Goal: Task Accomplishment & Management: Manage account settings

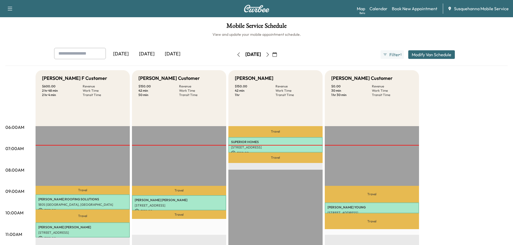
drag, startPoint x: 221, startPoint y: 55, endPoint x: 281, endPoint y: 61, distance: 60.3
click at [236, 55] on icon "button" at bounding box center [238, 55] width 4 height 4
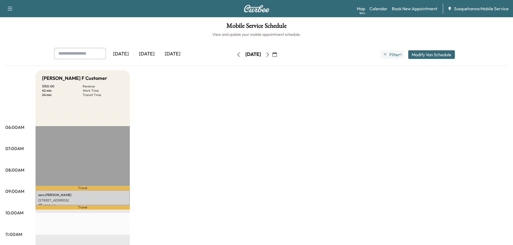
click at [270, 54] on icon "button" at bounding box center [268, 55] width 4 height 4
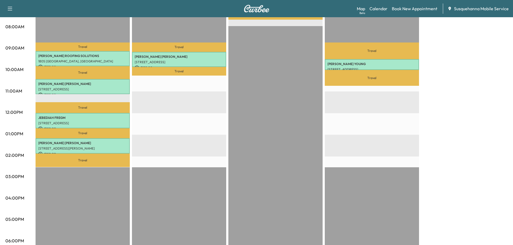
scroll to position [29, 0]
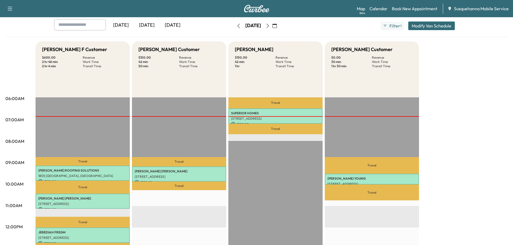
click at [270, 26] on icon "button" at bounding box center [268, 26] width 4 height 4
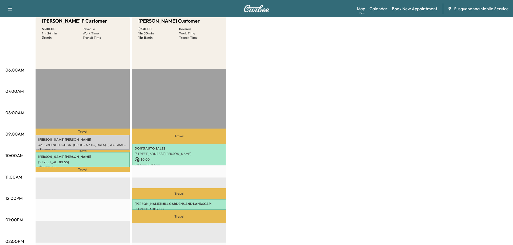
scroll to position [29, 0]
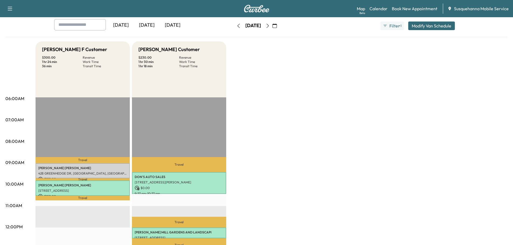
click at [236, 27] on icon "button" at bounding box center [238, 26] width 4 height 4
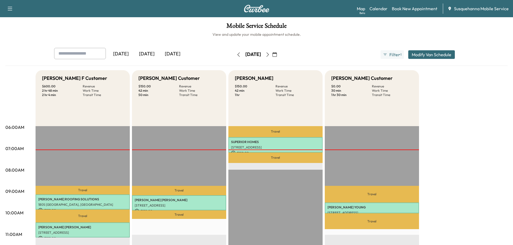
drag, startPoint x: 281, startPoint y: 54, endPoint x: 283, endPoint y: 57, distance: 3.1
click at [270, 54] on icon "button" at bounding box center [268, 55] width 4 height 4
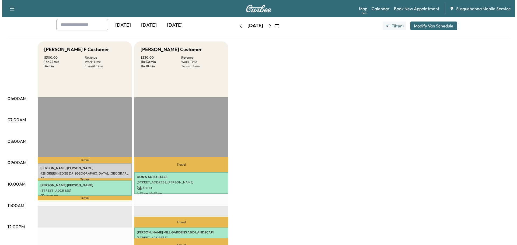
scroll to position [57, 0]
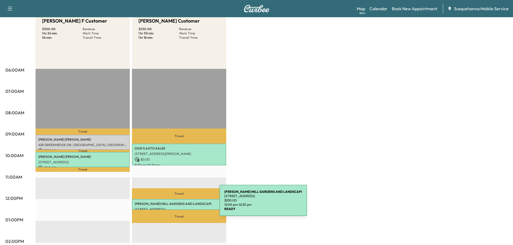
click at [179, 204] on p "[PERSON_NAME][GEOGRAPHIC_DATA] AND LANDSCAPI" at bounding box center [179, 204] width 89 height 4
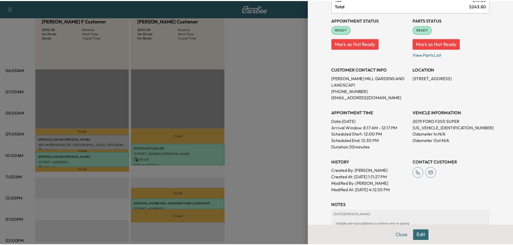
scroll to position [86, 0]
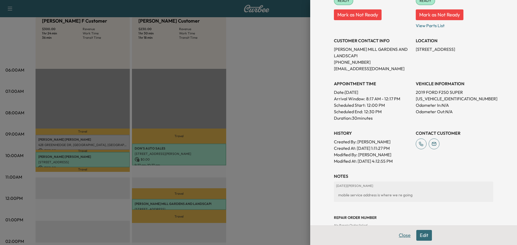
drag, startPoint x: 399, startPoint y: 236, endPoint x: 354, endPoint y: 224, distance: 46.0
click at [398, 236] on button "Close" at bounding box center [404, 235] width 19 height 11
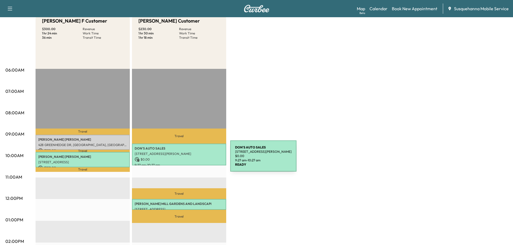
click at [190, 159] on p "$ 0.00" at bounding box center [179, 159] width 89 height 5
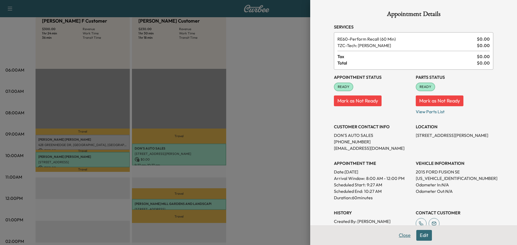
click at [401, 234] on button "Close" at bounding box center [404, 235] width 19 height 11
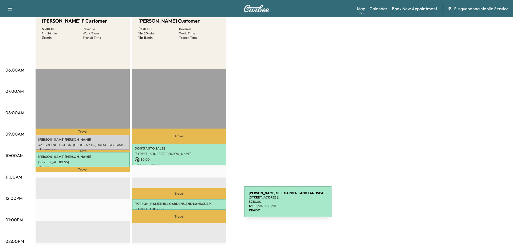
click at [204, 205] on div "[PERSON_NAME][GEOGRAPHIC_DATA] AND LANDSCAPI [STREET_ADDRESS] $ 230.00 12:00 pm…" at bounding box center [179, 204] width 94 height 11
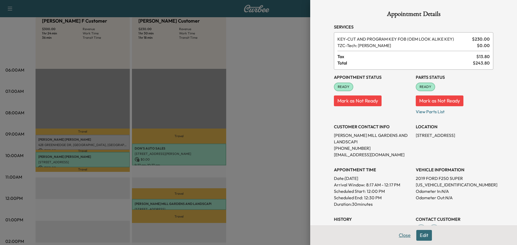
click at [400, 235] on button "Close" at bounding box center [404, 235] width 19 height 11
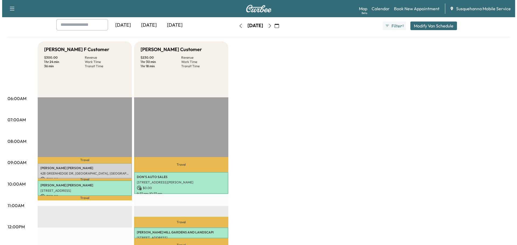
scroll to position [57, 0]
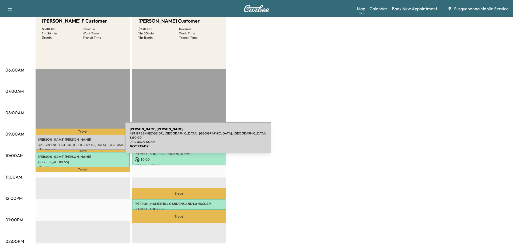
click at [85, 141] on div "[PERSON_NAME] [STREET_ADDRESS] $ 150.00 9:02 am - 9:44 am" at bounding box center [83, 142] width 94 height 15
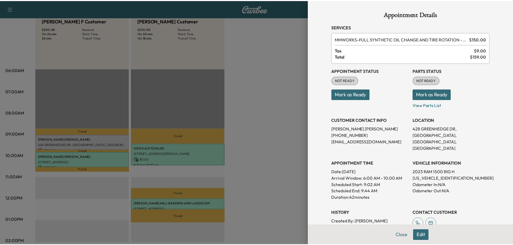
scroll to position [53, 0]
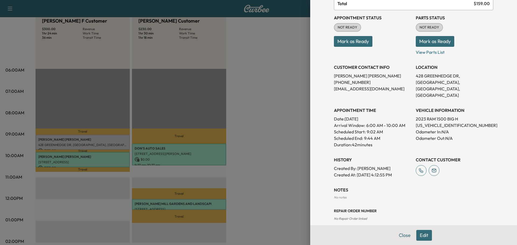
drag, startPoint x: 397, startPoint y: 234, endPoint x: 391, endPoint y: 229, distance: 7.7
click at [396, 234] on button "Close" at bounding box center [404, 235] width 19 height 11
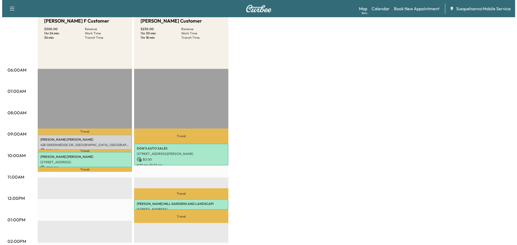
scroll to position [0, 0]
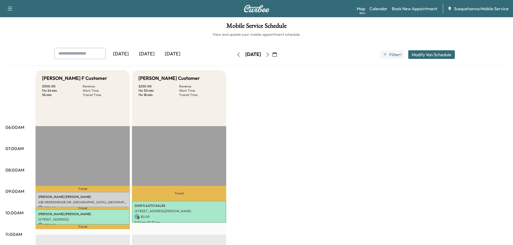
click at [236, 54] on icon "button" at bounding box center [238, 55] width 4 height 4
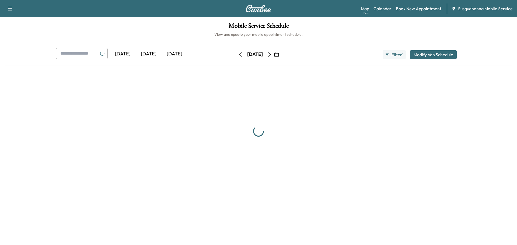
click at [219, 54] on div "[DATE] [DATE] [DATE] [DATE] September 2025 S M T W T F S 31 1 2 3 4 5 6 7 8 9 1…" at bounding box center [259, 54] width 414 height 13
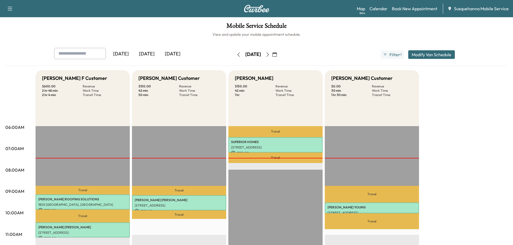
click at [236, 54] on icon "button" at bounding box center [238, 55] width 4 height 4
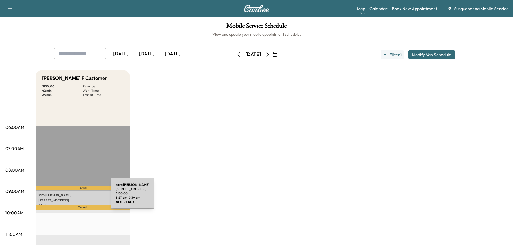
click at [71, 197] on div "saro Robles 4135 Woodlyn Terrace, East York, PA 17402, USA $ 150.00 8:57 am - 9…" at bounding box center [83, 197] width 94 height 15
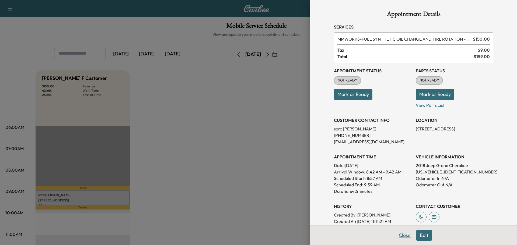
click at [405, 236] on button "Close" at bounding box center [404, 235] width 19 height 11
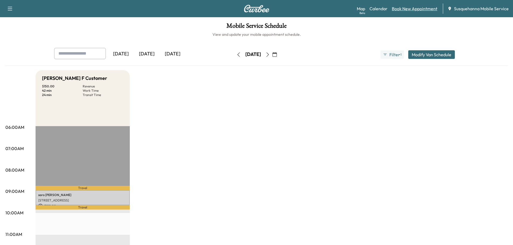
click at [404, 11] on link "Book New Appointment" at bounding box center [415, 8] width 46 height 6
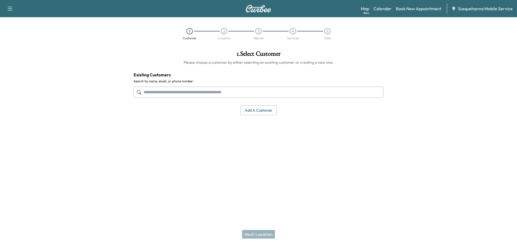
click at [271, 93] on input "text" at bounding box center [259, 92] width 250 height 11
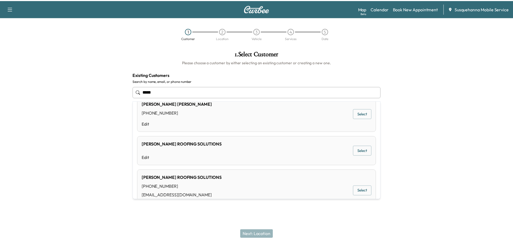
scroll to position [201, 0]
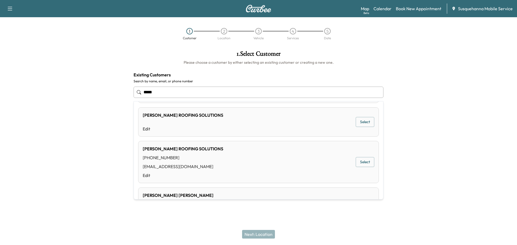
click at [200, 154] on div "MOSER ROOFING SOLUTIONS (717) 690-2581 kknoll@moserroofingsolutions.com Edit" at bounding box center [183, 162] width 81 height 33
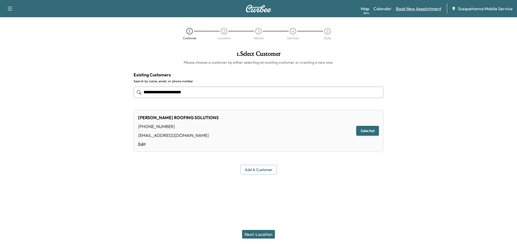
type input "**********"
click at [410, 6] on link "Book New Appointment" at bounding box center [419, 8] width 46 height 6
click at [387, 11] on link "Calendar" at bounding box center [383, 8] width 18 height 6
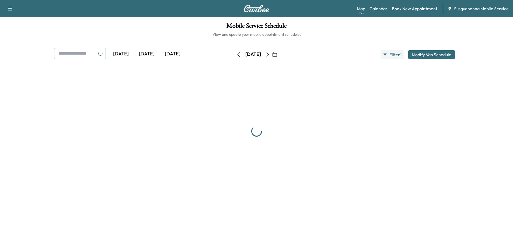
click at [410, 6] on link "Book New Appointment" at bounding box center [415, 8] width 46 height 6
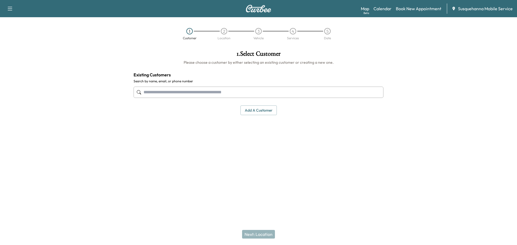
click at [193, 94] on input "text" at bounding box center [259, 92] width 250 height 11
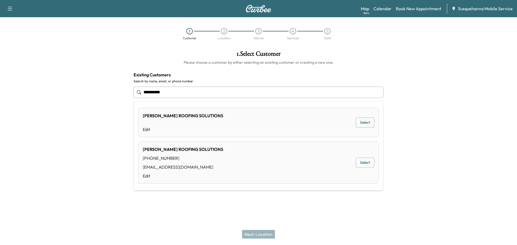
click at [186, 156] on div "(717) 690-2581" at bounding box center [183, 158] width 81 height 6
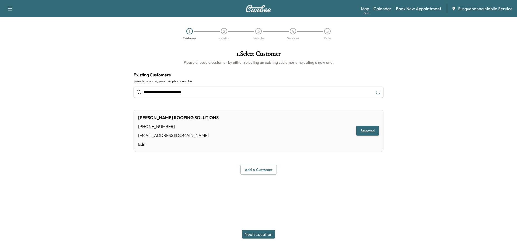
type input "**********"
click at [255, 233] on button "Next: Location" at bounding box center [258, 234] width 33 height 9
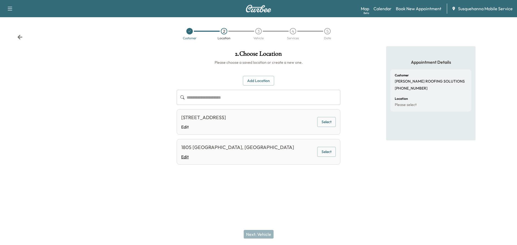
click at [237, 157] on link "Edit" at bounding box center [237, 157] width 113 height 6
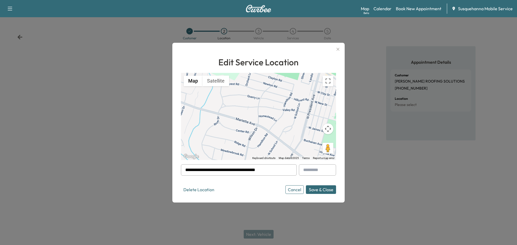
click at [317, 189] on button "Save & Close" at bounding box center [321, 190] width 30 height 9
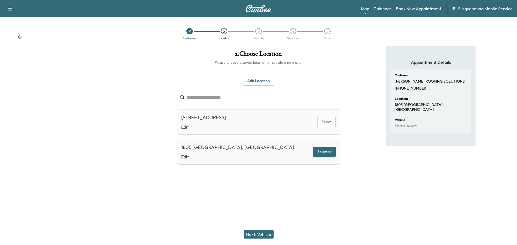
click at [264, 238] on button "Next: Vehicle" at bounding box center [259, 234] width 30 height 9
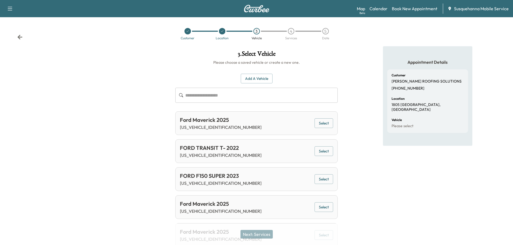
click at [262, 77] on button "Add a Vehicle" at bounding box center [257, 79] width 32 height 10
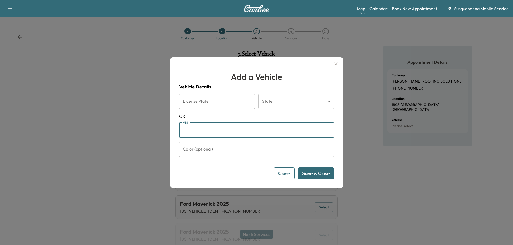
click at [246, 128] on input "VIN" at bounding box center [256, 130] width 155 height 15
paste input "**********"
type input "**********"
click at [323, 175] on button "Save & Close" at bounding box center [316, 174] width 36 height 12
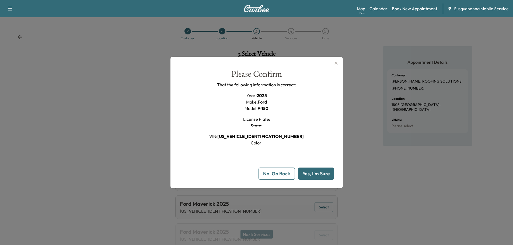
click at [320, 173] on button "Yes, I'm Sure" at bounding box center [316, 174] width 36 height 12
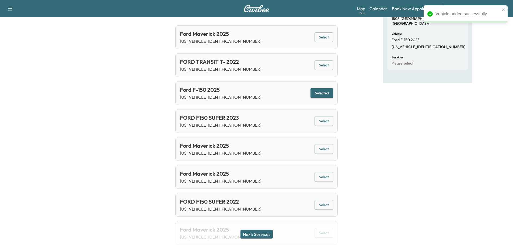
scroll to position [115, 0]
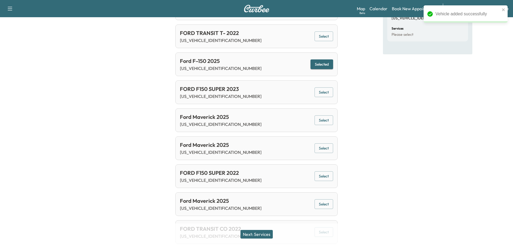
click at [255, 234] on button "Next: Services" at bounding box center [257, 234] width 32 height 9
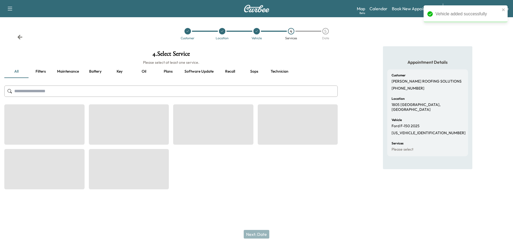
scroll to position [0, 0]
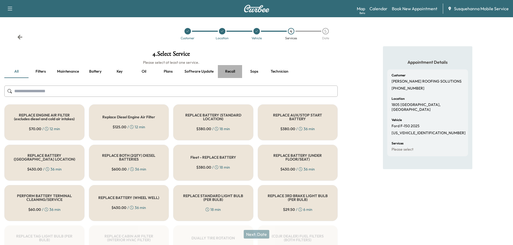
click at [233, 70] on button "Recall" at bounding box center [230, 71] width 24 height 13
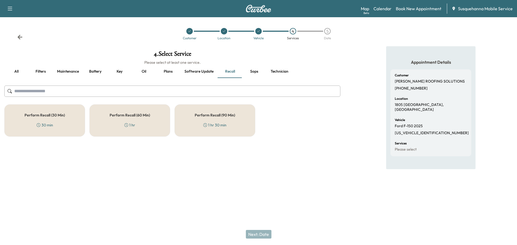
click at [219, 123] on div "1 hr 30 min" at bounding box center [214, 125] width 23 height 5
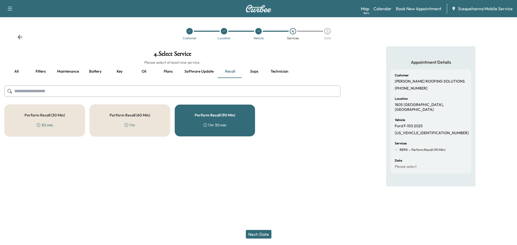
click at [280, 66] on button "Technician" at bounding box center [279, 71] width 26 height 13
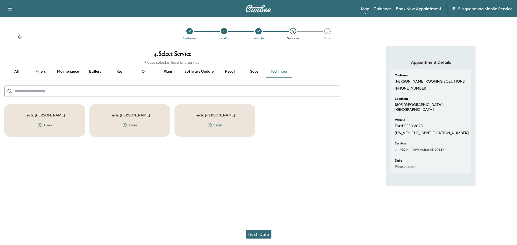
click at [212, 124] on div "0 min" at bounding box center [215, 125] width 14 height 5
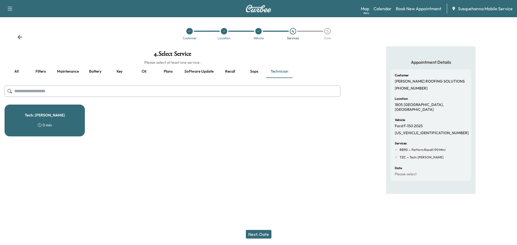
click at [259, 235] on button "Next: Date" at bounding box center [259, 234] width 26 height 9
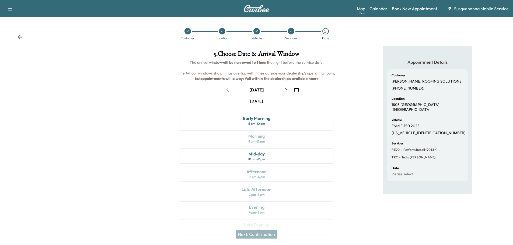
click at [287, 88] on icon "button" at bounding box center [286, 90] width 4 height 4
click at [277, 133] on div "Morning 8 am - 12 pm" at bounding box center [257, 139] width 154 height 16
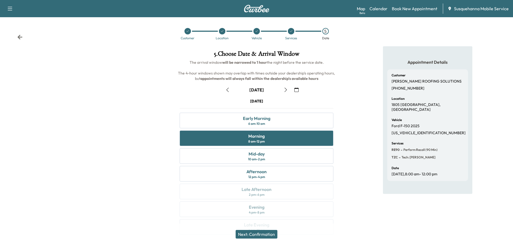
click at [273, 231] on button "Next: Confirmation" at bounding box center [257, 234] width 42 height 9
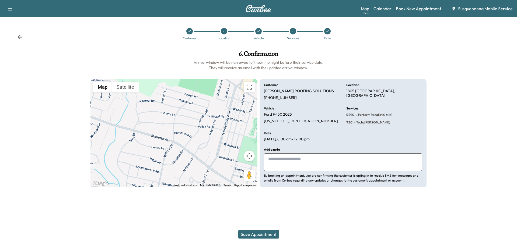
click at [303, 169] on textarea at bounding box center [343, 163] width 158 height 18
type textarea "**********"
click at [270, 236] on button "Save Appointment" at bounding box center [258, 234] width 41 height 9
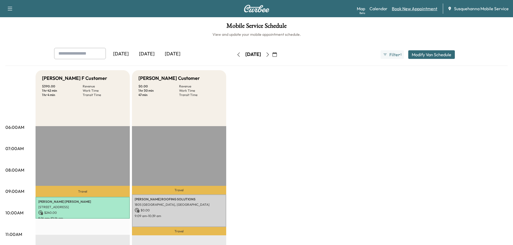
click at [402, 7] on link "Book New Appointment" at bounding box center [415, 8] width 46 height 6
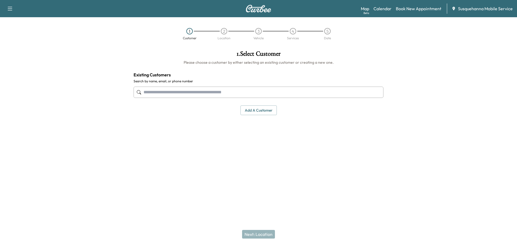
click at [259, 87] on input "text" at bounding box center [259, 92] width 250 height 11
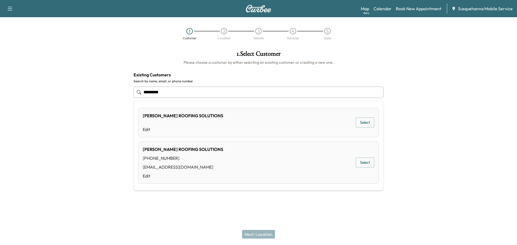
click at [209, 157] on div "MOSER ROOFING SOLUTIONS (717) 690-2581 kknoll@moserroofingsolutions.com Edit Se…" at bounding box center [258, 163] width 241 height 42
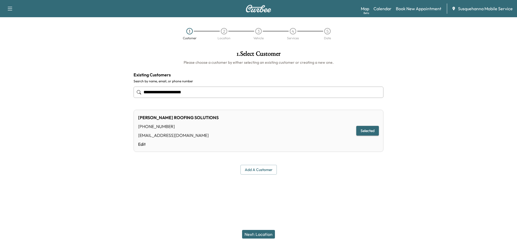
type input "**********"
click at [267, 231] on button "Next: Location" at bounding box center [258, 234] width 33 height 9
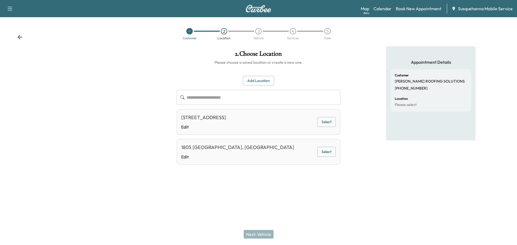
click at [326, 152] on button "Select" at bounding box center [326, 152] width 19 height 10
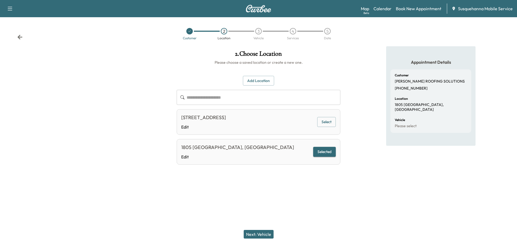
click at [255, 234] on button "Next: Vehicle" at bounding box center [259, 234] width 30 height 9
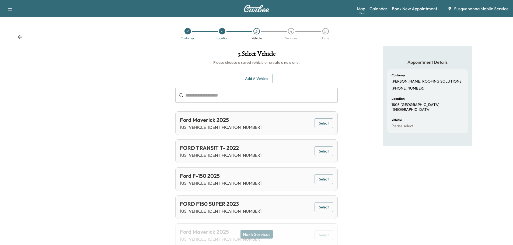
click at [260, 77] on button "Add a Vehicle" at bounding box center [257, 79] width 32 height 10
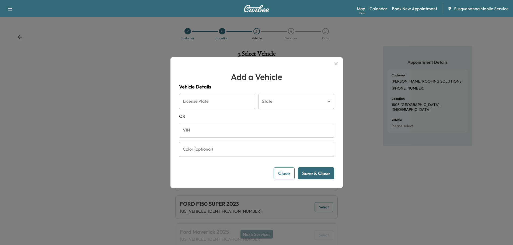
click at [263, 121] on form "License Plate License Plate State ​ State OR VIN VIN Color (optional) Color (op…" at bounding box center [256, 137] width 155 height 86
click at [262, 124] on input "VIN" at bounding box center [256, 130] width 155 height 15
paste input "**********"
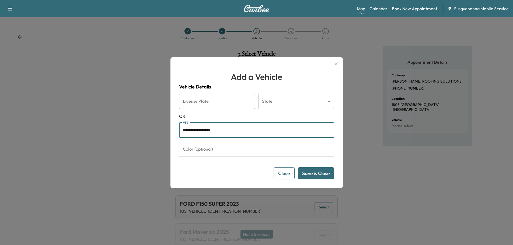
type input "**********"
click at [324, 175] on button "Save & Close" at bounding box center [316, 174] width 36 height 12
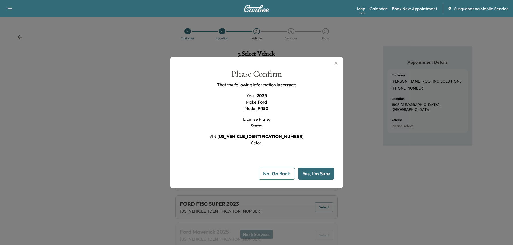
click at [324, 175] on button "Yes, I'm Sure" at bounding box center [316, 174] width 36 height 12
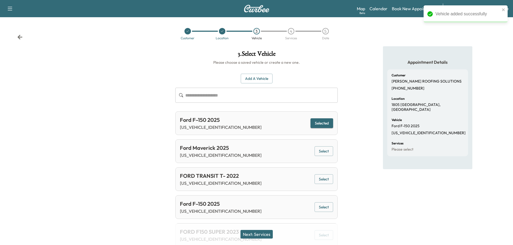
click at [269, 234] on button "Next: Services" at bounding box center [257, 234] width 32 height 9
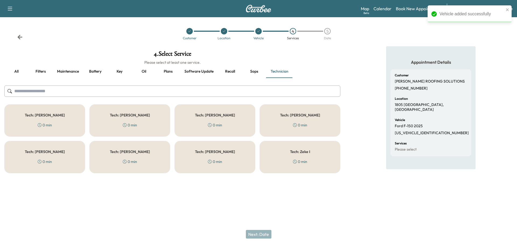
click at [227, 72] on button "Recall" at bounding box center [230, 71] width 24 height 13
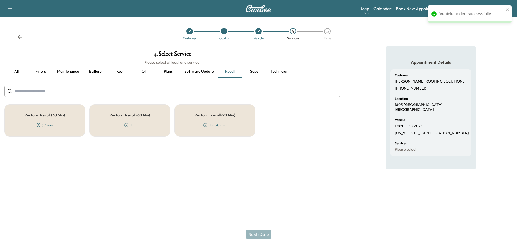
click at [232, 126] on div "Perform Recall (90 Min) 1 hr 30 min" at bounding box center [215, 120] width 81 height 32
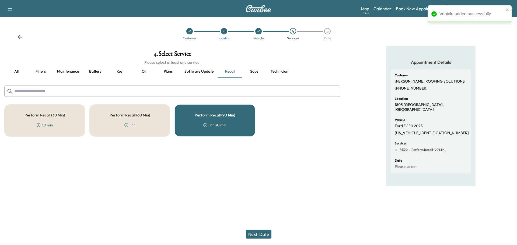
click at [280, 71] on button "Technician" at bounding box center [279, 71] width 26 height 13
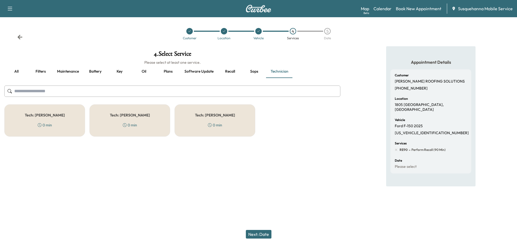
click at [242, 124] on div "Tech: Zach C 0 min" at bounding box center [215, 120] width 81 height 32
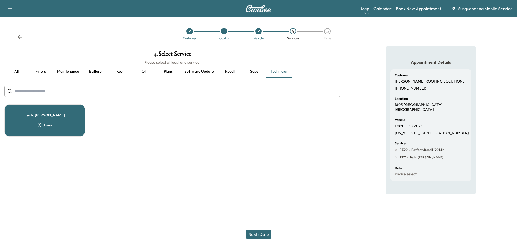
click at [267, 233] on button "Next: Date" at bounding box center [259, 234] width 26 height 9
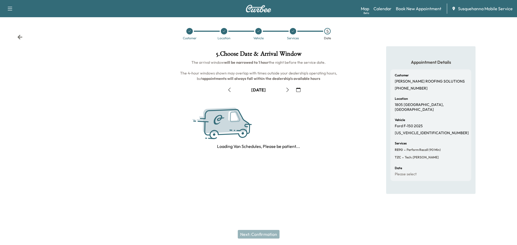
click at [288, 90] on icon "button" at bounding box center [287, 90] width 4 height 4
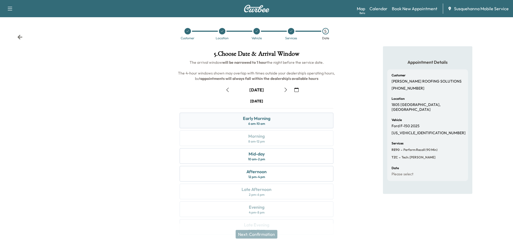
click at [268, 121] on div "Early Morning" at bounding box center [256, 118] width 27 height 6
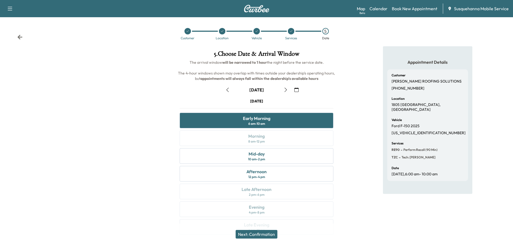
click at [266, 234] on button "Next: Confirmation" at bounding box center [257, 234] width 42 height 9
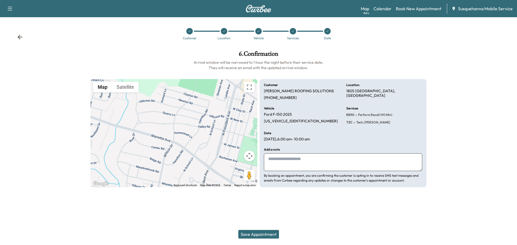
click at [320, 165] on textarea at bounding box center [343, 163] width 158 height 18
type textarea "**********"
click at [273, 238] on button "Save Appointment" at bounding box center [258, 234] width 41 height 9
click at [16, 36] on div "Customer Location Vehicle Services Date" at bounding box center [258, 34] width 517 height 25
click at [20, 36] on icon at bounding box center [19, 36] width 5 height 5
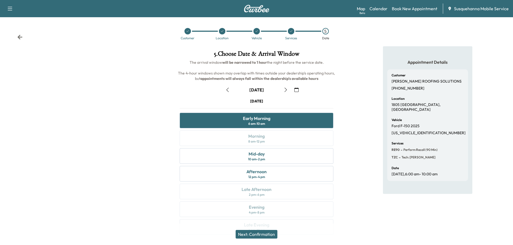
click at [20, 36] on icon at bounding box center [19, 36] width 5 height 5
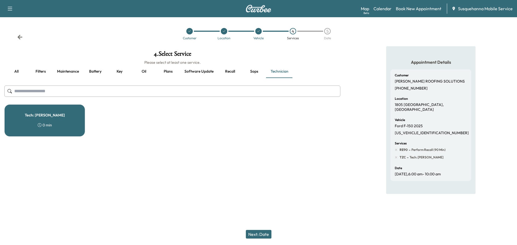
click at [20, 36] on icon at bounding box center [19, 36] width 5 height 5
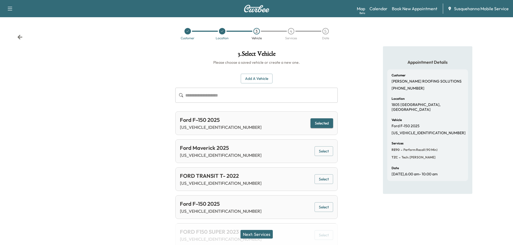
click at [257, 235] on button "Next: Services" at bounding box center [257, 234] width 32 height 9
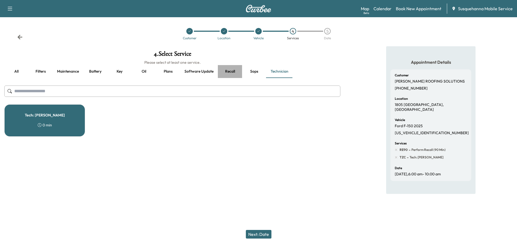
click at [230, 74] on button "Recall" at bounding box center [230, 71] width 24 height 13
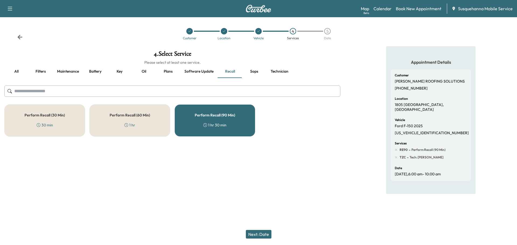
click at [229, 111] on div "Perform Recall (90 Min) 1 hr 30 min" at bounding box center [215, 120] width 81 height 32
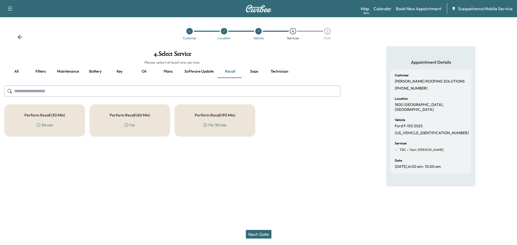
click at [142, 122] on div "Perform Recall (60 Min) 1 hr" at bounding box center [129, 120] width 81 height 32
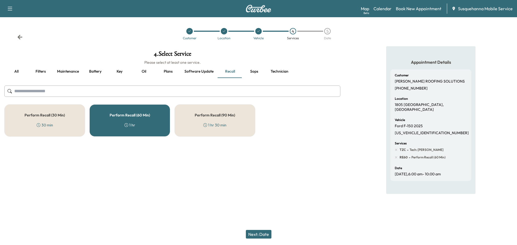
click at [260, 234] on button "Next: Date" at bounding box center [259, 234] width 26 height 9
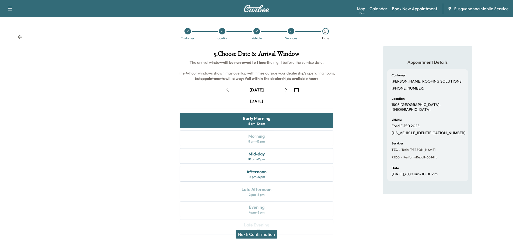
click at [260, 234] on button "Next: Confirmation" at bounding box center [257, 234] width 42 height 9
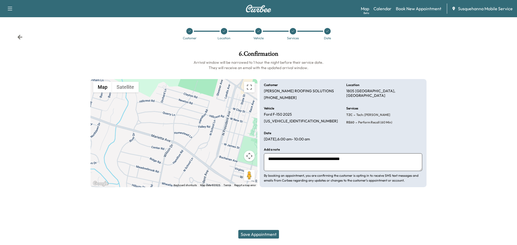
click at [259, 235] on button "Save Appointment" at bounding box center [258, 234] width 41 height 9
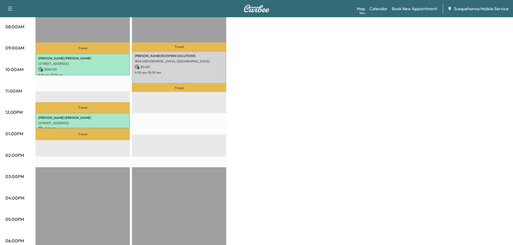
scroll to position [29, 0]
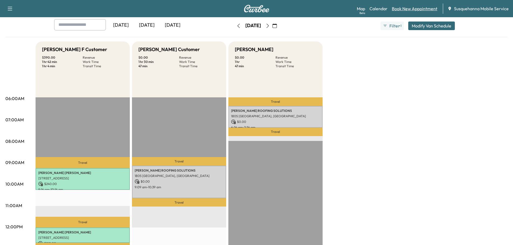
click at [416, 6] on link "Book New Appointment" at bounding box center [415, 8] width 46 height 6
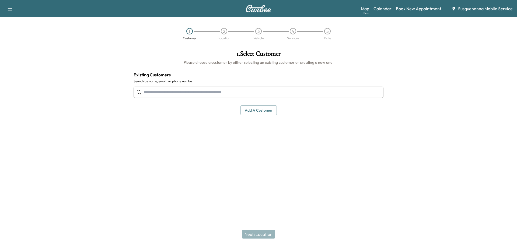
click at [239, 89] on input "text" at bounding box center [259, 92] width 250 height 11
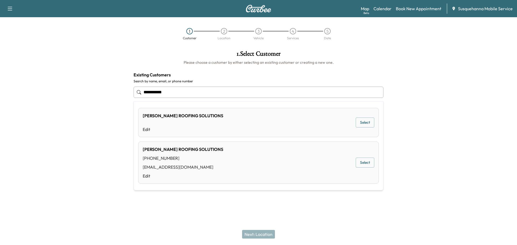
click at [202, 152] on div "MOSER ROOFING SOLUTIONS" at bounding box center [183, 149] width 81 height 6
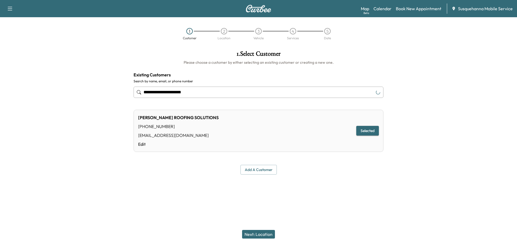
type input "**********"
click at [269, 231] on button "Next: Location" at bounding box center [258, 234] width 33 height 9
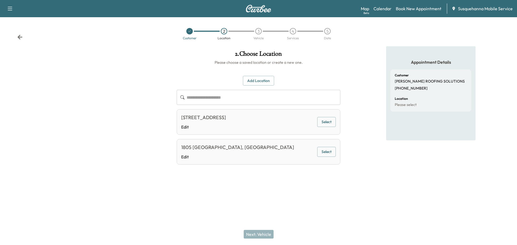
click at [321, 152] on button "Select" at bounding box center [326, 152] width 19 height 10
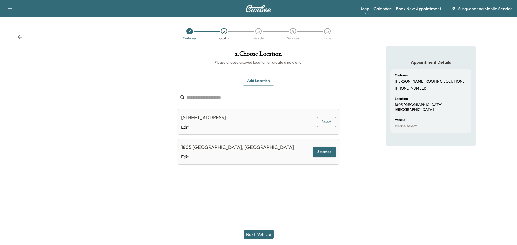
click at [260, 235] on button "Next: Vehicle" at bounding box center [259, 234] width 30 height 9
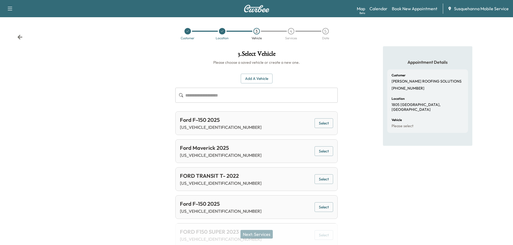
click at [260, 74] on button "Add a Vehicle" at bounding box center [257, 79] width 32 height 10
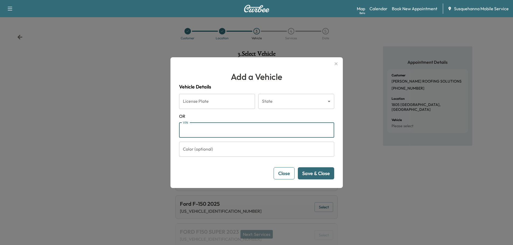
paste input "**********"
type input "**********"
click at [324, 176] on button "Save & Close" at bounding box center [316, 174] width 36 height 12
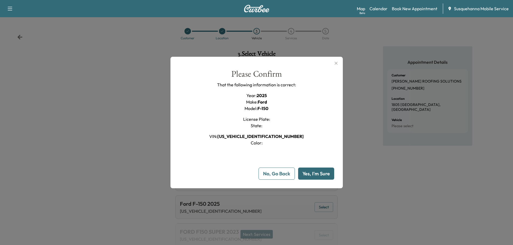
click at [323, 176] on button "Yes, I'm Sure" at bounding box center [316, 174] width 36 height 12
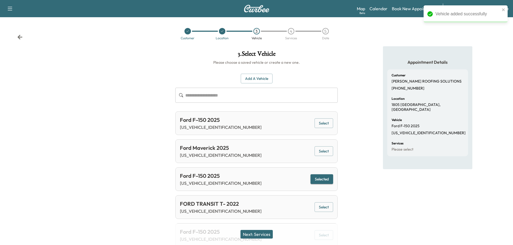
click at [262, 234] on button "Next: Services" at bounding box center [257, 234] width 32 height 9
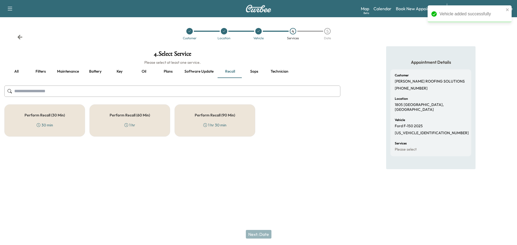
click at [113, 116] on h5 "Perform Recall (60 Min)" at bounding box center [130, 115] width 40 height 4
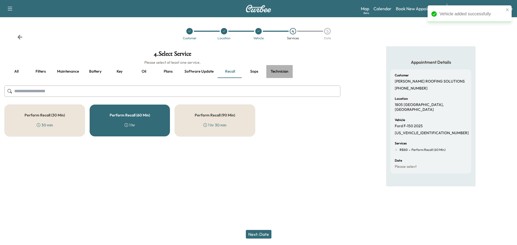
click at [280, 71] on button "Technician" at bounding box center [279, 71] width 26 height 13
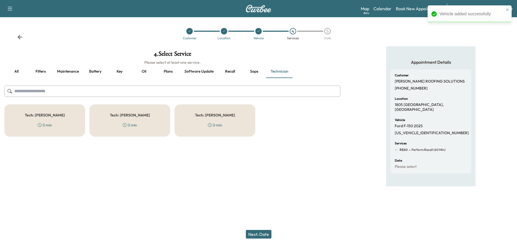
click at [223, 116] on h5 "Tech: [PERSON_NAME]" at bounding box center [215, 115] width 40 height 4
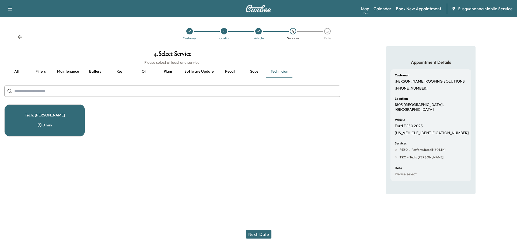
click at [266, 236] on button "Next: Date" at bounding box center [259, 234] width 26 height 9
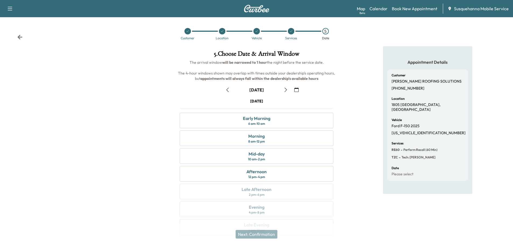
click at [285, 91] on icon "button" at bounding box center [286, 90] width 4 height 4
click at [268, 162] on div "Mid-day 10 am - 2 pm" at bounding box center [257, 156] width 154 height 16
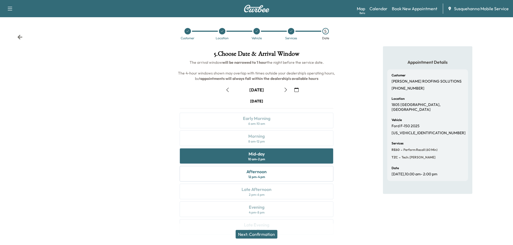
click at [299, 89] on button "button" at bounding box center [296, 90] width 9 height 9
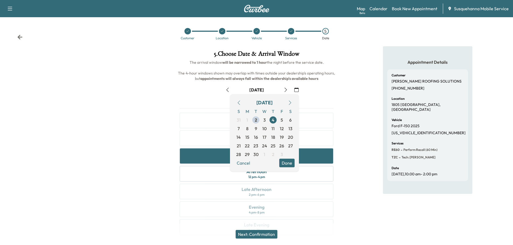
click at [289, 165] on button "Done" at bounding box center [286, 163] width 15 height 9
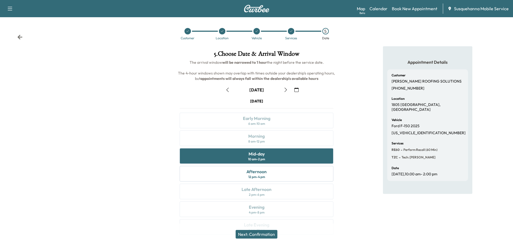
click at [267, 233] on button "Next: Confirmation" at bounding box center [257, 234] width 42 height 9
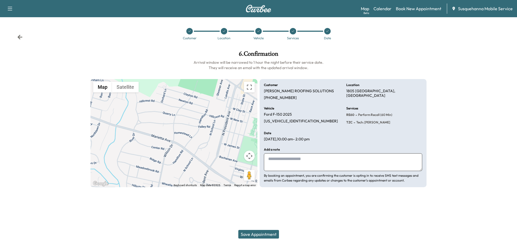
click at [302, 164] on textarea at bounding box center [343, 163] width 158 height 18
type textarea "**********"
click at [269, 240] on div "Save Appointment" at bounding box center [258, 235] width 517 height 22
click at [269, 238] on button "Save Appointment" at bounding box center [258, 234] width 41 height 9
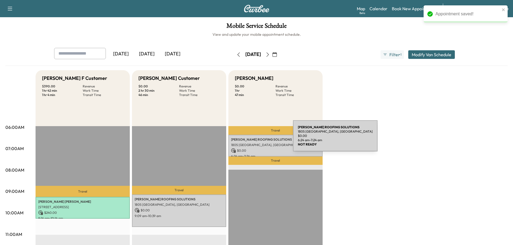
click at [253, 139] on p "MOSER ROOFING SOLUTIONS" at bounding box center [275, 140] width 89 height 4
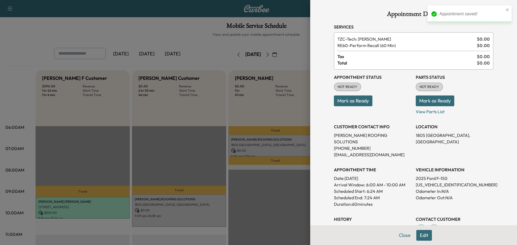
click at [419, 99] on button "Mark as Ready" at bounding box center [435, 101] width 39 height 11
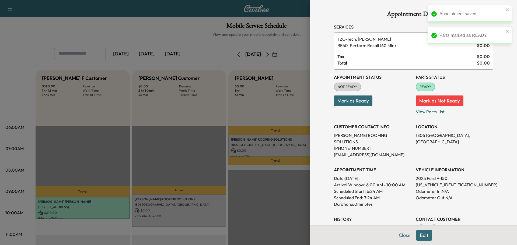
click at [359, 101] on button "Mark as Ready" at bounding box center [353, 101] width 39 height 11
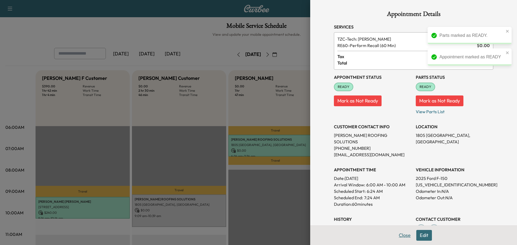
click at [400, 235] on button "Close" at bounding box center [404, 235] width 19 height 11
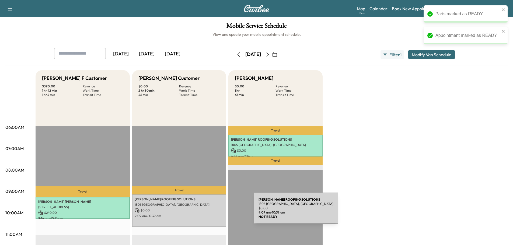
click at [213, 212] on p "$ 0.00" at bounding box center [179, 210] width 89 height 5
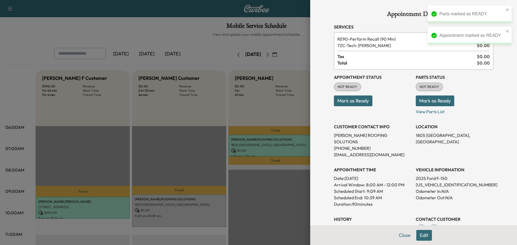
click at [420, 98] on button "Mark as Ready" at bounding box center [435, 101] width 39 height 11
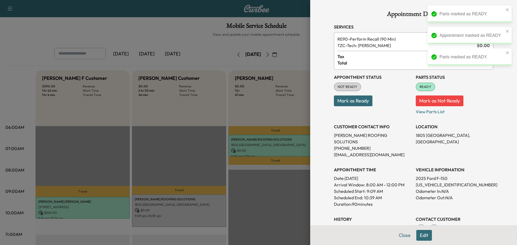
click at [362, 102] on button "Mark as Ready" at bounding box center [353, 101] width 39 height 11
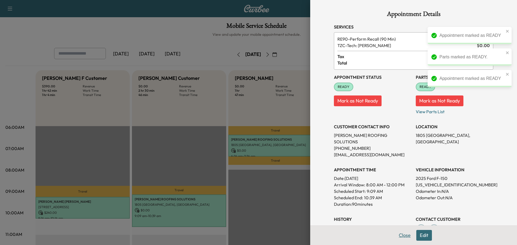
click at [402, 239] on button "Close" at bounding box center [404, 235] width 19 height 11
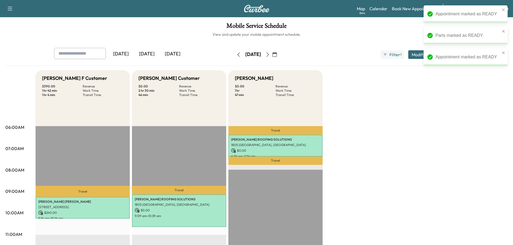
scroll to position [57, 0]
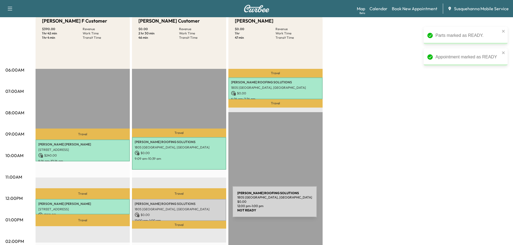
click at [192, 205] on div "MOSER ROOFING SOLUTIONS 1805 Homestead Ln, Lancaster, PA 17603, USA $ 0.00 12:0…" at bounding box center [179, 210] width 94 height 22
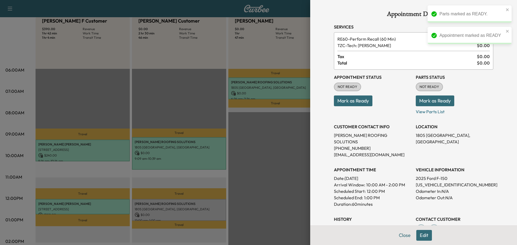
click at [420, 102] on button "Mark as Ready" at bounding box center [435, 101] width 39 height 11
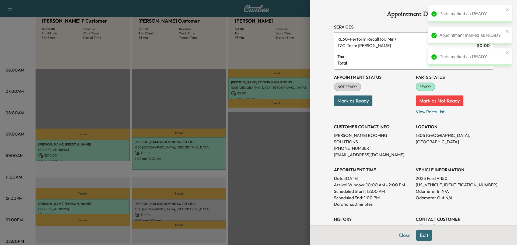
click at [343, 100] on button "Mark as Ready" at bounding box center [353, 101] width 39 height 11
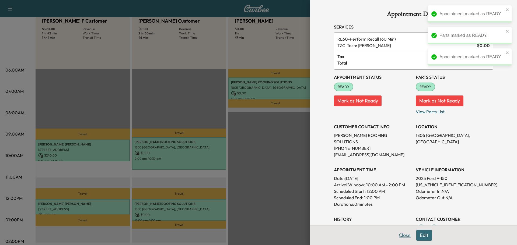
click at [403, 237] on button "Close" at bounding box center [404, 235] width 19 height 11
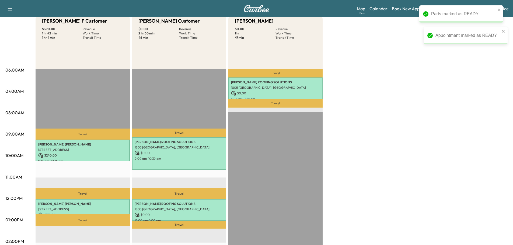
scroll to position [0, 0]
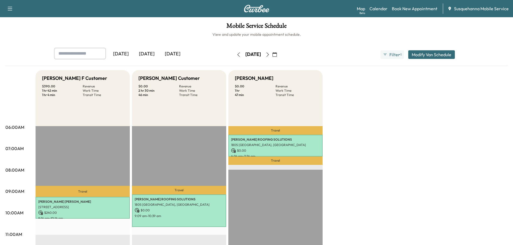
click at [234, 52] on button "button" at bounding box center [238, 54] width 9 height 9
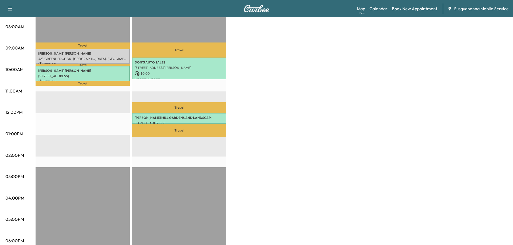
scroll to position [29, 0]
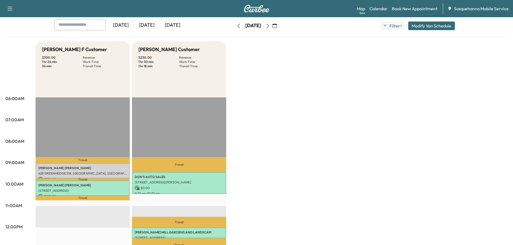
click at [236, 26] on icon "button" at bounding box center [238, 26] width 4 height 4
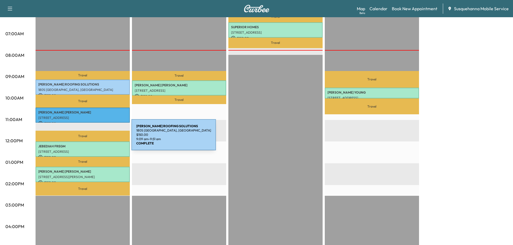
scroll to position [86, 0]
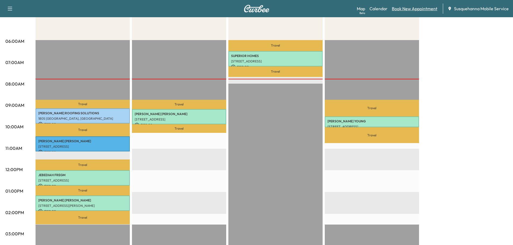
click at [412, 10] on link "Book New Appointment" at bounding box center [415, 8] width 46 height 6
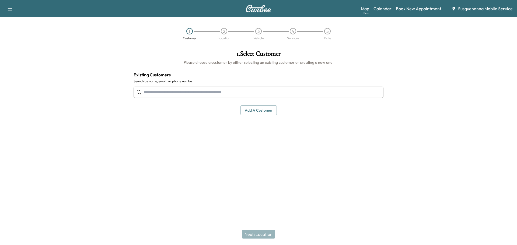
click at [219, 92] on input "text" at bounding box center [259, 92] width 250 height 11
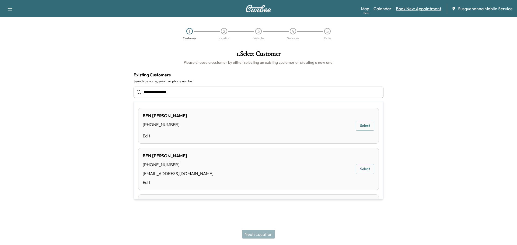
type input "**********"
click at [417, 9] on link "Book New Appointment" at bounding box center [419, 8] width 46 height 6
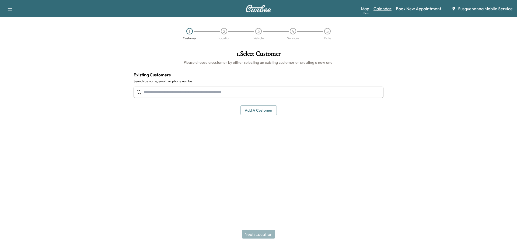
click at [379, 6] on link "Calendar" at bounding box center [383, 8] width 18 height 6
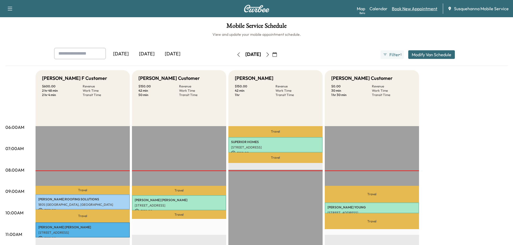
click at [418, 7] on link "Book New Appointment" at bounding box center [415, 8] width 46 height 6
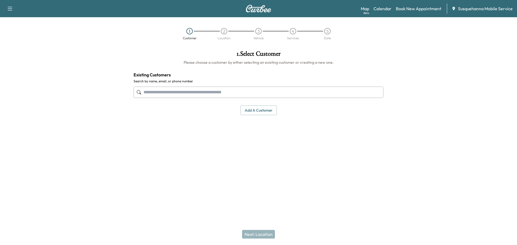
click at [262, 112] on button "Add a customer" at bounding box center [259, 111] width 36 height 10
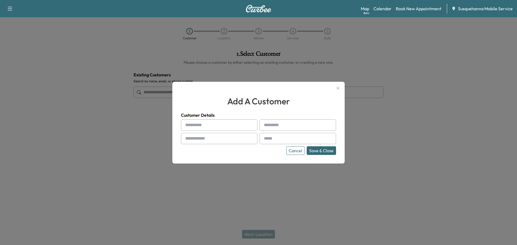
click at [228, 126] on input "text" at bounding box center [219, 125] width 76 height 11
type input "***"
click at [270, 126] on input "text" at bounding box center [298, 125] width 76 height 11
type input "*********"
click at [227, 140] on input "text" at bounding box center [219, 138] width 76 height 11
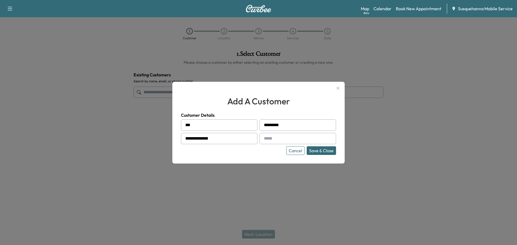
type input "**********"
click at [306, 141] on input "text" at bounding box center [298, 138] width 76 height 11
click at [277, 142] on input "text" at bounding box center [298, 138] width 76 height 11
paste input "**********"
type input "**********"
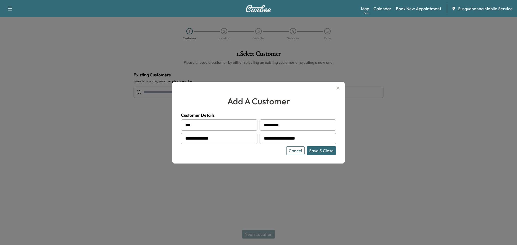
click at [317, 153] on button "Save & Close" at bounding box center [321, 151] width 29 height 9
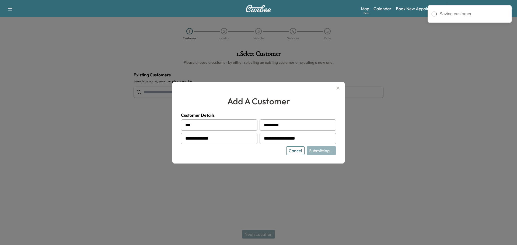
type input "**********"
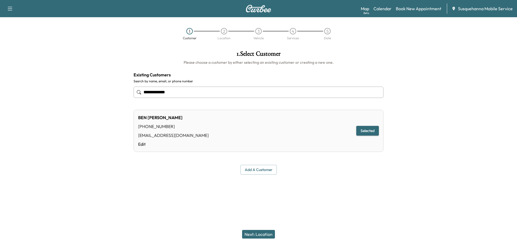
click at [267, 236] on button "Next: Location" at bounding box center [258, 234] width 33 height 9
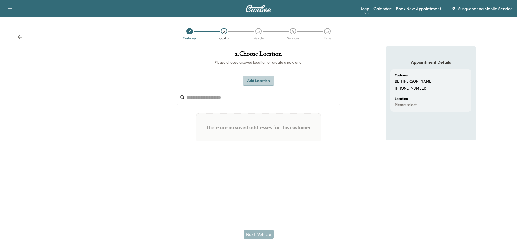
click at [265, 80] on button "Add Location" at bounding box center [258, 81] width 31 height 10
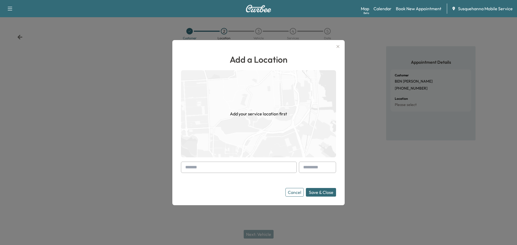
click at [241, 166] on input "text" at bounding box center [239, 167] width 116 height 11
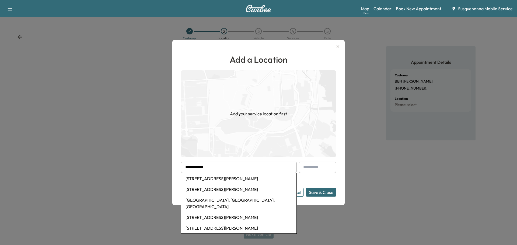
click at [228, 177] on li "295 Kilgore Road, Delta, PA, USA" at bounding box center [238, 178] width 115 height 11
type input "**********"
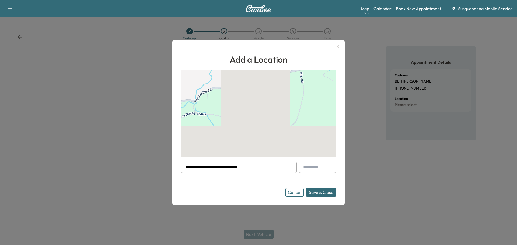
click at [317, 194] on button "Save & Close" at bounding box center [321, 192] width 30 height 9
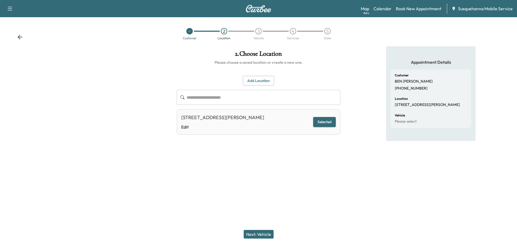
drag, startPoint x: 269, startPoint y: 231, endPoint x: 268, endPoint y: 219, distance: 11.9
click at [268, 229] on div "Next: Vehicle" at bounding box center [258, 235] width 517 height 22
drag, startPoint x: 265, startPoint y: 233, endPoint x: 266, endPoint y: 227, distance: 6.0
click at [265, 233] on button "Next: Vehicle" at bounding box center [259, 234] width 30 height 9
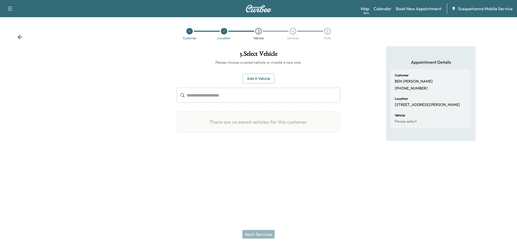
click at [263, 79] on button "Add a Vehicle" at bounding box center [259, 79] width 32 height 10
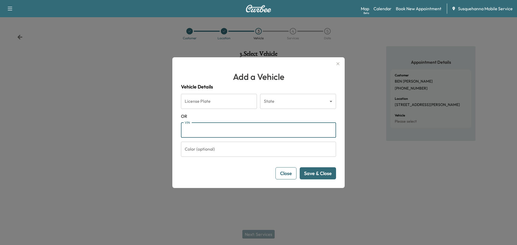
paste input "**********"
type input "**********"
click at [320, 175] on button "Save & Close" at bounding box center [318, 174] width 36 height 12
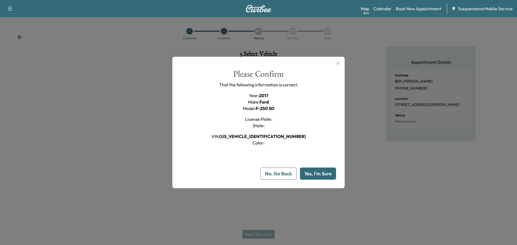
click at [334, 173] on button "Yes, I'm Sure" at bounding box center [318, 174] width 36 height 12
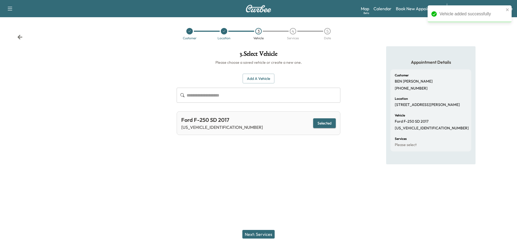
click at [262, 235] on button "Next: Services" at bounding box center [258, 234] width 32 height 9
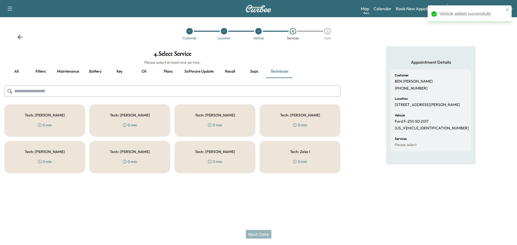
click at [203, 93] on input "text" at bounding box center [172, 91] width 336 height 11
click at [16, 69] on button "all" at bounding box center [16, 71] width 24 height 13
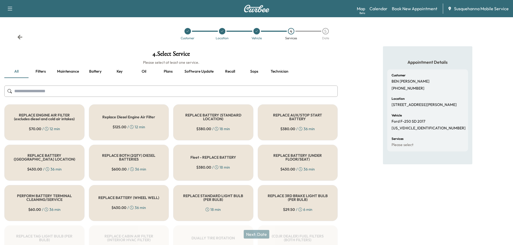
click at [127, 95] on input "text" at bounding box center [170, 91] width 333 height 11
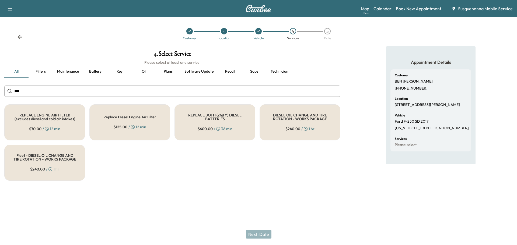
type input "***"
click at [284, 127] on div "DIESEL OIL CHANGE AND TIRE ROTATION - WORKS PACKAGE $ 240.00 / 1 hr" at bounding box center [300, 122] width 81 height 36
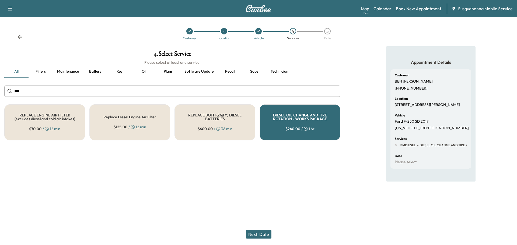
click at [262, 233] on button "Next: Date" at bounding box center [259, 234] width 26 height 9
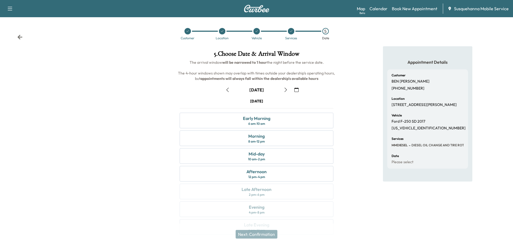
click at [287, 88] on icon "button" at bounding box center [286, 90] width 4 height 4
click at [274, 135] on div "Morning 8 am - 12 pm" at bounding box center [257, 139] width 154 height 16
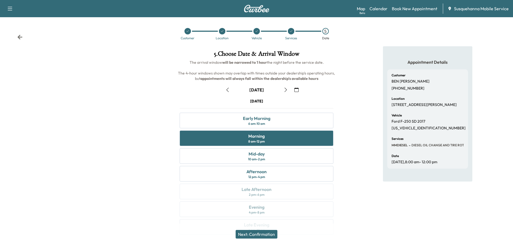
click at [275, 233] on button "Next: Confirmation" at bounding box center [257, 234] width 42 height 9
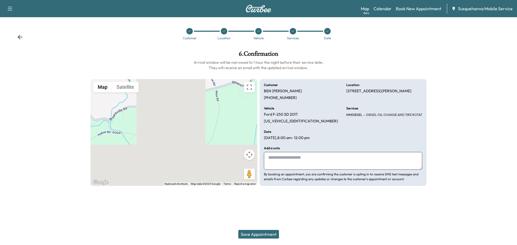
click at [318, 163] on textarea at bounding box center [343, 161] width 158 height 18
type textarea "*"
type textarea "**********"
click at [276, 235] on button "Save Appointment" at bounding box center [258, 234] width 41 height 9
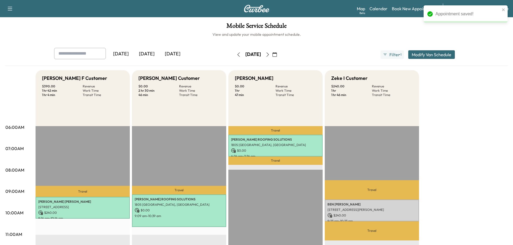
click at [416, 57] on button "Modify Van Schedule" at bounding box center [431, 54] width 47 height 9
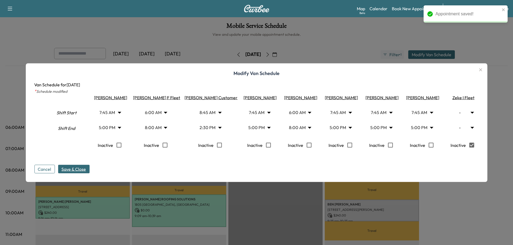
click at [78, 171] on span "Save & Close" at bounding box center [73, 169] width 25 height 6
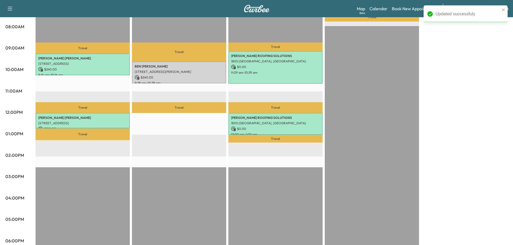
scroll to position [86, 0]
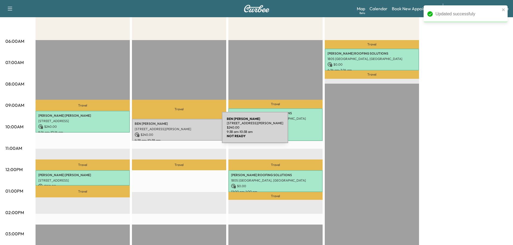
click at [182, 131] on div "BEN STOLTZFUS 295 Kilgore Rd, Delta, PA 17314, USA $ 240.00 9:38 am - 10:38 am" at bounding box center [179, 130] width 94 height 22
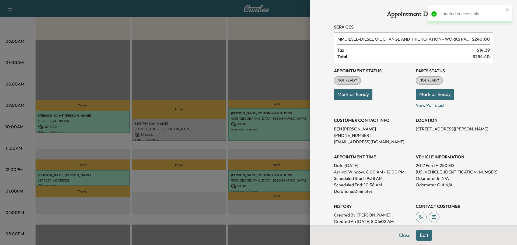
click at [432, 96] on button "Mark as Ready" at bounding box center [435, 94] width 39 height 11
click at [365, 95] on button "Mark as Ready" at bounding box center [353, 94] width 39 height 11
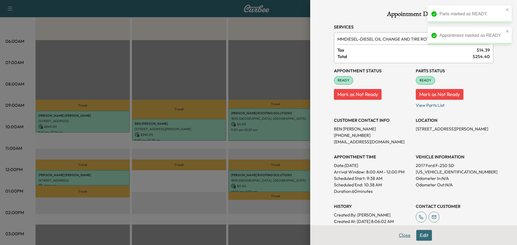
click at [398, 236] on button "Close" at bounding box center [404, 235] width 19 height 11
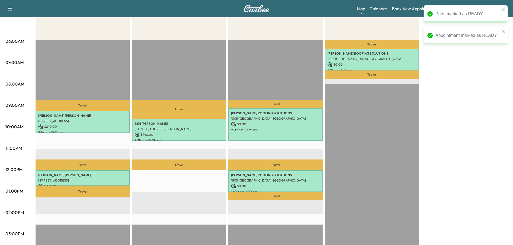
scroll to position [0, 0]
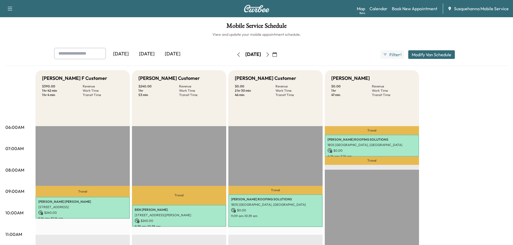
click at [236, 55] on icon "button" at bounding box center [238, 55] width 4 height 4
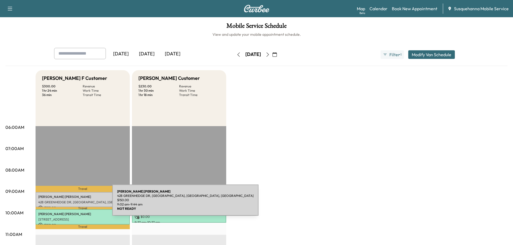
click at [72, 204] on p "428 GREENHEDGE DR, [GEOGRAPHIC_DATA], [GEOGRAPHIC_DATA], [GEOGRAPHIC_DATA]" at bounding box center [82, 202] width 89 height 4
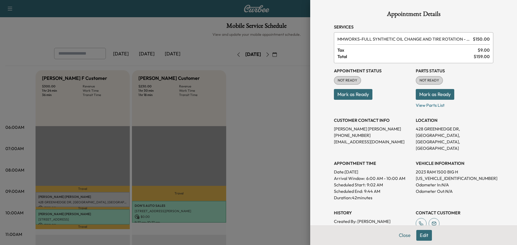
click at [434, 175] on p "1C6SRFFT7PN641783" at bounding box center [455, 178] width 78 height 6
copy p "1C6SRFFT7PN641783"
click at [396, 236] on button "Close" at bounding box center [404, 235] width 19 height 11
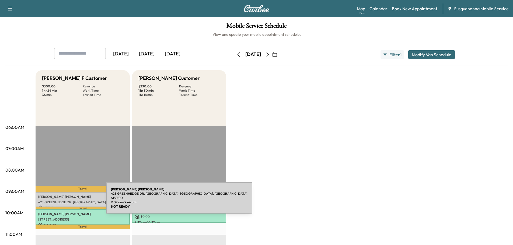
click at [67, 201] on p "428 GREENHEDGE DR, [GEOGRAPHIC_DATA], [GEOGRAPHIC_DATA], [GEOGRAPHIC_DATA]" at bounding box center [82, 202] width 89 height 4
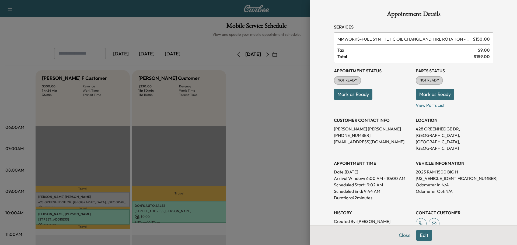
drag, startPoint x: 424, startPoint y: 96, endPoint x: 370, endPoint y: 96, distance: 54.1
click at [424, 96] on button "Mark as Ready" at bounding box center [435, 94] width 39 height 11
click at [354, 97] on button "Mark as Ready" at bounding box center [353, 94] width 39 height 11
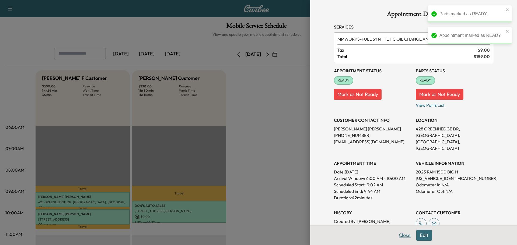
click at [399, 235] on button "Close" at bounding box center [404, 235] width 19 height 11
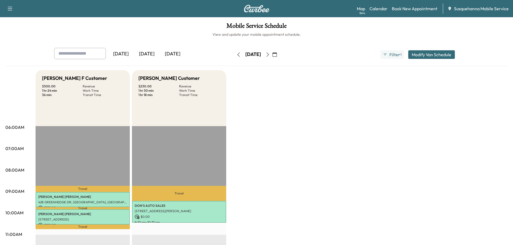
click at [237, 55] on icon "button" at bounding box center [238, 55] width 2 height 4
click at [216, 55] on div "Yesterday Today Tomorrow" at bounding box center [135, 54] width 162 height 13
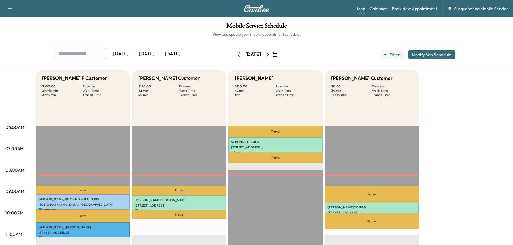
click at [236, 54] on icon "button" at bounding box center [238, 55] width 4 height 4
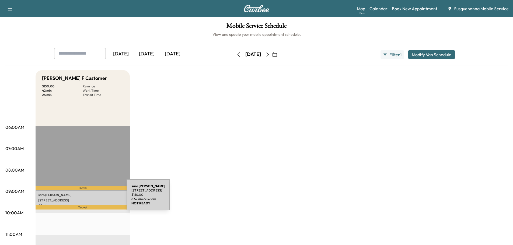
click at [86, 196] on p "saro Robles" at bounding box center [82, 195] width 89 height 4
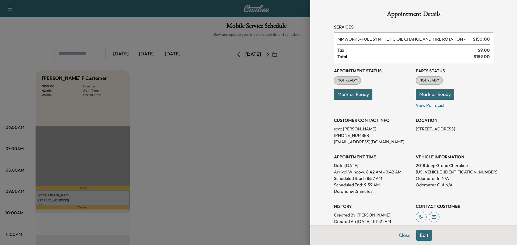
click at [423, 170] on p "1C4RJFAG0JC469608" at bounding box center [455, 172] width 78 height 6
copy p "1C4RJFAG0JC469608"
drag, startPoint x: 406, startPoint y: 237, endPoint x: 344, endPoint y: 160, distance: 98.9
click at [406, 237] on button "Close" at bounding box center [404, 235] width 19 height 11
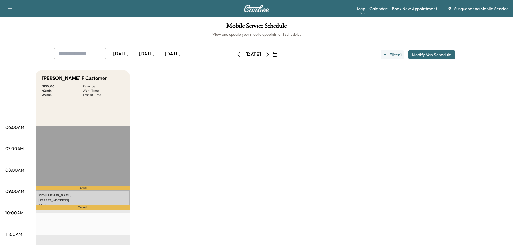
click at [270, 55] on icon "button" at bounding box center [268, 55] width 4 height 4
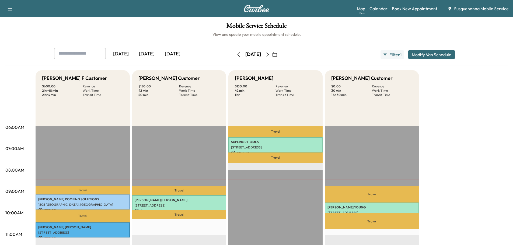
click at [270, 55] on icon "button" at bounding box center [268, 55] width 4 height 4
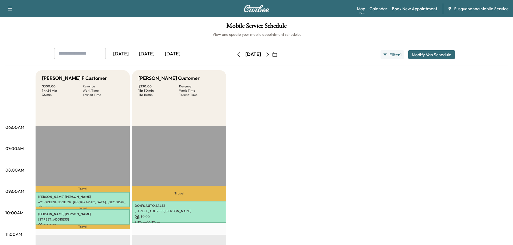
click at [414, 5] on div "Map Beta Calendar Book New Appointment Susquehanna Mobile Service" at bounding box center [433, 9] width 152 height 10
click at [414, 7] on link "Book New Appointment" at bounding box center [415, 8] width 46 height 6
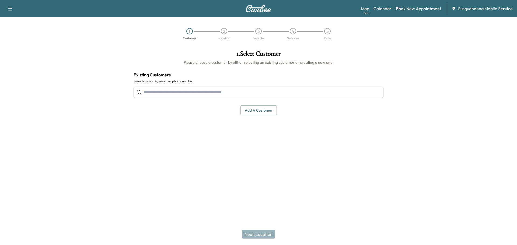
click at [229, 92] on input "text" at bounding box center [259, 92] width 250 height 11
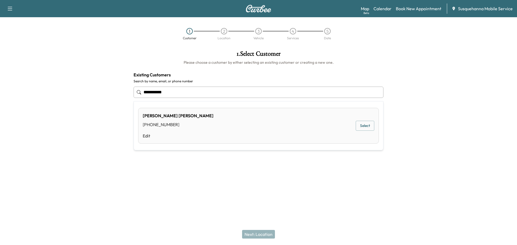
click at [233, 134] on div "LESLIE TROUP (717) 951-3976 Edit Select" at bounding box center [258, 126] width 241 height 36
type input "**********"
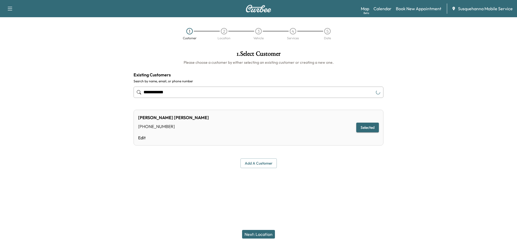
click at [260, 234] on button "Next: Location" at bounding box center [258, 234] width 33 height 9
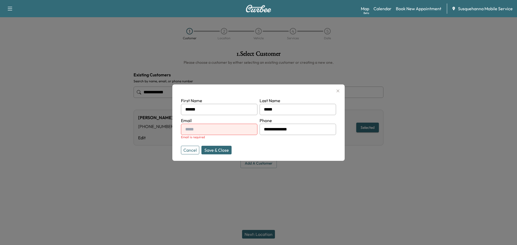
click at [197, 127] on input "text" at bounding box center [219, 129] width 76 height 11
type input "**********"
click at [263, 231] on div at bounding box center [258, 122] width 517 height 245
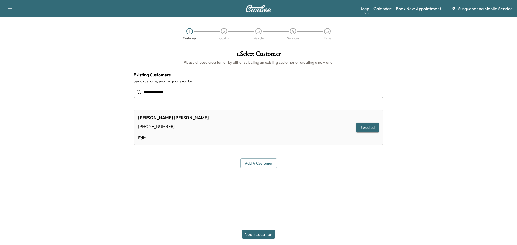
click at [265, 235] on button "Next: Location" at bounding box center [258, 234] width 33 height 9
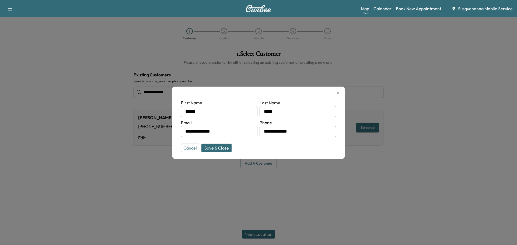
click at [213, 150] on button "Save & Close" at bounding box center [216, 148] width 30 height 9
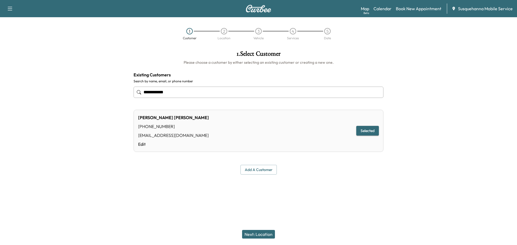
click at [270, 236] on button "Next: Location" at bounding box center [258, 234] width 33 height 9
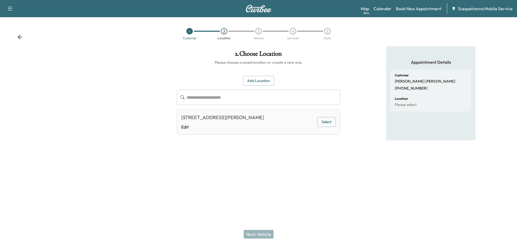
click at [262, 81] on button "Add Location" at bounding box center [258, 81] width 31 height 10
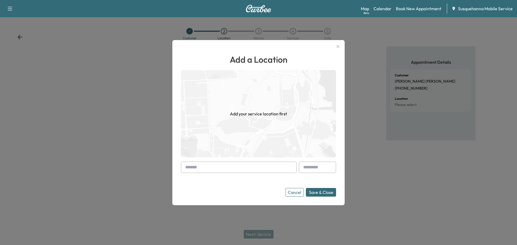
click at [253, 169] on input "text" at bounding box center [239, 167] width 116 height 11
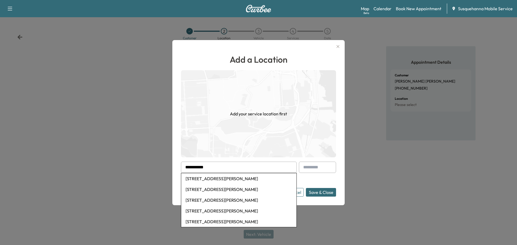
click at [203, 179] on li "207 Nissley Ln, Holtwood, PA, USA" at bounding box center [238, 178] width 115 height 11
type input "**********"
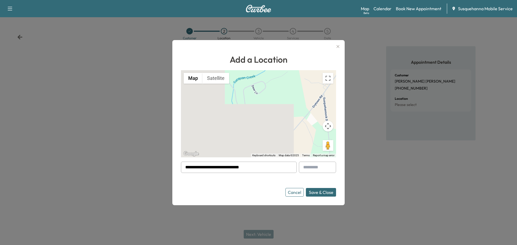
click at [321, 193] on button "Save & Close" at bounding box center [321, 192] width 30 height 9
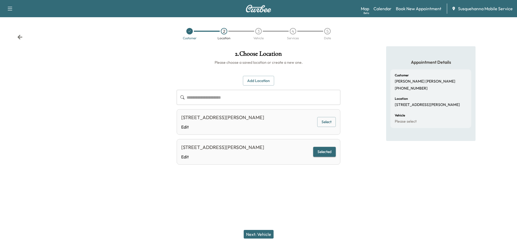
click at [271, 235] on button "Next: Vehicle" at bounding box center [259, 234] width 30 height 9
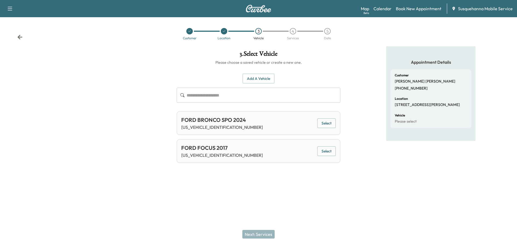
click at [324, 124] on button "Select" at bounding box center [326, 124] width 19 height 10
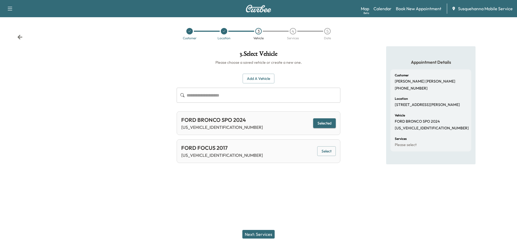
click at [267, 236] on button "Next: Services" at bounding box center [258, 234] width 32 height 9
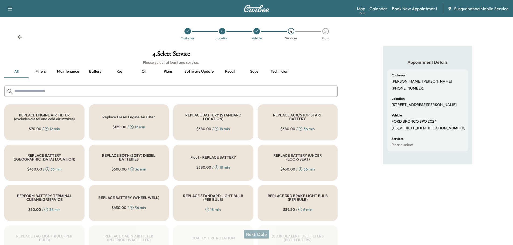
click at [192, 92] on input "text" at bounding box center [170, 91] width 333 height 11
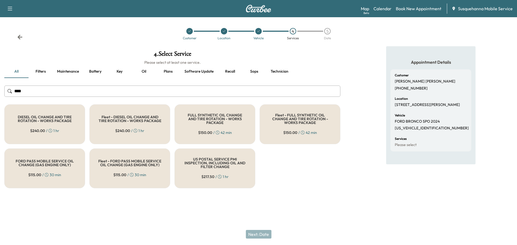
type input "***"
click at [212, 131] on div "$ 150.00 / 42 min" at bounding box center [215, 132] width 34 height 5
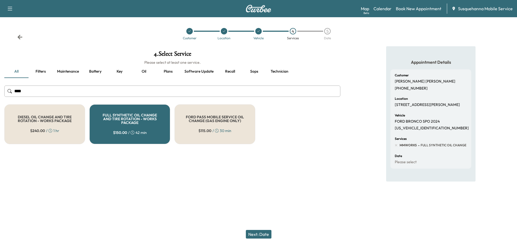
click at [265, 235] on button "Next: Date" at bounding box center [259, 234] width 26 height 9
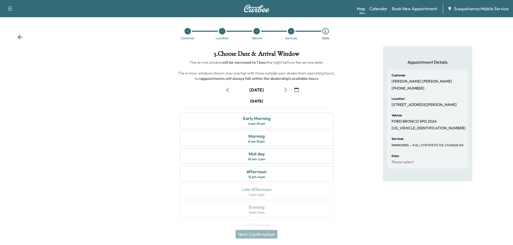
click at [285, 89] on icon "button" at bounding box center [286, 90] width 4 height 4
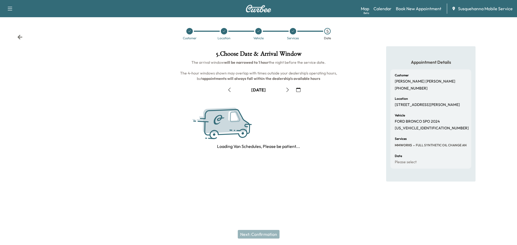
click at [285, 89] on icon "button" at bounding box center [287, 90] width 4 height 4
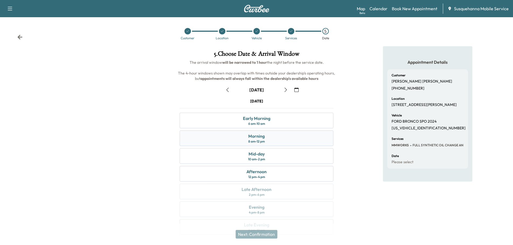
click at [287, 137] on div "Morning 8 am - 12 pm" at bounding box center [257, 139] width 154 height 16
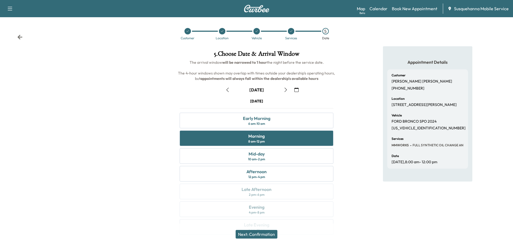
click at [248, 233] on button "Next: Confirmation" at bounding box center [257, 234] width 42 height 9
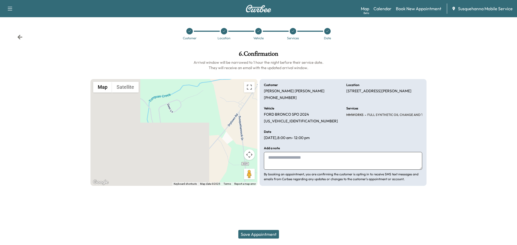
click at [293, 161] on textarea at bounding box center [343, 161] width 158 height 18
type textarea "**********"
click at [267, 234] on button "Save Appointment" at bounding box center [258, 234] width 41 height 9
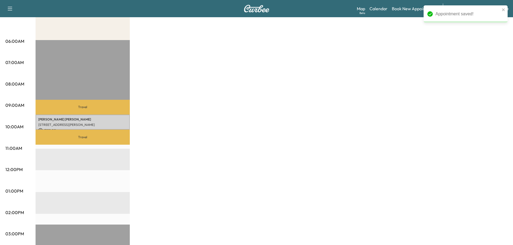
scroll to position [115, 0]
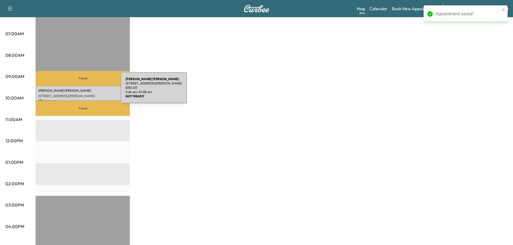
click at [80, 91] on p "LESLIE TROUP" at bounding box center [82, 91] width 89 height 4
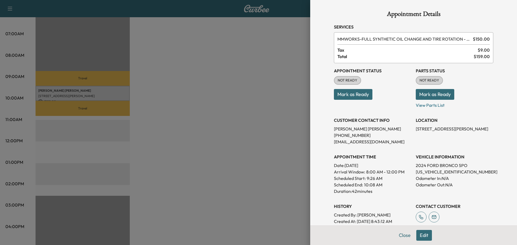
click at [418, 97] on button "Mark as Ready" at bounding box center [435, 94] width 39 height 11
click at [357, 97] on button "Mark as Ready" at bounding box center [353, 94] width 39 height 11
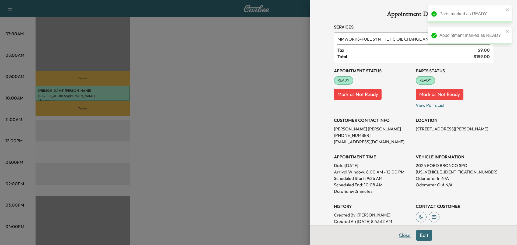
click at [406, 235] on button "Close" at bounding box center [404, 235] width 19 height 11
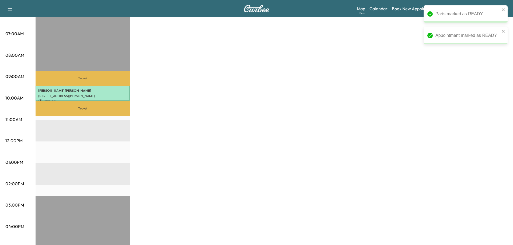
scroll to position [0, 0]
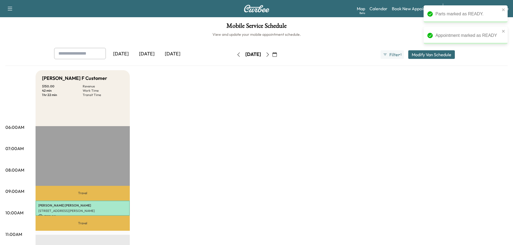
click at [277, 55] on icon "button" at bounding box center [275, 55] width 4 height 4
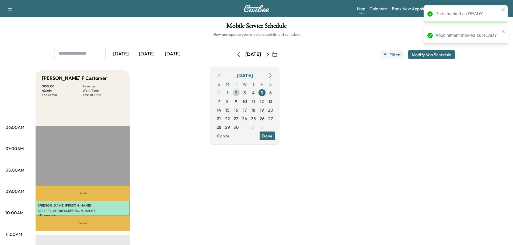
click at [237, 92] on span "2" at bounding box center [236, 93] width 2 height 6
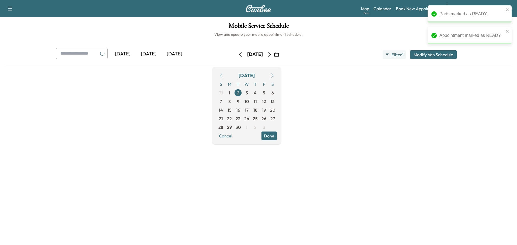
click at [277, 138] on button "Done" at bounding box center [269, 136] width 15 height 9
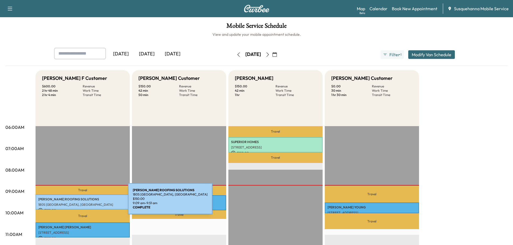
click at [88, 203] on p "1805 [GEOGRAPHIC_DATA], [GEOGRAPHIC_DATA]" at bounding box center [82, 205] width 89 height 4
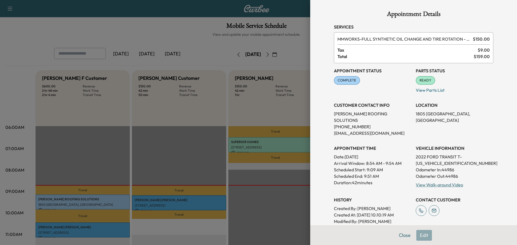
click at [426, 182] on div "Appointment Status COMPLETE Mark as Not Ready Parts Status READY Mark as Not Re…" at bounding box center [413, 147] width 159 height 168
click at [426, 182] on link "View Walk-around Video" at bounding box center [439, 184] width 47 height 5
click at [397, 234] on button "Close" at bounding box center [404, 235] width 19 height 11
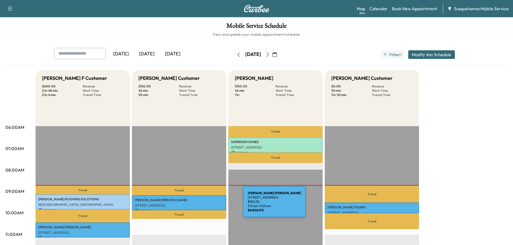
click at [202, 204] on p "[STREET_ADDRESS]" at bounding box center [179, 206] width 89 height 4
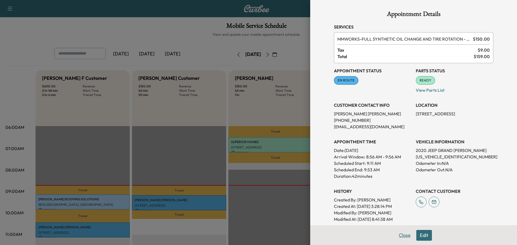
click at [401, 234] on button "Close" at bounding box center [404, 235] width 19 height 11
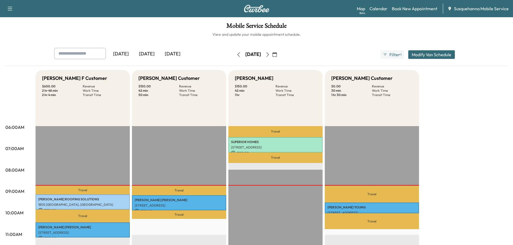
scroll to position [57, 0]
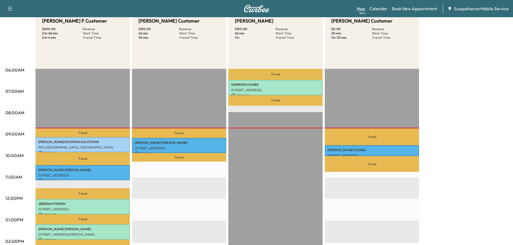
click at [360, 9] on link "Map Beta" at bounding box center [361, 8] width 8 height 6
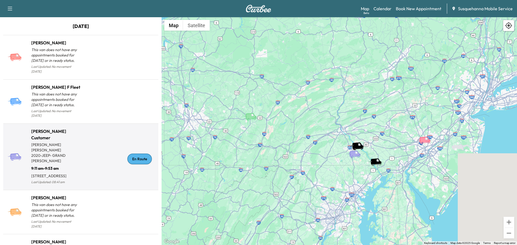
click at [135, 155] on div "En Route" at bounding box center [139, 159] width 25 height 11
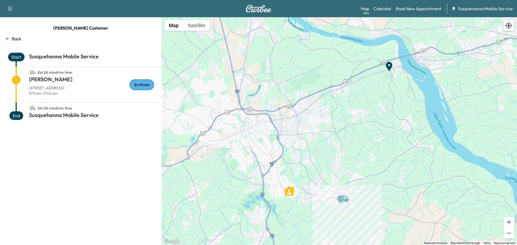
click at [21, 39] on p "Back" at bounding box center [16, 39] width 9 height 6
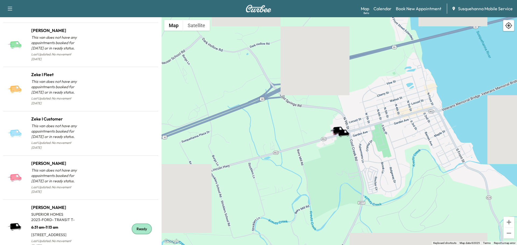
scroll to position [460, 0]
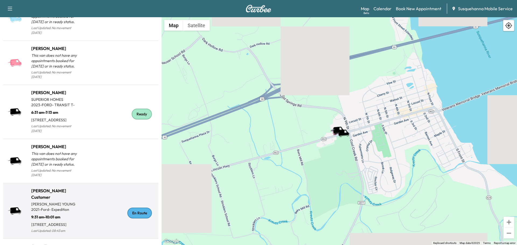
click at [134, 211] on div "En Route" at bounding box center [139, 213] width 25 height 11
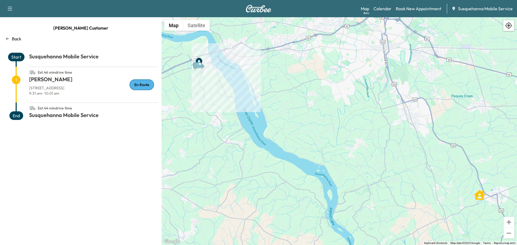
click at [13, 37] on p "Back" at bounding box center [16, 39] width 9 height 6
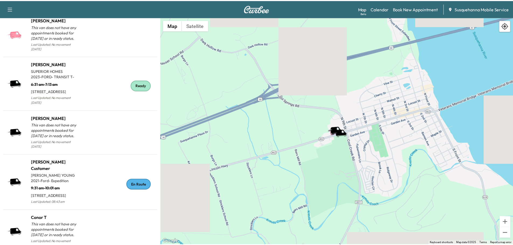
scroll to position [555, 0]
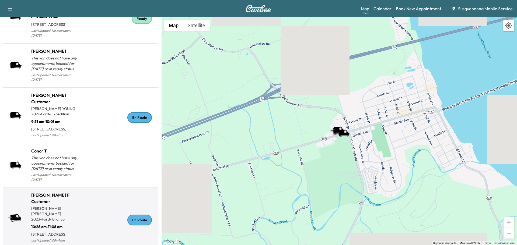
click at [138, 215] on div "En Route" at bounding box center [139, 220] width 25 height 11
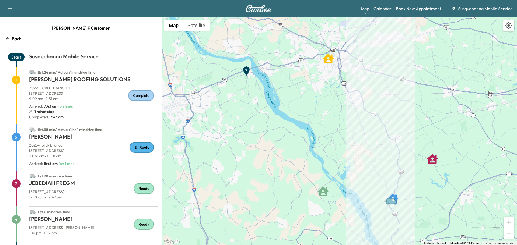
click at [377, 4] on div "Map Beta Calendar Book New Appointment Susquehanna Mobile Service" at bounding box center [437, 9] width 152 height 10
click at [388, 12] on link "Calendar" at bounding box center [383, 8] width 18 height 6
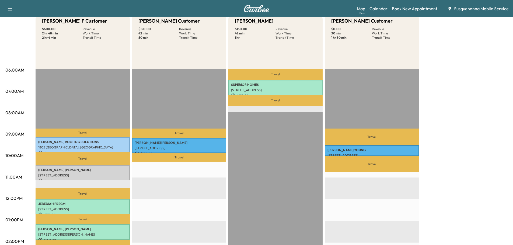
scroll to position [86, 0]
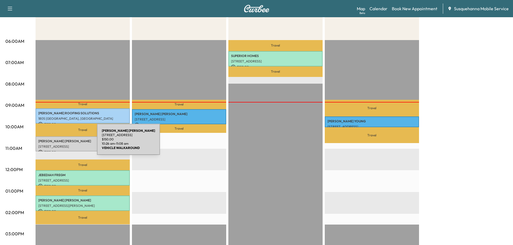
click at [57, 143] on div "ELIZABETH WILLIS 752 Nottingham Rd, Peach Bottom, PA 17563, USA $ 150.00 10:26 …" at bounding box center [83, 144] width 94 height 15
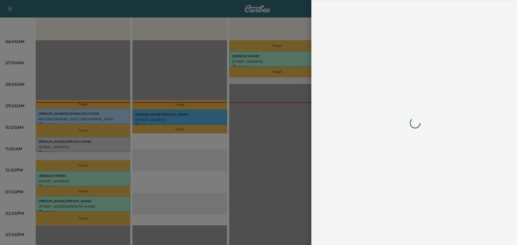
click at [57, 143] on div at bounding box center [258, 122] width 517 height 245
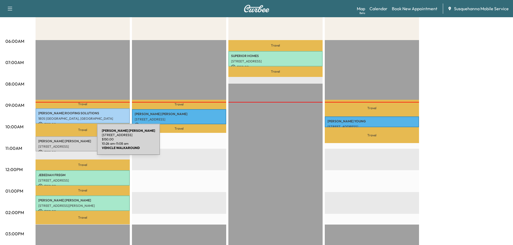
click at [57, 143] on div "ELIZABETH WILLIS 752 Nottingham Rd, Peach Bottom, PA 17563, USA $ 150.00 10:26 …" at bounding box center [83, 144] width 94 height 15
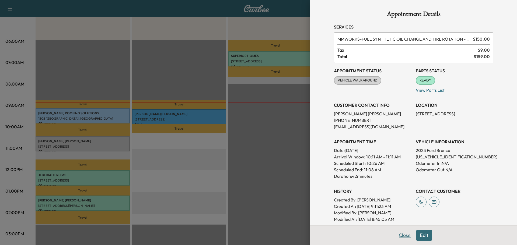
click at [395, 234] on button "Close" at bounding box center [404, 235] width 19 height 11
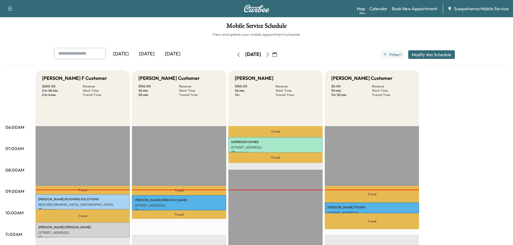
scroll to position [29, 0]
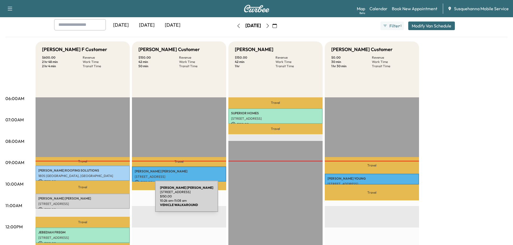
click at [115, 200] on div "ELIZABETH WILLIS 752 Nottingham Rd, Peach Bottom, PA 17563, USA $ 150.00 10:26 …" at bounding box center [83, 201] width 94 height 15
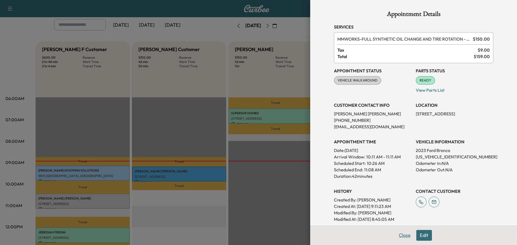
click at [405, 235] on button "Close" at bounding box center [404, 235] width 19 height 11
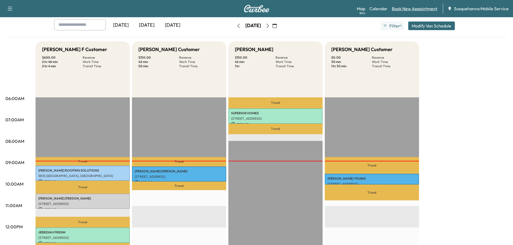
click at [415, 7] on link "Book New Appointment" at bounding box center [415, 8] width 46 height 6
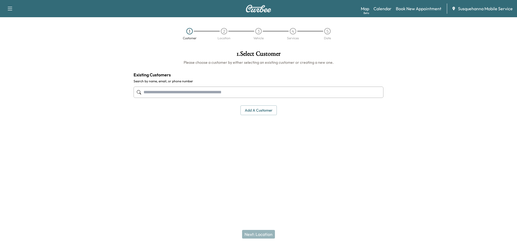
click at [190, 91] on input "text" at bounding box center [259, 92] width 250 height 11
click at [253, 112] on button "Add a customer" at bounding box center [259, 111] width 36 height 10
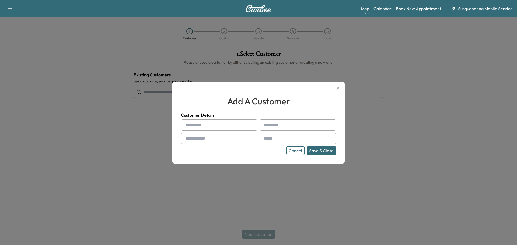
click at [231, 124] on input "text" at bounding box center [219, 125] width 76 height 11
click at [228, 125] on input "text" at bounding box center [219, 125] width 76 height 11
type input "******"
type input "*******"
click at [227, 138] on input "text" at bounding box center [219, 138] width 76 height 11
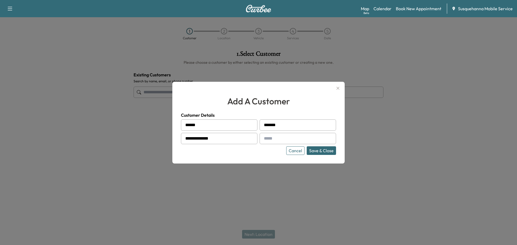
type input "**********"
click at [279, 140] on input "text" at bounding box center [298, 138] width 76 height 11
type input "**********"
click at [321, 154] on button "Save & Close" at bounding box center [321, 151] width 29 height 9
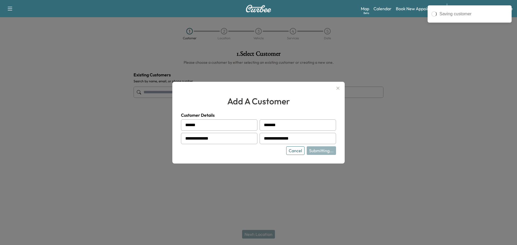
type input "**********"
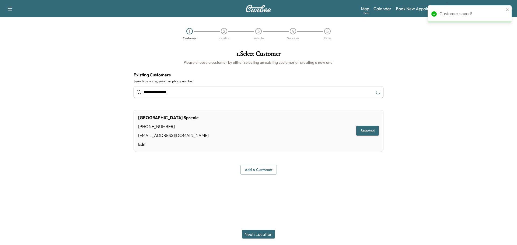
click at [266, 235] on button "Next: Location" at bounding box center [258, 234] width 33 height 9
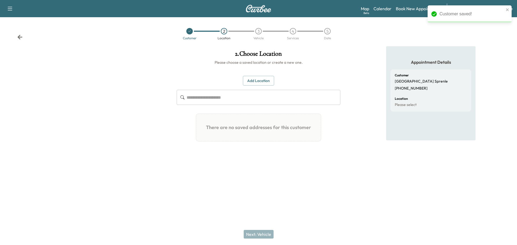
click at [248, 79] on button "Add Location" at bounding box center [258, 81] width 31 height 10
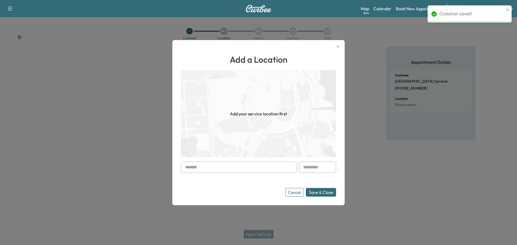
click at [242, 164] on input "text" at bounding box center [239, 167] width 116 height 11
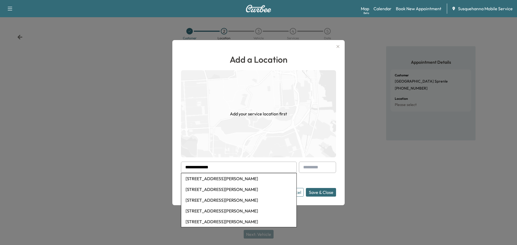
click at [233, 180] on li "309 Robin Drive, Red Lion, PA, USA" at bounding box center [238, 178] width 115 height 11
type input "**********"
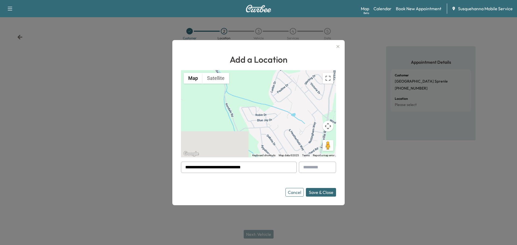
click at [319, 196] on button "Save & Close" at bounding box center [321, 192] width 30 height 9
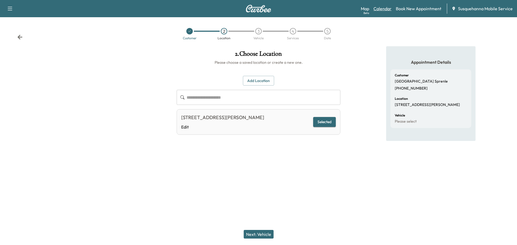
click at [380, 7] on link "Calendar" at bounding box center [383, 8] width 18 height 6
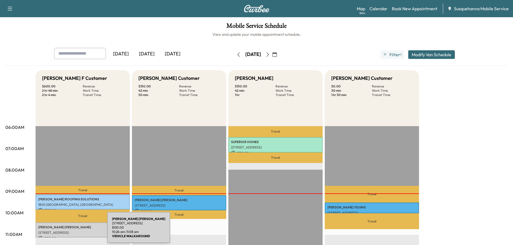
click at [67, 231] on p "[STREET_ADDRESS]" at bounding box center [82, 233] width 89 height 4
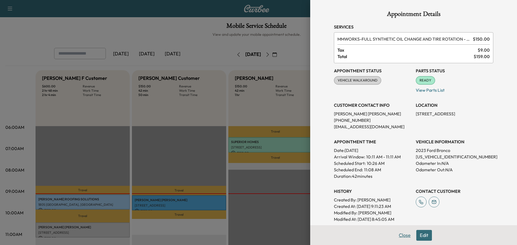
click at [397, 234] on button "Close" at bounding box center [404, 235] width 19 height 11
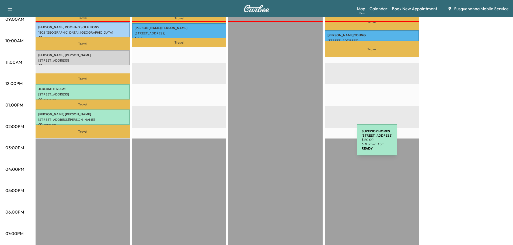
scroll to position [29, 0]
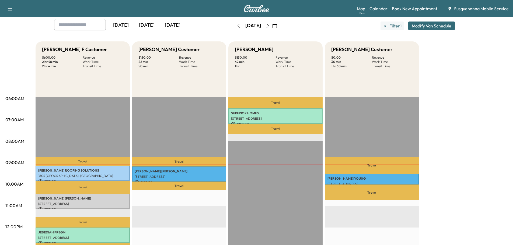
click at [272, 23] on button "button" at bounding box center [267, 26] width 9 height 9
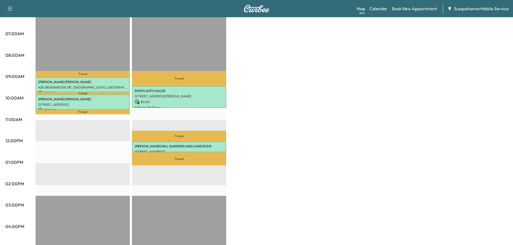
scroll to position [29, 0]
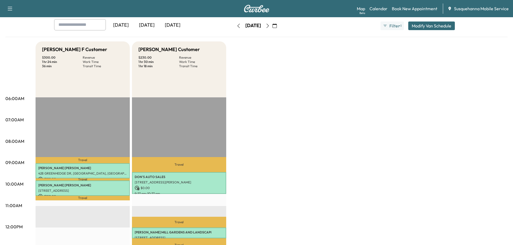
click at [272, 26] on button "button" at bounding box center [267, 26] width 9 height 9
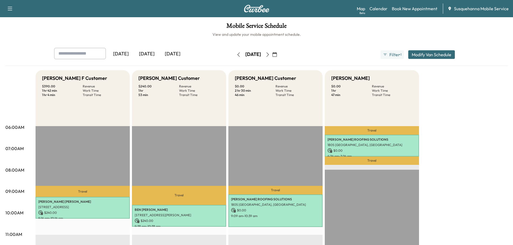
click at [236, 53] on icon "button" at bounding box center [238, 55] width 4 height 4
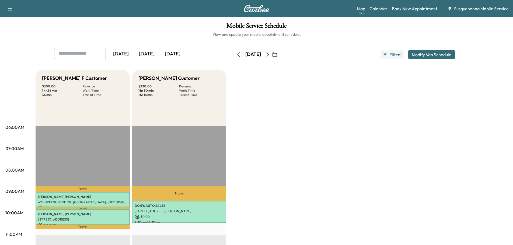
click at [234, 53] on button "button" at bounding box center [238, 54] width 9 height 9
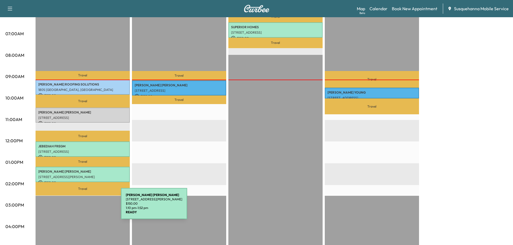
scroll to position [86, 0]
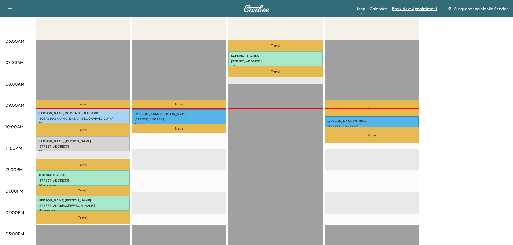
click at [407, 9] on link "Book New Appointment" at bounding box center [415, 8] width 46 height 6
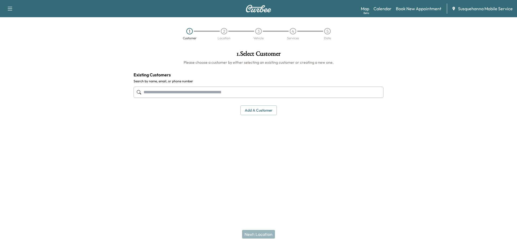
click at [208, 93] on input "text" at bounding box center [259, 92] width 250 height 11
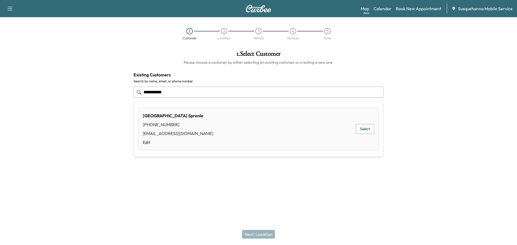
click at [199, 113] on div "sydney Sprenle (717) 378-1059 EMAIL@EMAIL.COM Edit Select" at bounding box center [258, 129] width 241 height 42
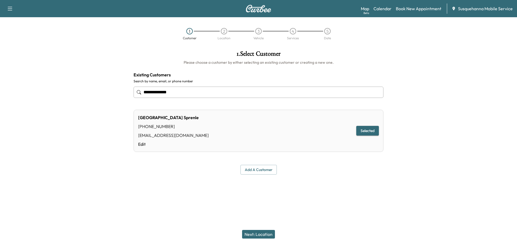
type input "**********"
click at [270, 231] on button "Next: Location" at bounding box center [258, 234] width 33 height 9
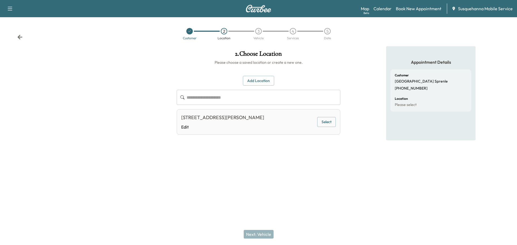
click at [327, 119] on button "Select" at bounding box center [326, 122] width 19 height 10
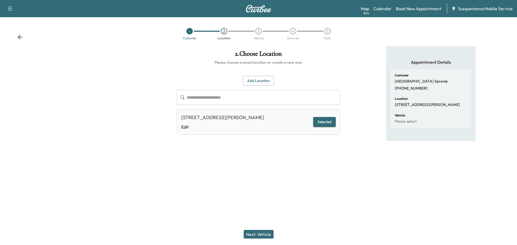
click at [263, 233] on button "Next: Vehicle" at bounding box center [259, 234] width 30 height 9
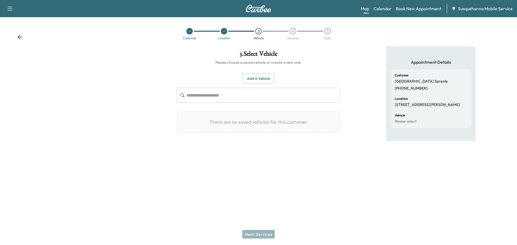
click at [262, 80] on button "Add a Vehicle" at bounding box center [259, 79] width 32 height 10
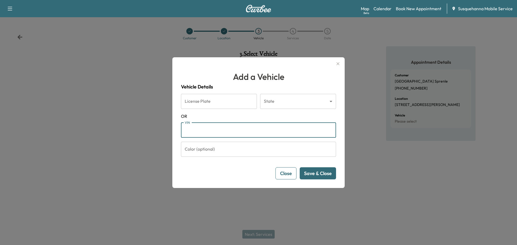
click at [222, 135] on input "VIN" at bounding box center [258, 130] width 155 height 15
type input "**********"
click at [313, 176] on button "Save & Close" at bounding box center [318, 174] width 36 height 12
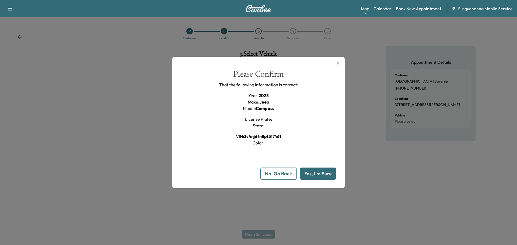
click at [313, 176] on button "Yes, I'm Sure" at bounding box center [318, 174] width 36 height 12
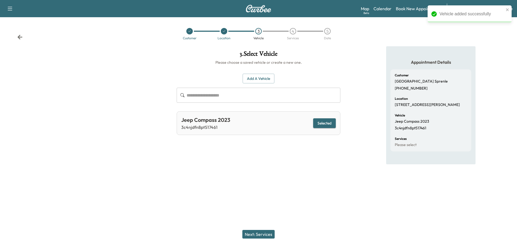
click at [268, 235] on button "Next: Services" at bounding box center [258, 234] width 32 height 9
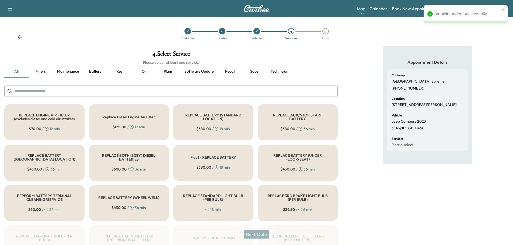
click at [200, 86] on input "text" at bounding box center [170, 91] width 333 height 11
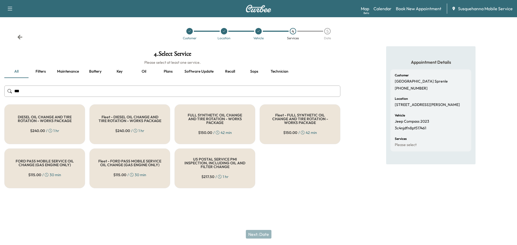
type input "***"
click at [206, 130] on span "$ 150.00" at bounding box center [205, 132] width 14 height 5
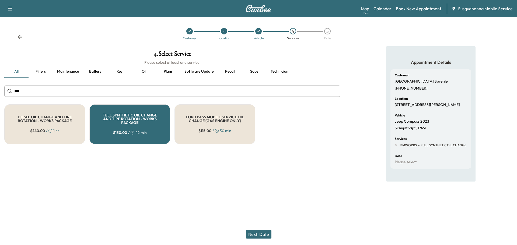
click at [263, 234] on button "Next: Date" at bounding box center [259, 234] width 26 height 9
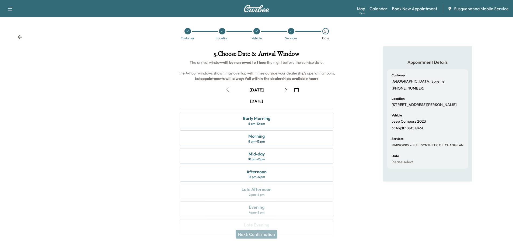
click at [287, 88] on icon "button" at bounding box center [286, 90] width 4 height 4
click at [256, 141] on div "8 am - 12 pm" at bounding box center [256, 142] width 16 height 4
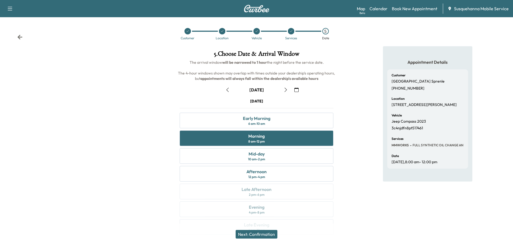
click at [269, 235] on button "Next: Confirmation" at bounding box center [257, 234] width 42 height 9
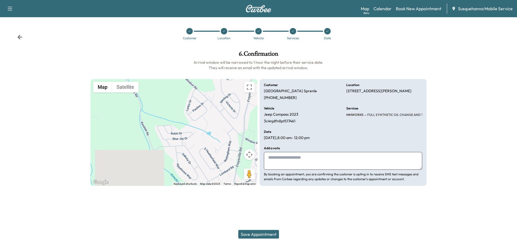
click at [336, 158] on textarea at bounding box center [343, 161] width 158 height 18
type textarea "**********"
click at [242, 234] on button "Save Appointment" at bounding box center [258, 234] width 41 height 9
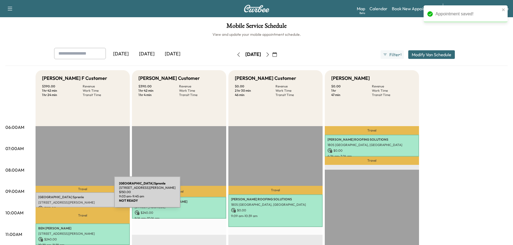
click at [74, 196] on p "sydney Sprenle" at bounding box center [82, 197] width 89 height 4
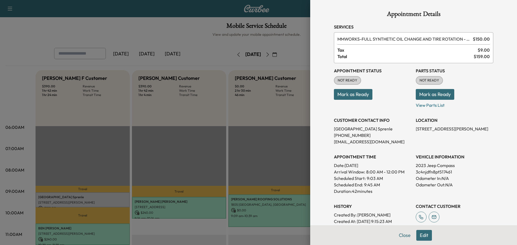
drag, startPoint x: 426, startPoint y: 94, endPoint x: 418, endPoint y: 93, distance: 7.9
click at [426, 94] on button "Mark as Ready" at bounding box center [435, 94] width 39 height 11
click at [365, 94] on button "Mark as Ready" at bounding box center [353, 94] width 39 height 11
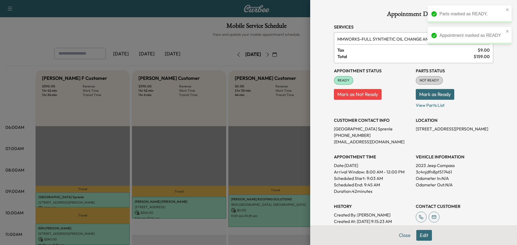
click at [427, 172] on p "3c4njdfn8pt517461" at bounding box center [455, 172] width 78 height 6
copy p "3c4njdfn8pt517461"
click at [434, 97] on button "Mark as Ready" at bounding box center [435, 94] width 39 height 11
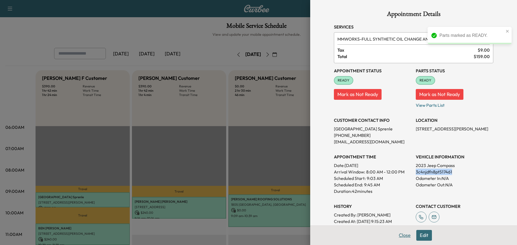
click at [406, 236] on button "Close" at bounding box center [404, 235] width 19 height 11
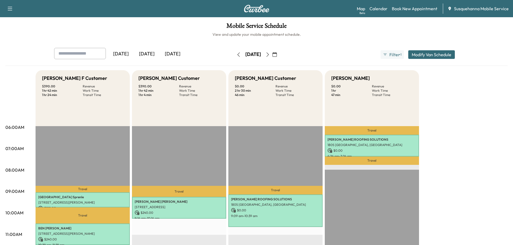
click at [234, 57] on button "button" at bounding box center [238, 54] width 9 height 9
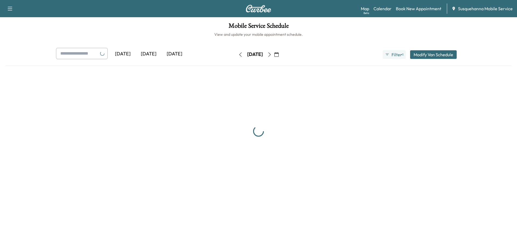
click at [236, 57] on button "button" at bounding box center [240, 54] width 9 height 9
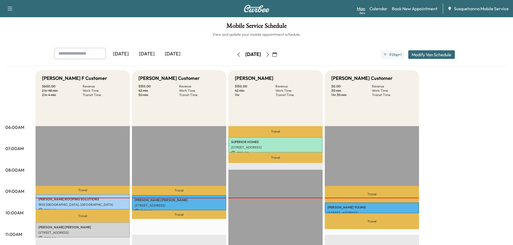
click at [363, 9] on link "Map Beta" at bounding box center [361, 8] width 8 height 6
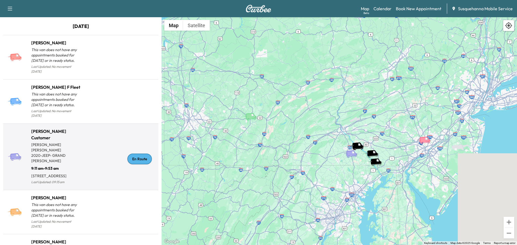
click at [145, 162] on div "En Route" at bounding box center [118, 159] width 75 height 53
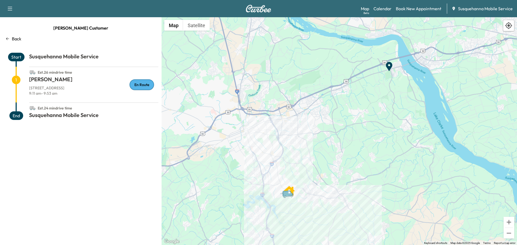
click at [10, 38] on div "Back" at bounding box center [80, 39] width 155 height 6
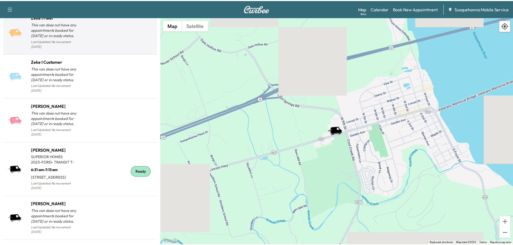
scroll to position [555, 0]
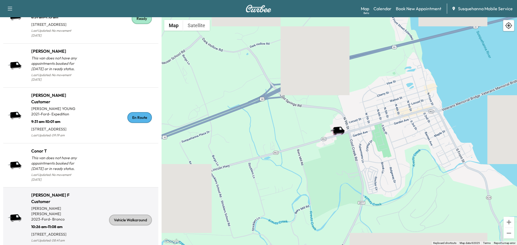
click at [132, 215] on div "Vehicle Walkaround" at bounding box center [130, 220] width 43 height 11
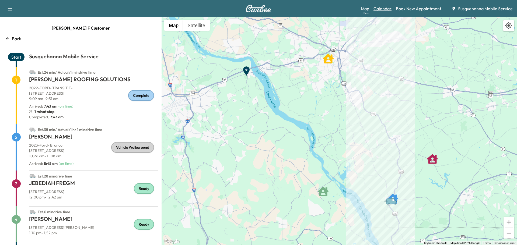
click at [381, 9] on link "Calendar" at bounding box center [383, 8] width 18 height 6
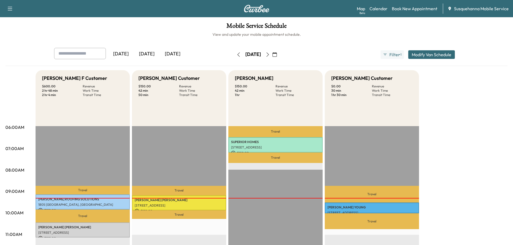
click at [269, 56] on icon "button" at bounding box center [267, 55] width 2 height 4
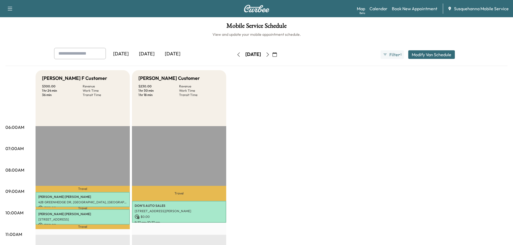
click at [236, 56] on icon "button" at bounding box center [238, 55] width 4 height 4
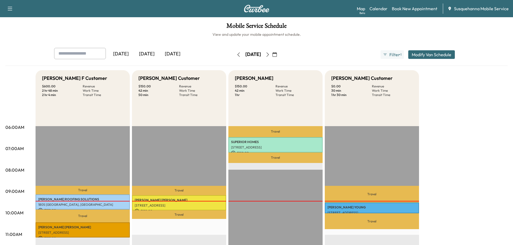
scroll to position [86, 0]
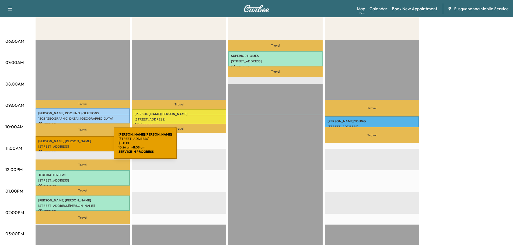
click at [73, 147] on p "[STREET_ADDRESS]" at bounding box center [82, 147] width 89 height 4
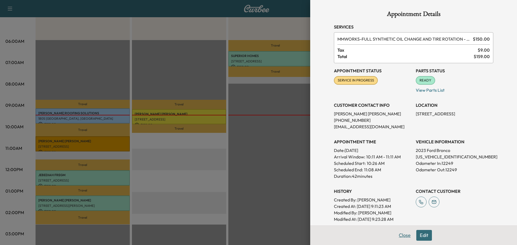
click at [395, 235] on button "Close" at bounding box center [404, 235] width 19 height 11
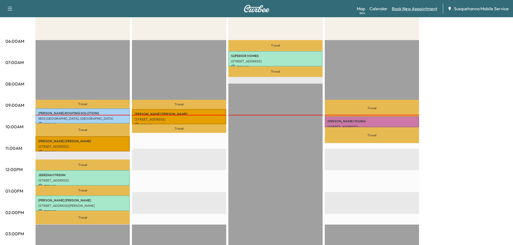
click at [407, 7] on link "Book New Appointment" at bounding box center [415, 8] width 46 height 6
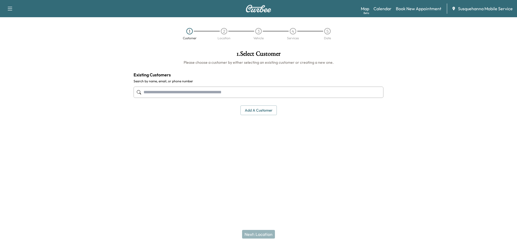
click at [218, 90] on input "text" at bounding box center [259, 92] width 250 height 11
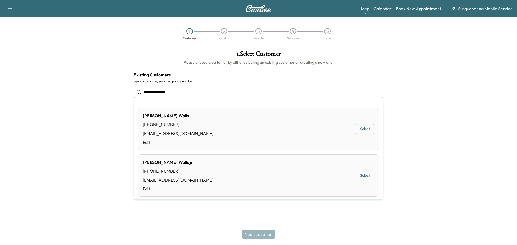
click at [219, 120] on div "Sherman Walls (717) 309-4852 cjwslw@comcast.net Edit Select" at bounding box center [258, 129] width 241 height 42
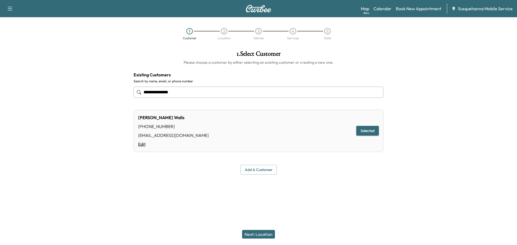
type input "**********"
click at [142, 144] on link "Edit" at bounding box center [173, 144] width 71 height 6
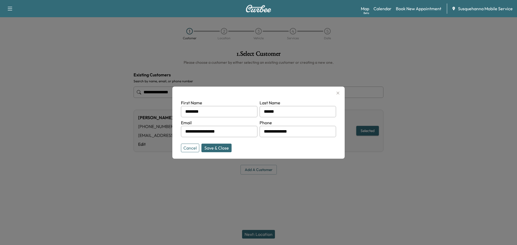
drag, startPoint x: 227, startPoint y: 132, endPoint x: 183, endPoint y: 133, distance: 43.4
click at [183, 133] on div "**********" at bounding box center [219, 131] width 76 height 11
click at [228, 150] on button "Save & Close" at bounding box center [216, 148] width 30 height 9
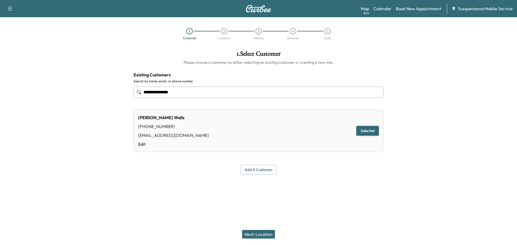
click at [267, 236] on button "Next: Location" at bounding box center [258, 234] width 33 height 9
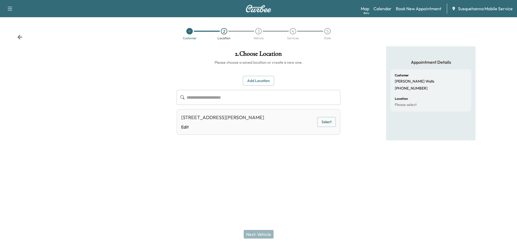
click at [325, 126] on button "Select" at bounding box center [326, 122] width 19 height 10
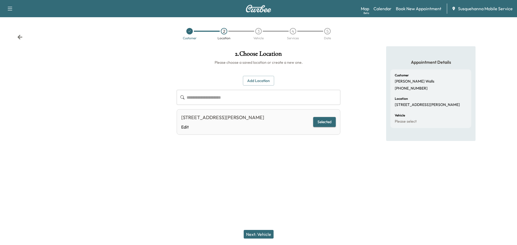
click at [259, 231] on button "Next: Vehicle" at bounding box center [259, 234] width 30 height 9
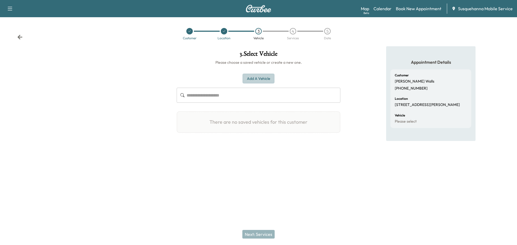
drag, startPoint x: 257, startPoint y: 78, endPoint x: 209, endPoint y: 71, distance: 47.9
click at [254, 78] on button "Add a Vehicle" at bounding box center [259, 79] width 32 height 10
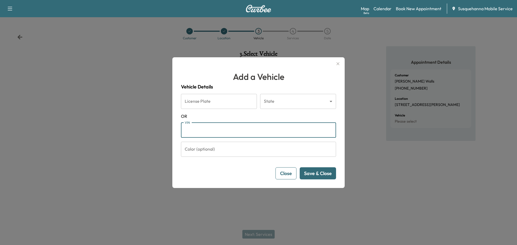
click at [241, 134] on input "VIN" at bounding box center [258, 130] width 155 height 15
paste input "**********"
type input "**********"
click at [317, 178] on button "Save & Close" at bounding box center [318, 174] width 36 height 12
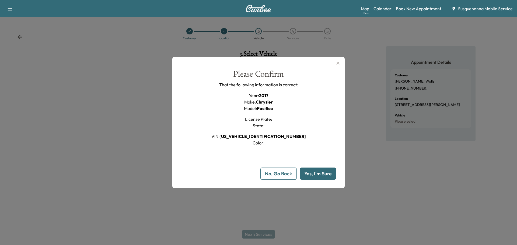
click at [317, 178] on button "Yes, I'm Sure" at bounding box center [318, 174] width 36 height 12
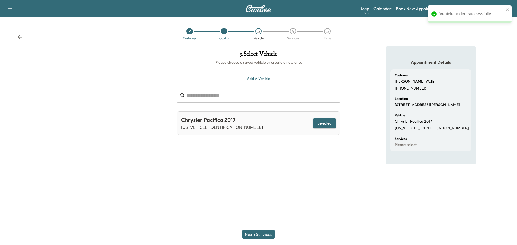
click at [265, 233] on button "Next: Services" at bounding box center [258, 234] width 32 height 9
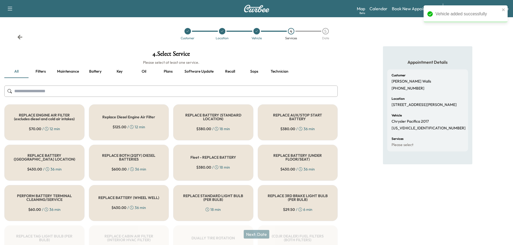
drag, startPoint x: 201, startPoint y: 92, endPoint x: 202, endPoint y: 89, distance: 3.0
click at [202, 89] on input "text" at bounding box center [170, 91] width 333 height 11
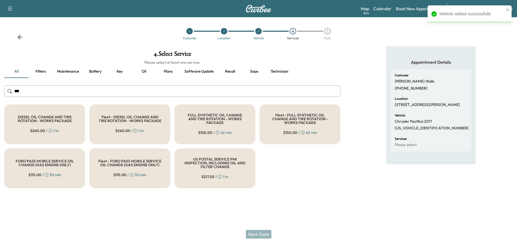
type input "***"
click at [205, 117] on h5 "FULL SYNTHETIC OIL CHANGE AND TIRE ROTATION - WORKS PACKAGE" at bounding box center [214, 118] width 63 height 11
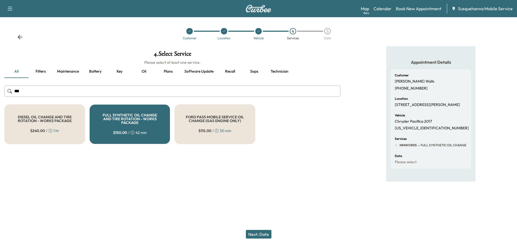
click at [270, 234] on button "Next: Date" at bounding box center [259, 234] width 26 height 9
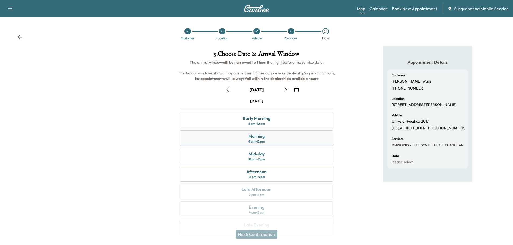
click at [266, 136] on div "Morning 8 am - 12 pm" at bounding box center [257, 139] width 154 height 16
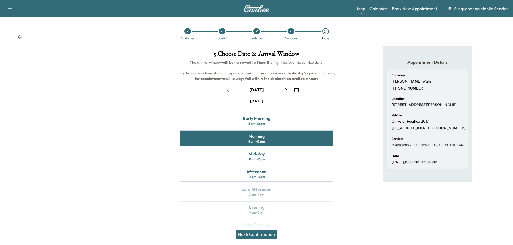
click at [275, 232] on button "Next: Confirmation" at bounding box center [257, 234] width 42 height 9
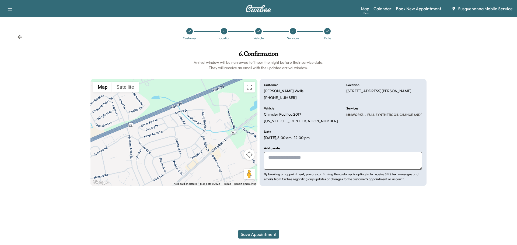
click at [334, 163] on textarea at bounding box center [343, 161] width 158 height 18
type textarea "**********"
click at [261, 234] on button "Save Appointment" at bounding box center [258, 234] width 41 height 9
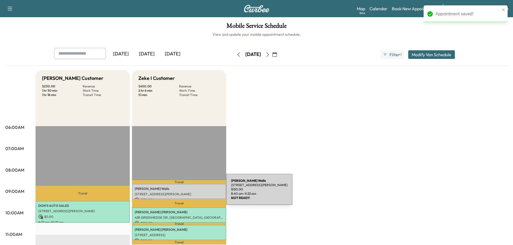
click at [186, 193] on p "254 Heistand Rd, York, PA 17402, USA" at bounding box center [179, 194] width 89 height 4
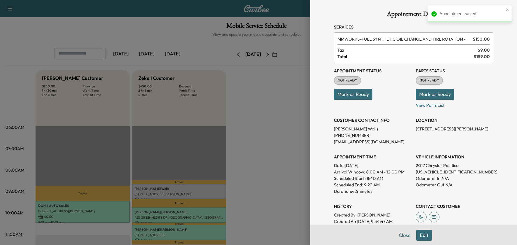
click at [442, 91] on button "Mark as Ready" at bounding box center [435, 94] width 39 height 11
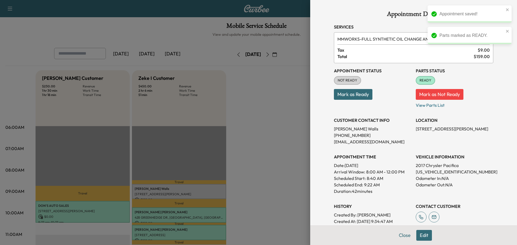
click at [337, 93] on button "Mark as Ready" at bounding box center [353, 94] width 39 height 11
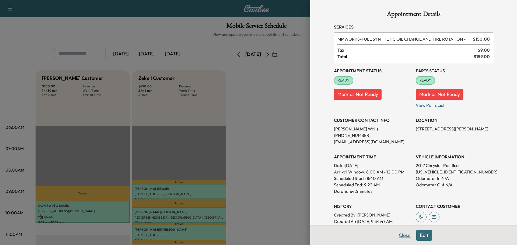
click at [398, 237] on button "Close" at bounding box center [404, 235] width 19 height 11
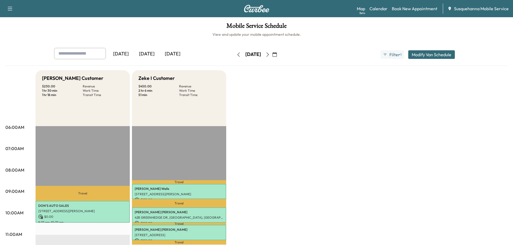
click at [421, 55] on button "Modify Van Schedule" at bounding box center [431, 54] width 47 height 9
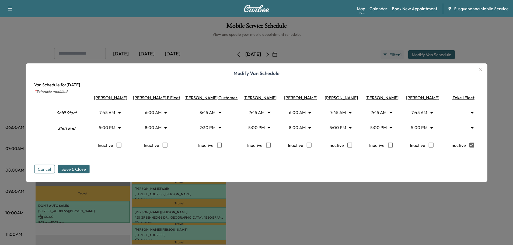
click at [85, 172] on span "Save & Close" at bounding box center [73, 169] width 25 height 6
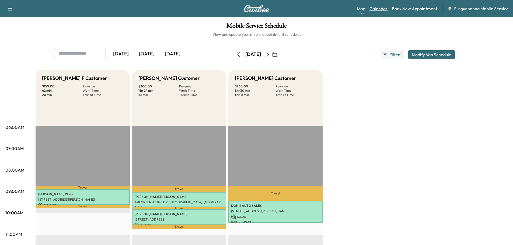
click at [378, 7] on link "Calendar" at bounding box center [379, 8] width 18 height 6
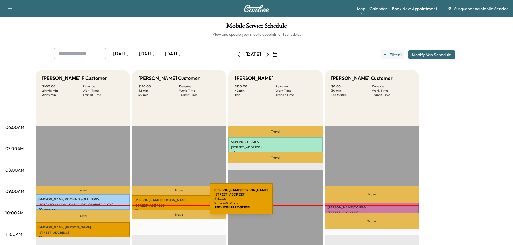
click at [169, 202] on div "DAWN JACOB 2859 FIESTA DR, YORK, PA, USA $ 150.00 9:11 am - 9:53 am" at bounding box center [179, 203] width 94 height 15
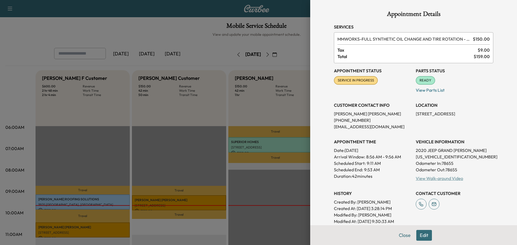
click at [443, 177] on link "View Walk-around Video" at bounding box center [439, 178] width 47 height 5
drag, startPoint x: 395, startPoint y: 233, endPoint x: 264, endPoint y: 231, distance: 131.2
click at [377, 233] on div "Close Edit" at bounding box center [413, 236] width 207 height 20
drag, startPoint x: 401, startPoint y: 233, endPoint x: 275, endPoint y: 236, distance: 126.1
click at [400, 233] on button "Close" at bounding box center [404, 235] width 19 height 11
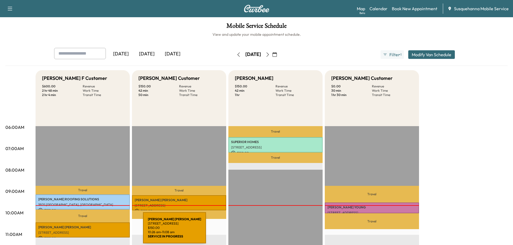
click at [103, 231] on p "[STREET_ADDRESS]" at bounding box center [82, 233] width 89 height 4
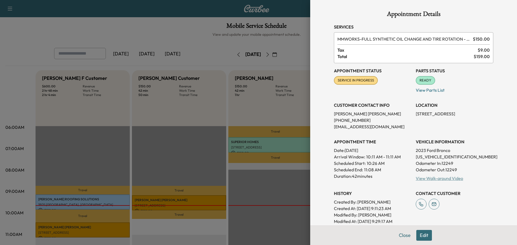
click at [450, 180] on link "View Walk-around Video" at bounding box center [439, 178] width 47 height 5
drag, startPoint x: 404, startPoint y: 235, endPoint x: 350, endPoint y: 244, distance: 54.3
click at [401, 235] on button "Close" at bounding box center [404, 235] width 19 height 11
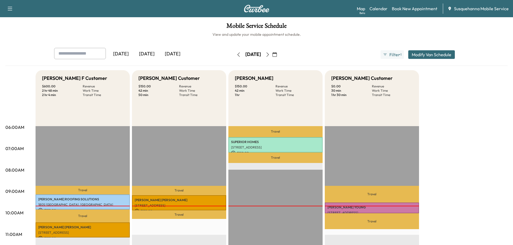
click at [270, 56] on icon "button" at bounding box center [268, 55] width 4 height 4
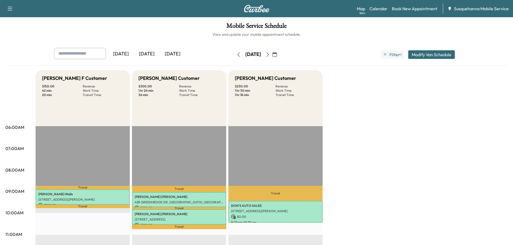
scroll to position [29, 0]
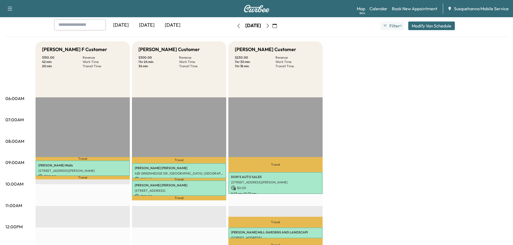
click at [236, 24] on icon "button" at bounding box center [238, 26] width 4 height 4
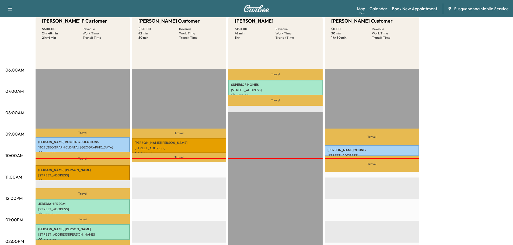
scroll to position [29, 0]
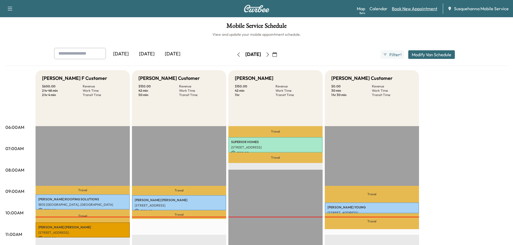
click at [401, 9] on link "Book New Appointment" at bounding box center [415, 8] width 46 height 6
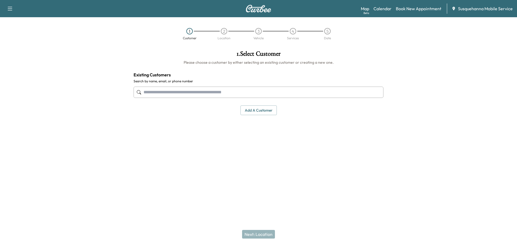
click at [293, 93] on input "text" at bounding box center [259, 92] width 250 height 11
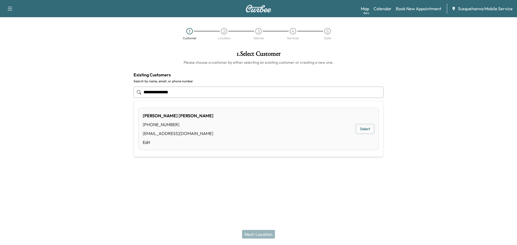
click at [293, 133] on div "DAVID SALVATORE (717) 548-0303 davesal66@msn.com Edit Select" at bounding box center [258, 129] width 241 height 42
type input "**********"
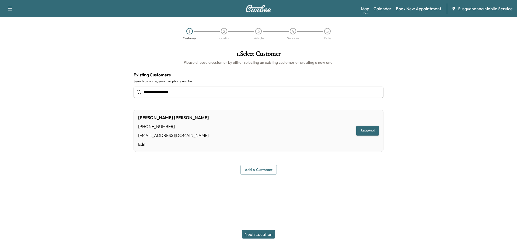
click at [263, 234] on button "Next: Location" at bounding box center [258, 234] width 33 height 9
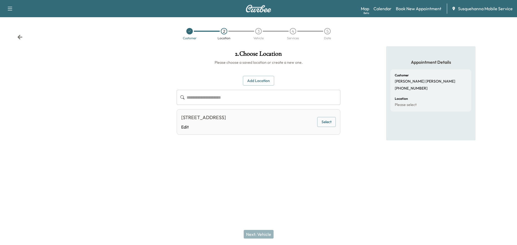
click at [333, 125] on button "Select" at bounding box center [326, 122] width 19 height 10
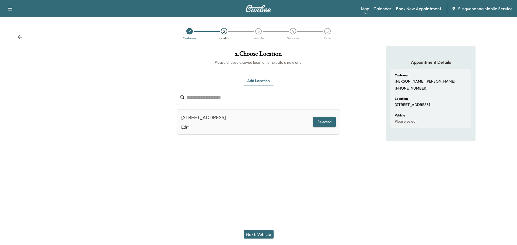
click at [259, 234] on button "Next: Vehicle" at bounding box center [259, 234] width 30 height 9
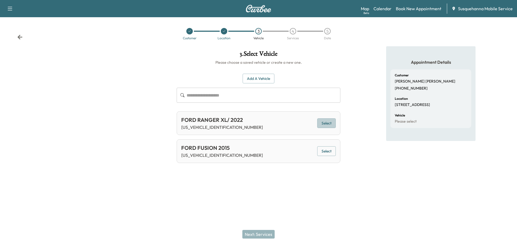
click at [330, 124] on button "Select" at bounding box center [326, 124] width 19 height 10
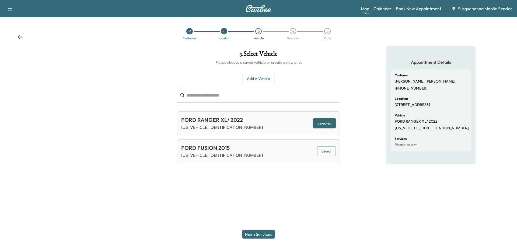
click at [268, 236] on button "Next: Services" at bounding box center [258, 234] width 32 height 9
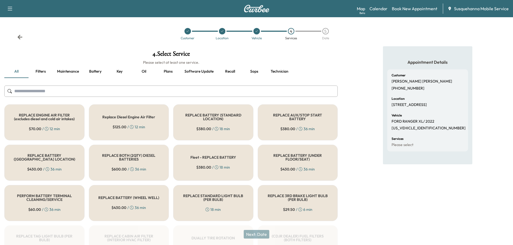
click at [218, 88] on input "text" at bounding box center [170, 91] width 333 height 11
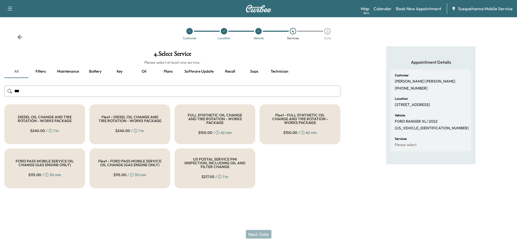
type input "***"
click at [221, 124] on div "FULL SYNTHETIC OIL CHANGE AND TIRE ROTATION - WORKS PACKAGE $ 150.00 / 42 min" at bounding box center [215, 124] width 81 height 40
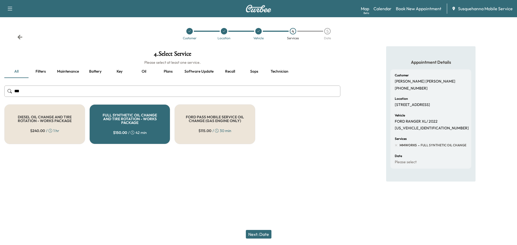
click at [260, 235] on button "Next: Date" at bounding box center [259, 234] width 26 height 9
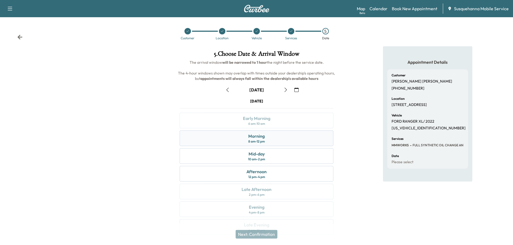
click at [285, 134] on div "Morning 8 am - 12 pm" at bounding box center [257, 139] width 154 height 16
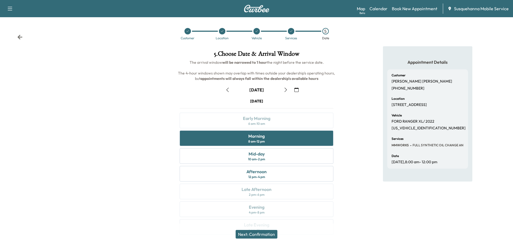
click at [273, 235] on button "Next: Confirmation" at bounding box center [257, 234] width 42 height 9
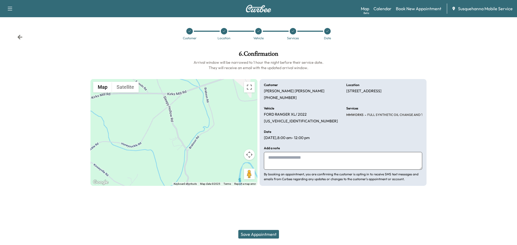
click at [322, 161] on textarea at bounding box center [343, 161] width 158 height 18
type textarea "**********"
click at [248, 236] on button "Save Appointment" at bounding box center [258, 234] width 41 height 9
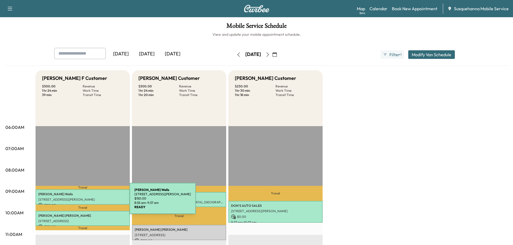
scroll to position [57, 0]
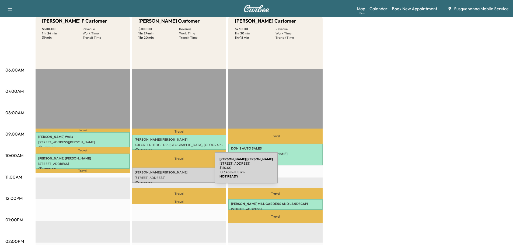
click at [174, 171] on p "DAVID SALVATORE" at bounding box center [179, 172] width 89 height 4
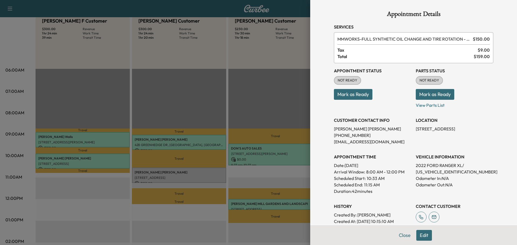
click at [419, 93] on button "Mark as Ready" at bounding box center [435, 94] width 39 height 11
click at [351, 96] on button "Mark as Ready" at bounding box center [353, 94] width 39 height 11
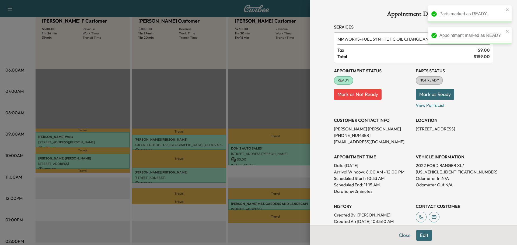
click at [419, 94] on button "Mark as Ready" at bounding box center [435, 94] width 39 height 11
click at [402, 234] on button "Close" at bounding box center [404, 235] width 19 height 11
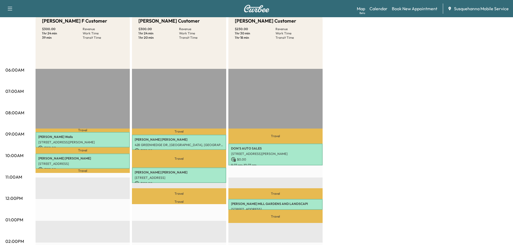
scroll to position [0, 0]
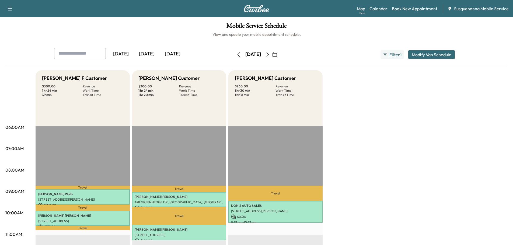
click at [270, 55] on icon "button" at bounding box center [268, 55] width 4 height 4
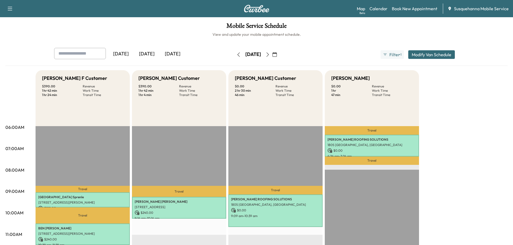
click at [270, 55] on icon "button" at bounding box center [268, 55] width 4 height 4
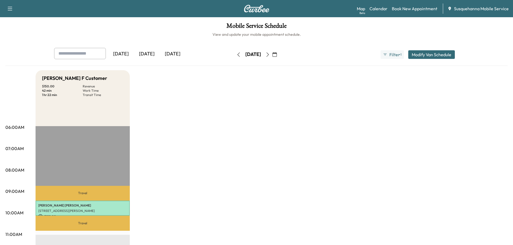
click at [236, 55] on icon "button" at bounding box center [238, 55] width 4 height 4
click at [234, 55] on div "[DATE]" at bounding box center [253, 54] width 38 height 9
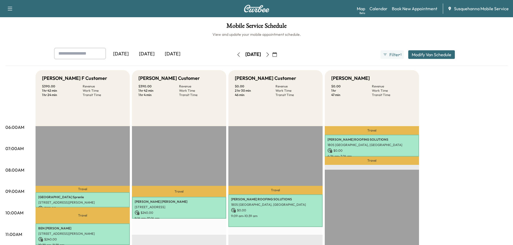
click at [234, 55] on button "button" at bounding box center [238, 54] width 9 height 9
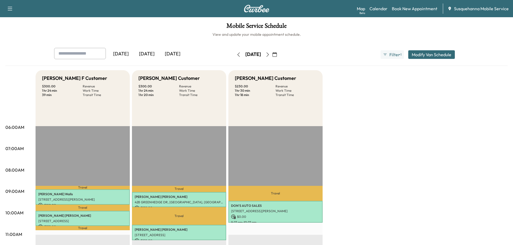
click at [236, 56] on icon "button" at bounding box center [238, 55] width 4 height 4
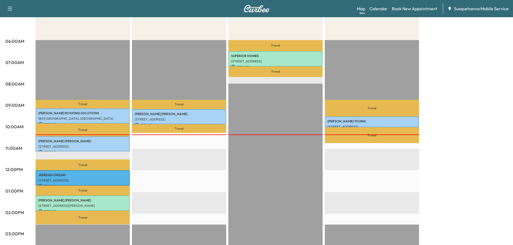
scroll to position [29, 0]
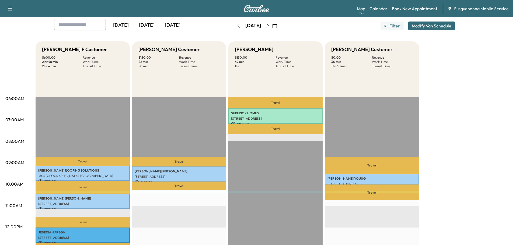
click at [270, 27] on icon "button" at bounding box center [268, 26] width 4 height 4
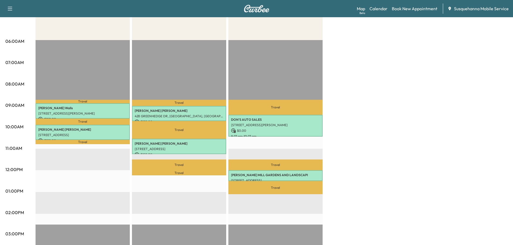
scroll to position [57, 0]
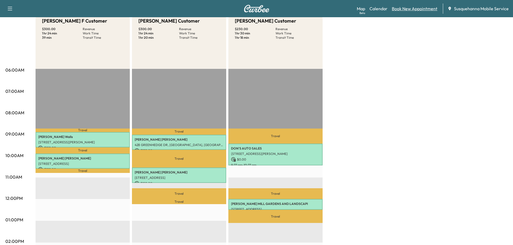
click at [395, 6] on link "Book New Appointment" at bounding box center [415, 8] width 46 height 6
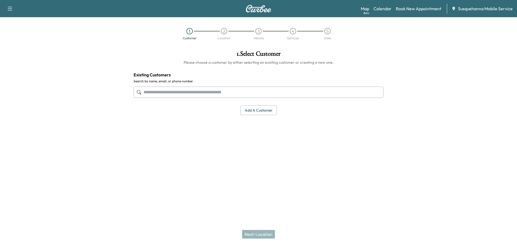
click at [305, 91] on input "text" at bounding box center [259, 92] width 250 height 11
click at [275, 109] on button "Add a customer" at bounding box center [259, 111] width 36 height 10
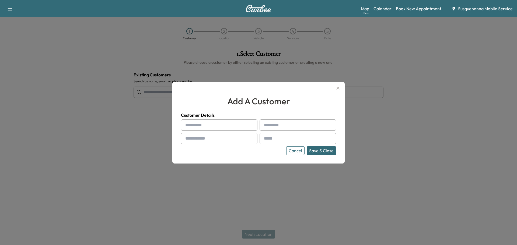
click at [222, 124] on input "text" at bounding box center [219, 125] width 76 height 11
type input "*"
type input "*******"
type input "**********"
click at [216, 144] on input "text" at bounding box center [219, 138] width 76 height 11
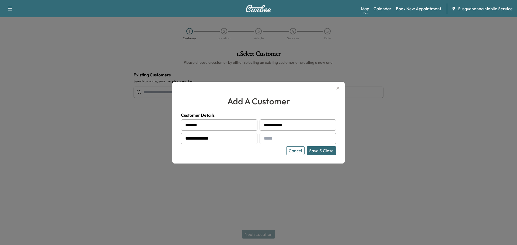
type input "**********"
click at [284, 137] on input "text" at bounding box center [298, 138] width 76 height 11
paste input "**********"
type input "**********"
click at [317, 152] on button "Save & Close" at bounding box center [321, 151] width 29 height 9
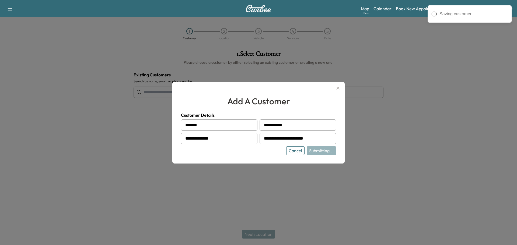
type input "**********"
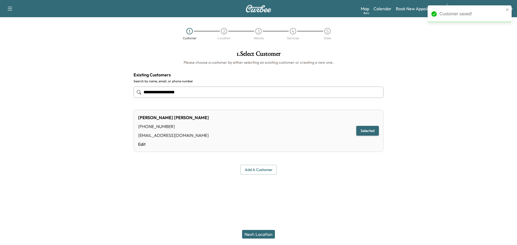
click at [264, 234] on button "Next: Location" at bounding box center [258, 234] width 33 height 9
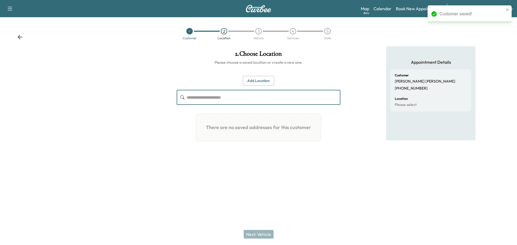
click at [244, 93] on input "text" at bounding box center [264, 97] width 154 height 15
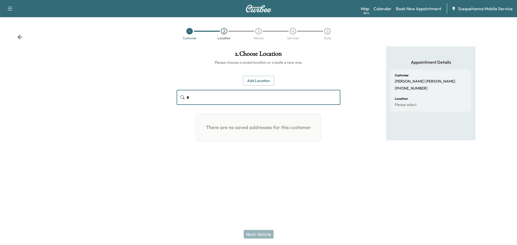
type input "*"
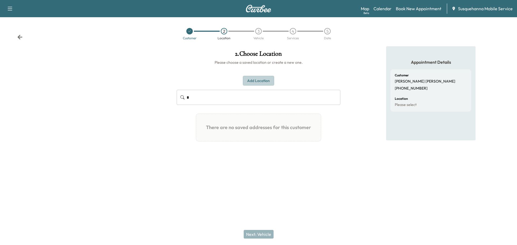
click at [255, 81] on button "Add Location" at bounding box center [258, 81] width 31 height 10
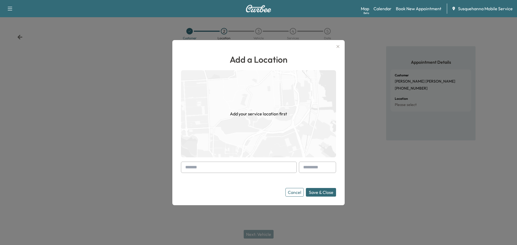
click at [238, 170] on input "text" at bounding box center [239, 167] width 116 height 11
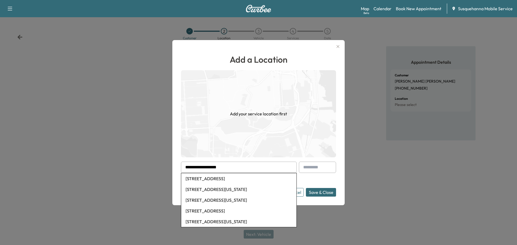
click at [227, 179] on li "274 Old Mill Rd, Conowingo, MD, USA" at bounding box center [238, 178] width 115 height 11
type input "**********"
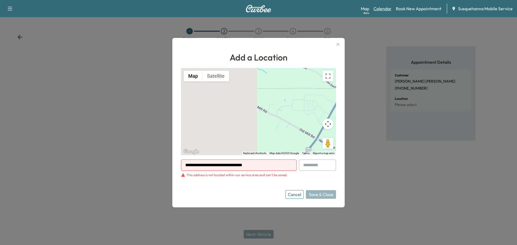
click at [384, 8] on link "Calendar" at bounding box center [383, 8] width 18 height 6
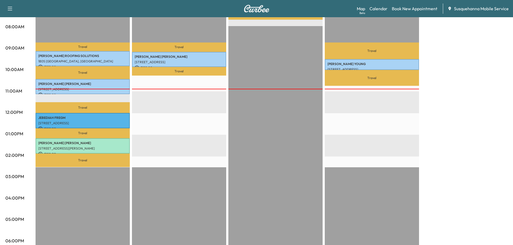
scroll to position [29, 0]
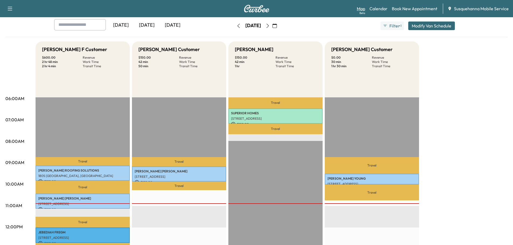
click at [359, 10] on link "Map Beta" at bounding box center [361, 8] width 8 height 6
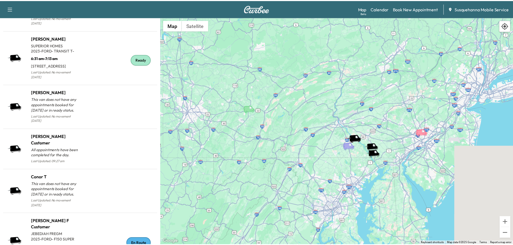
scroll to position [509, 0]
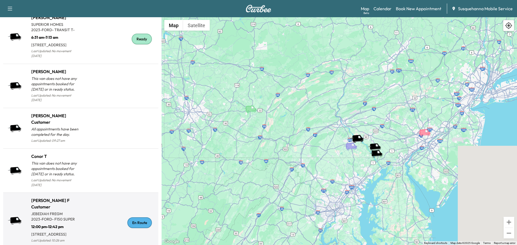
click at [133, 218] on div "En Route" at bounding box center [139, 223] width 25 height 11
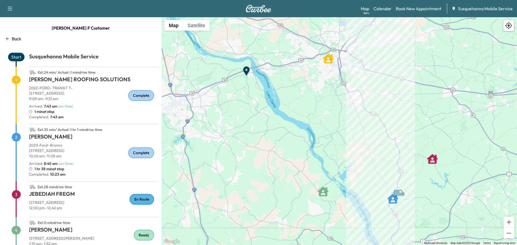
click at [385, 15] on div "Support Log Out Map Beta Calendar Book New Appointment Susquehanna Mobile Servi…" at bounding box center [258, 8] width 517 height 17
click at [385, 12] on div "Map Beta Calendar Book New Appointment Susquehanna Mobile Service" at bounding box center [437, 9] width 152 height 10
click at [385, 8] on link "Calendar" at bounding box center [383, 8] width 18 height 6
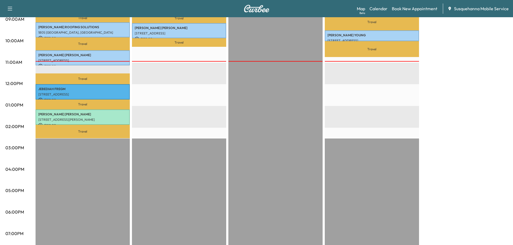
scroll to position [29, 0]
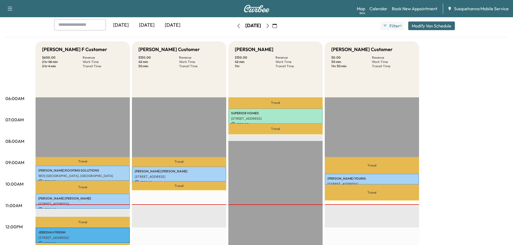
click at [270, 26] on icon "button" at bounding box center [268, 26] width 4 height 4
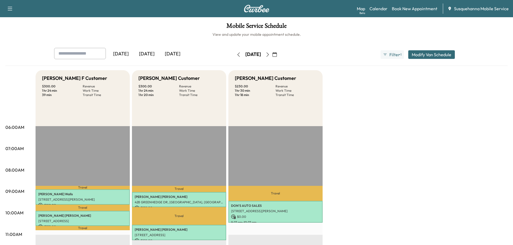
click at [237, 53] on icon "button" at bounding box center [238, 55] width 2 height 4
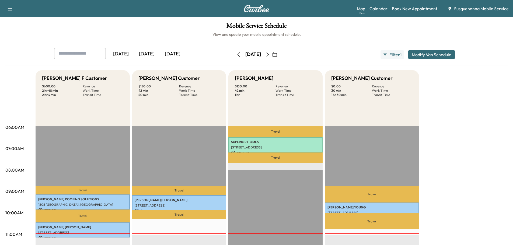
click at [279, 56] on button "button" at bounding box center [274, 54] width 9 height 9
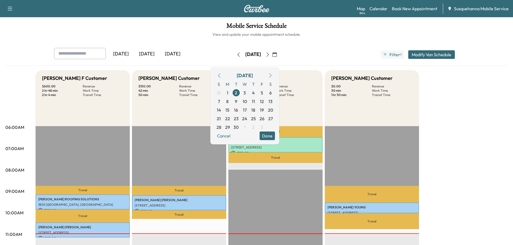
click at [270, 55] on icon "button" at bounding box center [268, 55] width 4 height 4
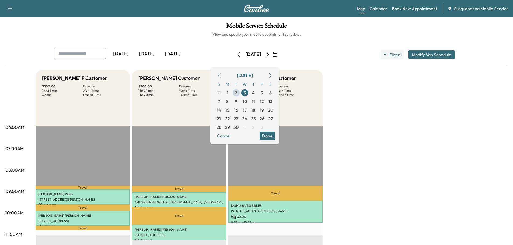
drag, startPoint x: 285, startPoint y: 137, endPoint x: 283, endPoint y: 133, distance: 4.2
click at [275, 136] on button "Done" at bounding box center [267, 136] width 15 height 9
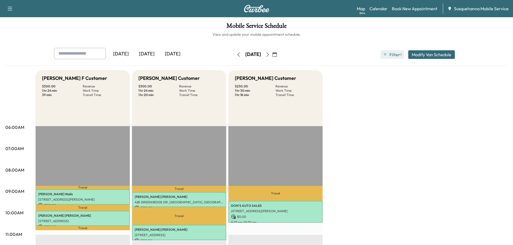
click at [393, 58] on button "Filter ● 1" at bounding box center [392, 54] width 23 height 9
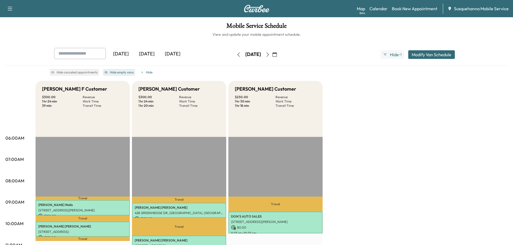
click at [123, 72] on button "Hide empty vans" at bounding box center [119, 72] width 32 height 6
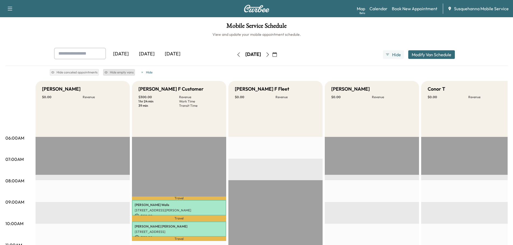
click at [123, 72] on button "Hide empty vans" at bounding box center [119, 72] width 32 height 6
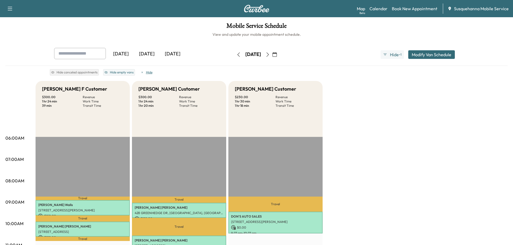
click at [148, 70] on button "Hide" at bounding box center [146, 72] width 15 height 6
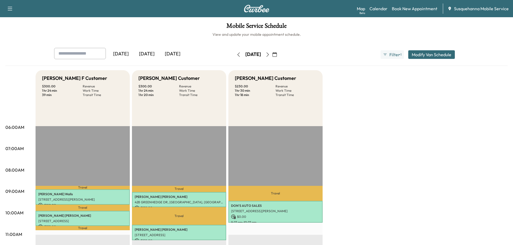
click at [234, 53] on button "button" at bounding box center [238, 54] width 9 height 9
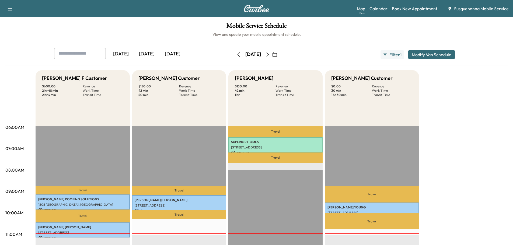
click at [270, 56] on icon "button" at bounding box center [268, 55] width 4 height 4
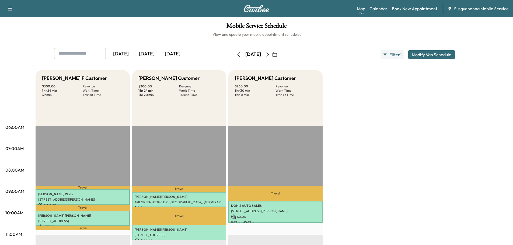
click at [236, 54] on icon "button" at bounding box center [238, 55] width 4 height 4
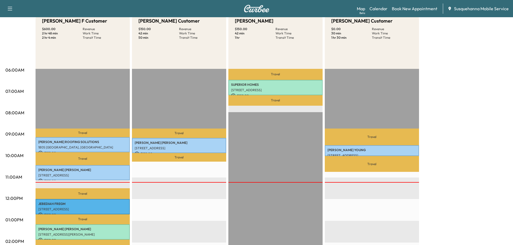
scroll to position [115, 0]
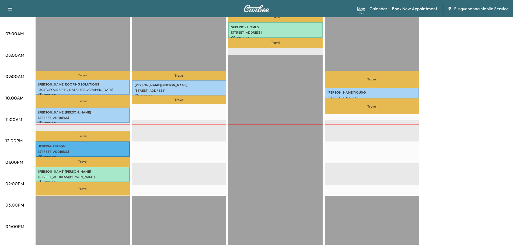
click at [358, 8] on link "Map Beta" at bounding box center [361, 8] width 8 height 6
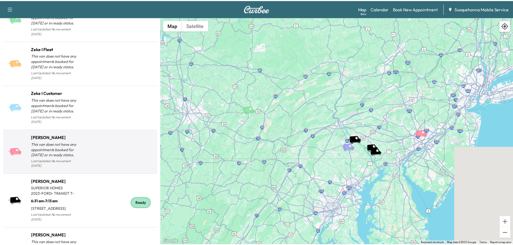
scroll to position [509, 0]
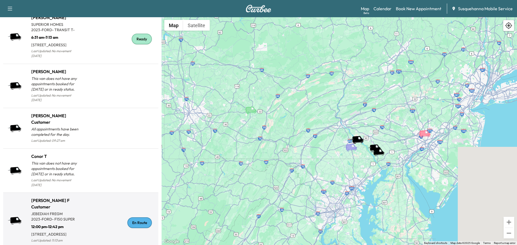
click at [137, 209] on div "En Route" at bounding box center [118, 223] width 75 height 43
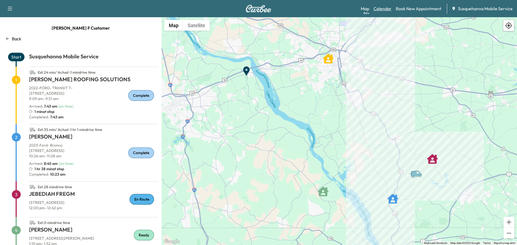
click at [376, 10] on link "Calendar" at bounding box center [383, 8] width 18 height 6
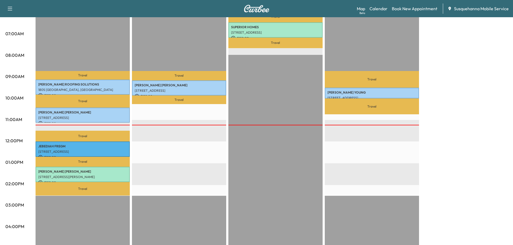
scroll to position [86, 0]
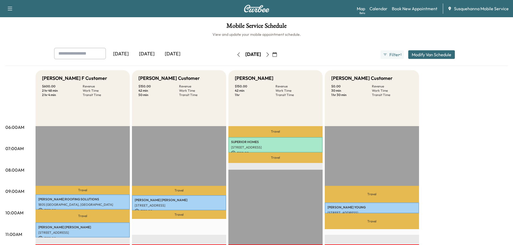
scroll to position [86, 0]
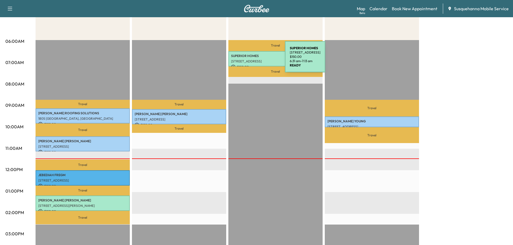
click at [245, 55] on p "SUPERIOR HOMES" at bounding box center [275, 56] width 89 height 4
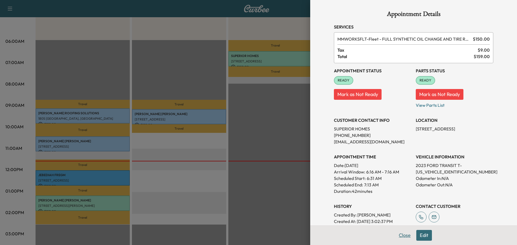
click at [398, 234] on button "Close" at bounding box center [404, 235] width 19 height 11
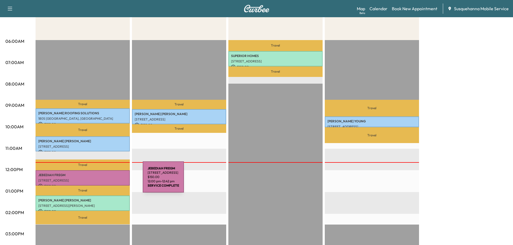
click at [102, 180] on p "[STREET_ADDRESS]" at bounding box center [82, 181] width 89 height 4
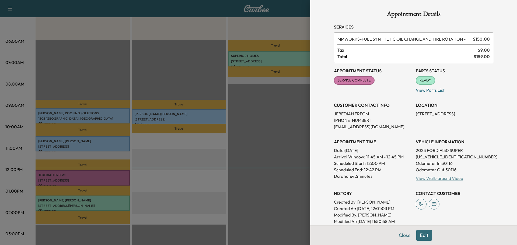
click at [429, 179] on link "View Walk-around Video" at bounding box center [439, 178] width 47 height 5
click at [399, 236] on button "Close" at bounding box center [404, 235] width 19 height 11
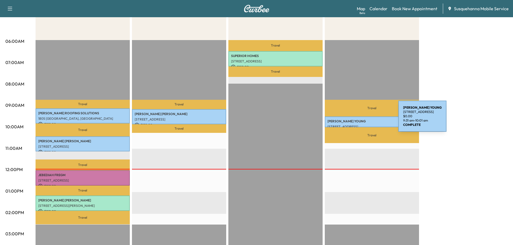
click at [358, 120] on p "[PERSON_NAME]" at bounding box center [372, 121] width 89 height 4
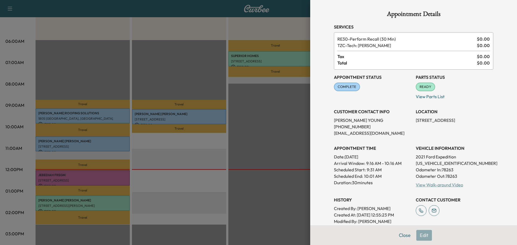
click at [416, 187] on link "View Walk-around Video" at bounding box center [439, 184] width 47 height 5
click at [399, 234] on button "Close" at bounding box center [404, 235] width 19 height 11
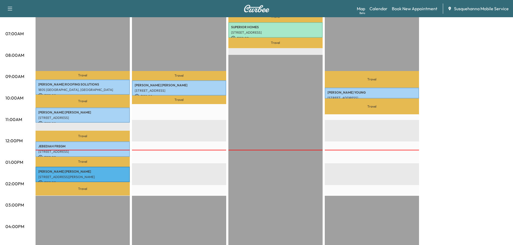
scroll to position [86, 0]
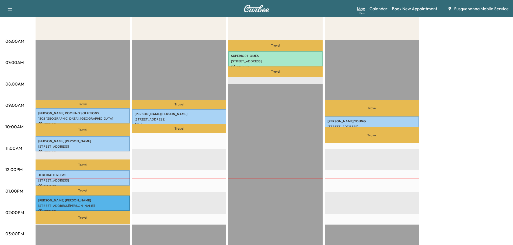
click at [359, 10] on link "Map Beta" at bounding box center [361, 8] width 8 height 6
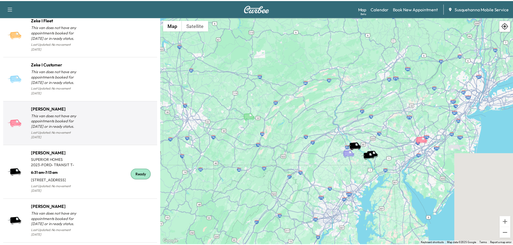
scroll to position [514, 0]
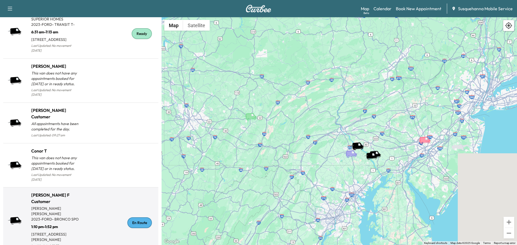
click at [141, 218] on div "En Route" at bounding box center [139, 223] width 25 height 11
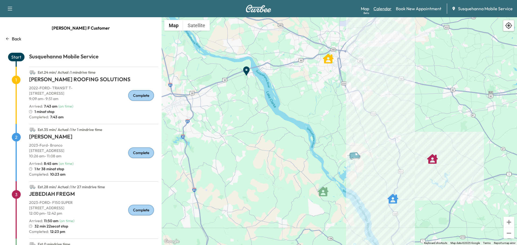
click at [389, 7] on link "Calendar" at bounding box center [383, 8] width 18 height 6
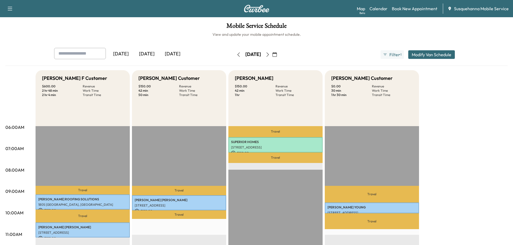
click at [270, 54] on icon "button" at bounding box center [268, 55] width 4 height 4
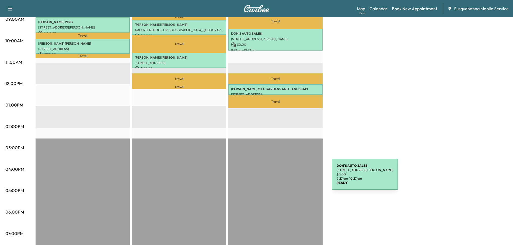
scroll to position [29, 0]
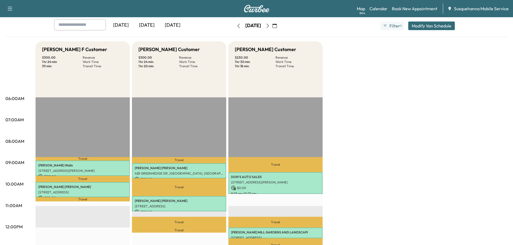
drag, startPoint x: 221, startPoint y: 25, endPoint x: 368, endPoint y: 100, distance: 164.5
click at [234, 25] on button "button" at bounding box center [238, 26] width 9 height 9
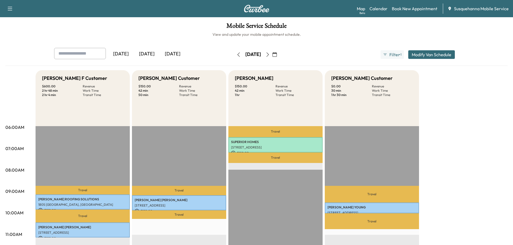
scroll to position [86, 0]
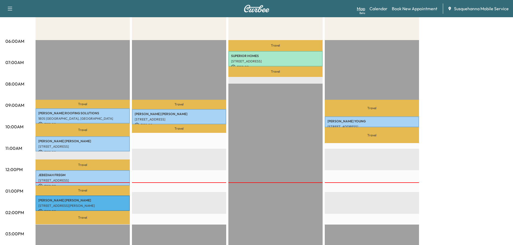
click at [364, 11] on link "Map Beta" at bounding box center [361, 8] width 8 height 6
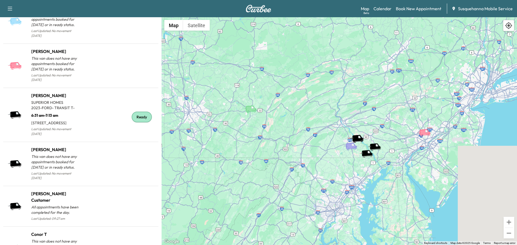
scroll to position [514, 0]
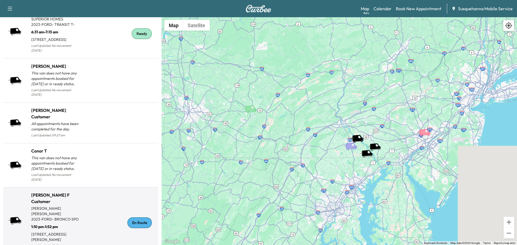
click at [138, 218] on div "En Route" at bounding box center [139, 223] width 25 height 11
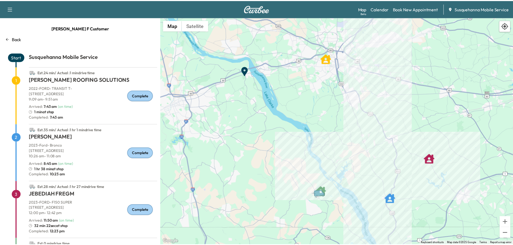
scroll to position [58, 0]
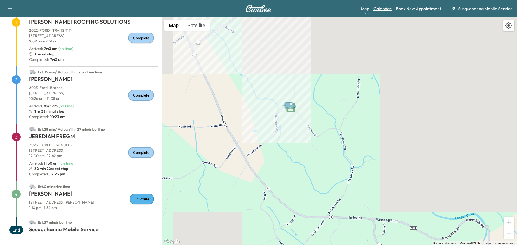
click at [389, 6] on link "Calendar" at bounding box center [383, 8] width 18 height 6
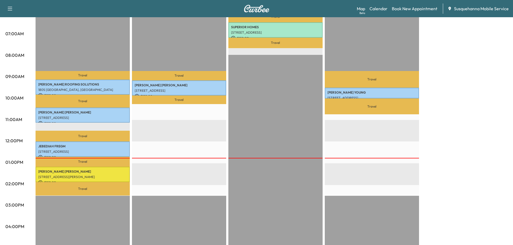
scroll to position [29, 0]
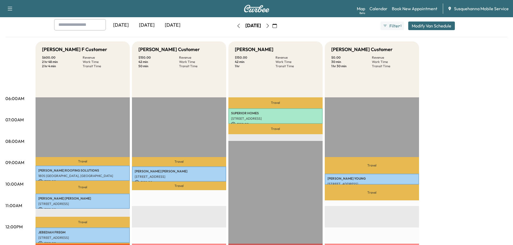
click at [270, 26] on icon "button" at bounding box center [268, 26] width 4 height 4
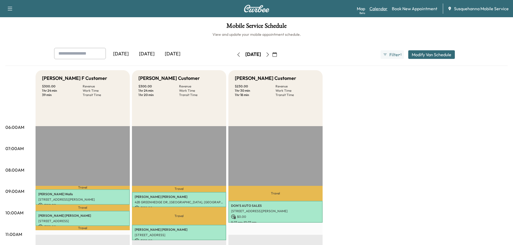
click at [374, 9] on link "Calendar" at bounding box center [379, 8] width 18 height 6
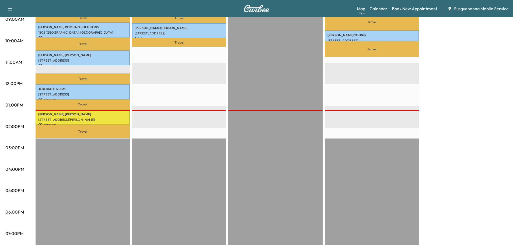
scroll to position [201, 0]
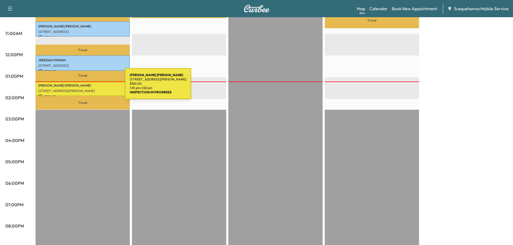
click at [85, 89] on p "[STREET_ADDRESS][PERSON_NAME]" at bounding box center [82, 91] width 89 height 4
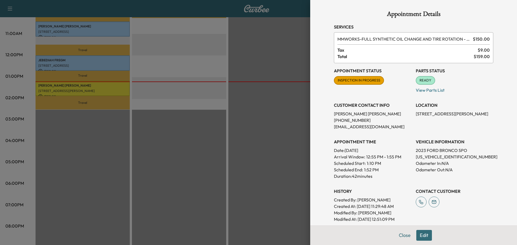
click at [99, 63] on div at bounding box center [258, 122] width 517 height 245
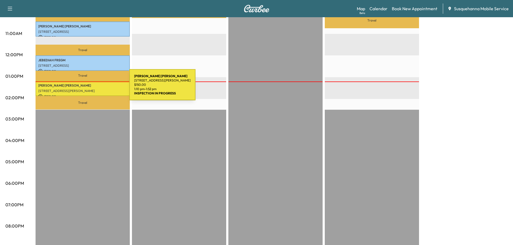
click at [89, 89] on p "[STREET_ADDRESS][PERSON_NAME]" at bounding box center [82, 91] width 89 height 4
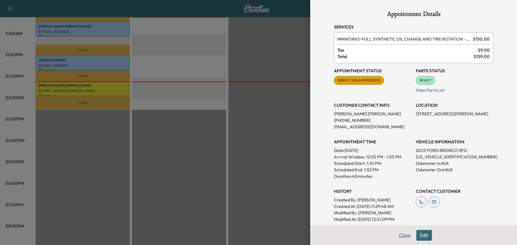
click at [397, 236] on button "Close" at bounding box center [404, 235] width 19 height 11
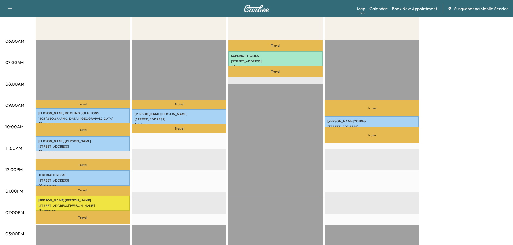
scroll to position [0, 0]
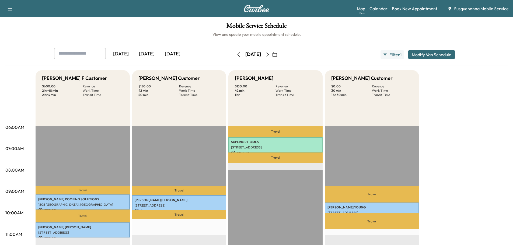
click at [270, 53] on icon "button" at bounding box center [268, 55] width 4 height 4
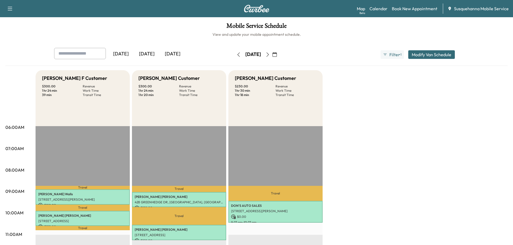
drag, startPoint x: 219, startPoint y: 55, endPoint x: 191, endPoint y: 115, distance: 66.5
click at [236, 55] on icon "button" at bounding box center [238, 55] width 4 height 4
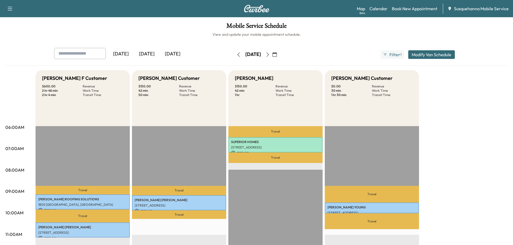
scroll to position [57, 0]
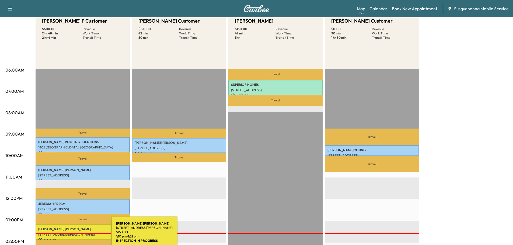
click at [71, 235] on p "[STREET_ADDRESS][PERSON_NAME]" at bounding box center [82, 235] width 89 height 4
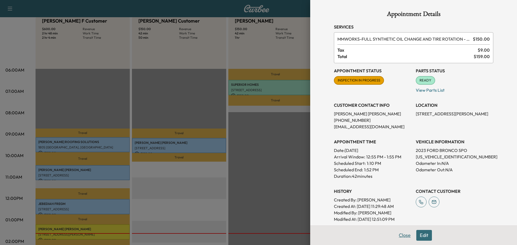
click at [398, 234] on button "Close" at bounding box center [404, 235] width 19 height 11
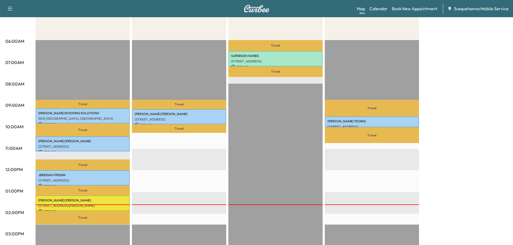
scroll to position [0, 0]
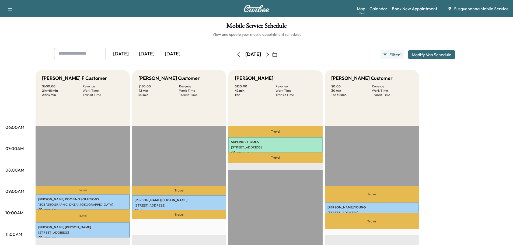
click at [272, 57] on button "button" at bounding box center [267, 54] width 9 height 9
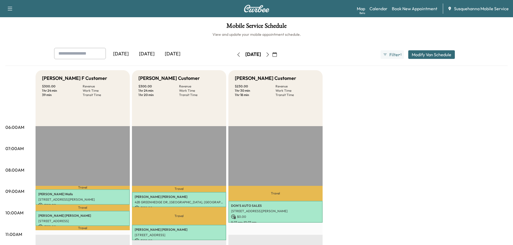
click at [236, 57] on icon "button" at bounding box center [238, 55] width 4 height 4
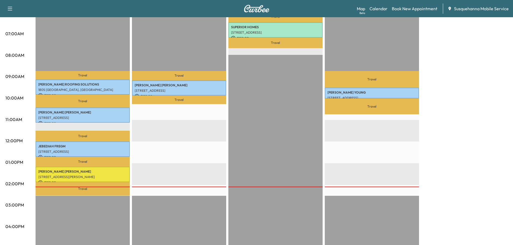
scroll to position [144, 0]
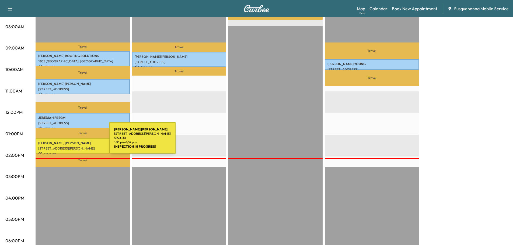
click at [69, 141] on p "[PERSON_NAME]" at bounding box center [82, 143] width 89 height 4
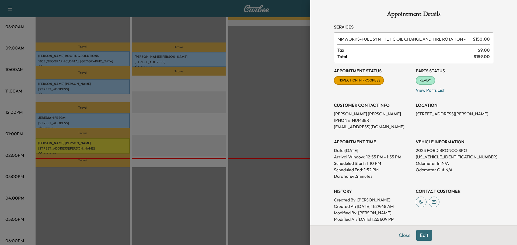
drag, startPoint x: 401, startPoint y: 234, endPoint x: 389, endPoint y: 220, distance: 18.3
click at [401, 234] on button "Close" at bounding box center [404, 235] width 19 height 11
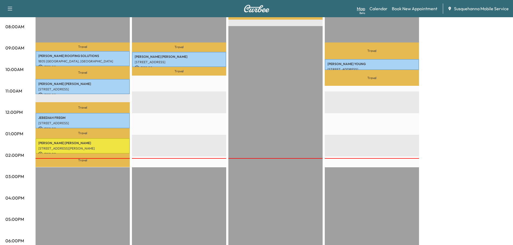
click at [364, 7] on link "Map Beta" at bounding box center [361, 8] width 8 height 6
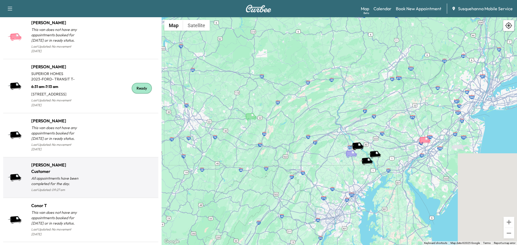
scroll to position [514, 0]
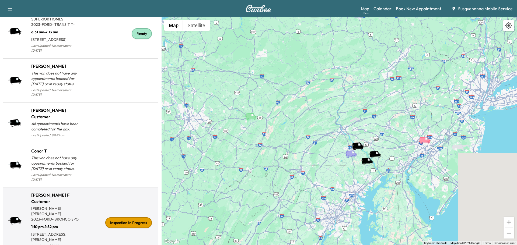
click at [125, 218] on div "Inspection In Progress" at bounding box center [128, 223] width 47 height 11
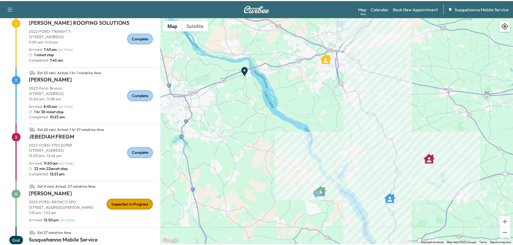
scroll to position [68, 0]
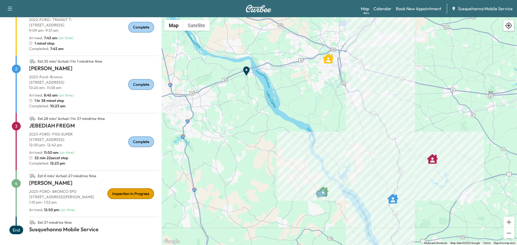
click at [395, 8] on div "Map Beta Calendar Book New Appointment Susquehanna Mobile Service" at bounding box center [437, 9] width 152 height 10
click at [385, 7] on link "Calendar" at bounding box center [383, 8] width 18 height 6
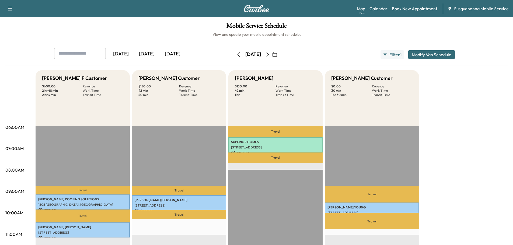
click at [270, 55] on icon "button" at bounding box center [268, 55] width 4 height 4
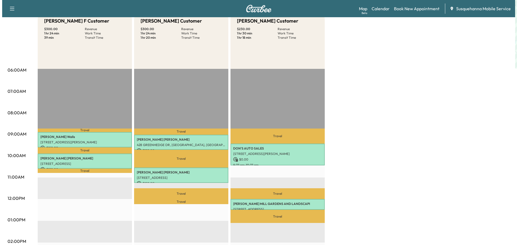
scroll to position [86, 0]
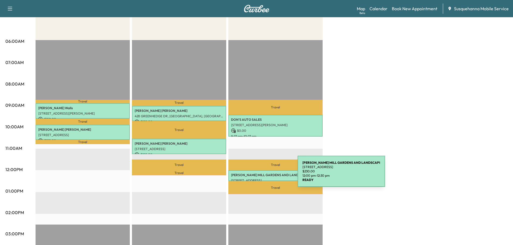
click at [257, 175] on p "[PERSON_NAME][GEOGRAPHIC_DATA] AND LANDSCAPI" at bounding box center [275, 175] width 89 height 4
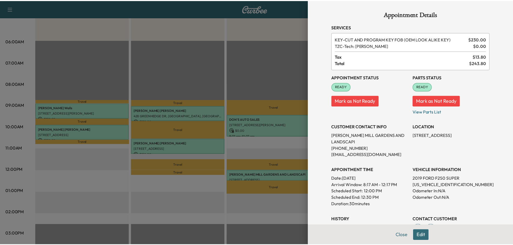
scroll to position [99, 0]
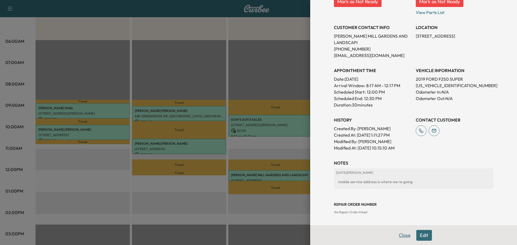
click at [401, 232] on button "Close" at bounding box center [404, 235] width 19 height 11
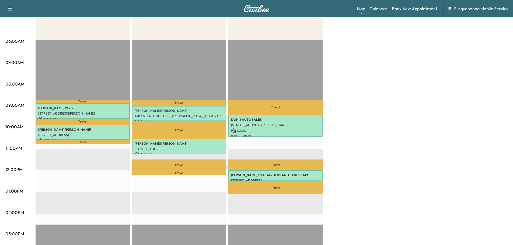
scroll to position [0, 0]
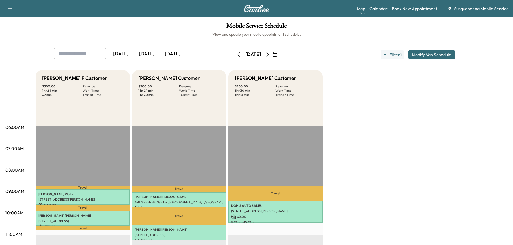
click at [269, 57] on icon "button" at bounding box center [267, 55] width 2 height 4
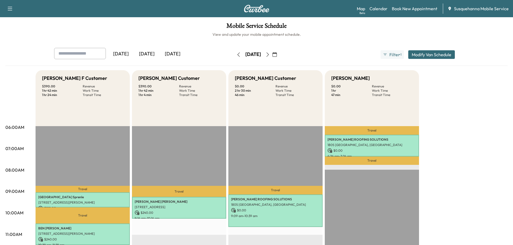
click at [236, 53] on icon "button" at bounding box center [238, 55] width 4 height 4
